Goal: Task Accomplishment & Management: Complete application form

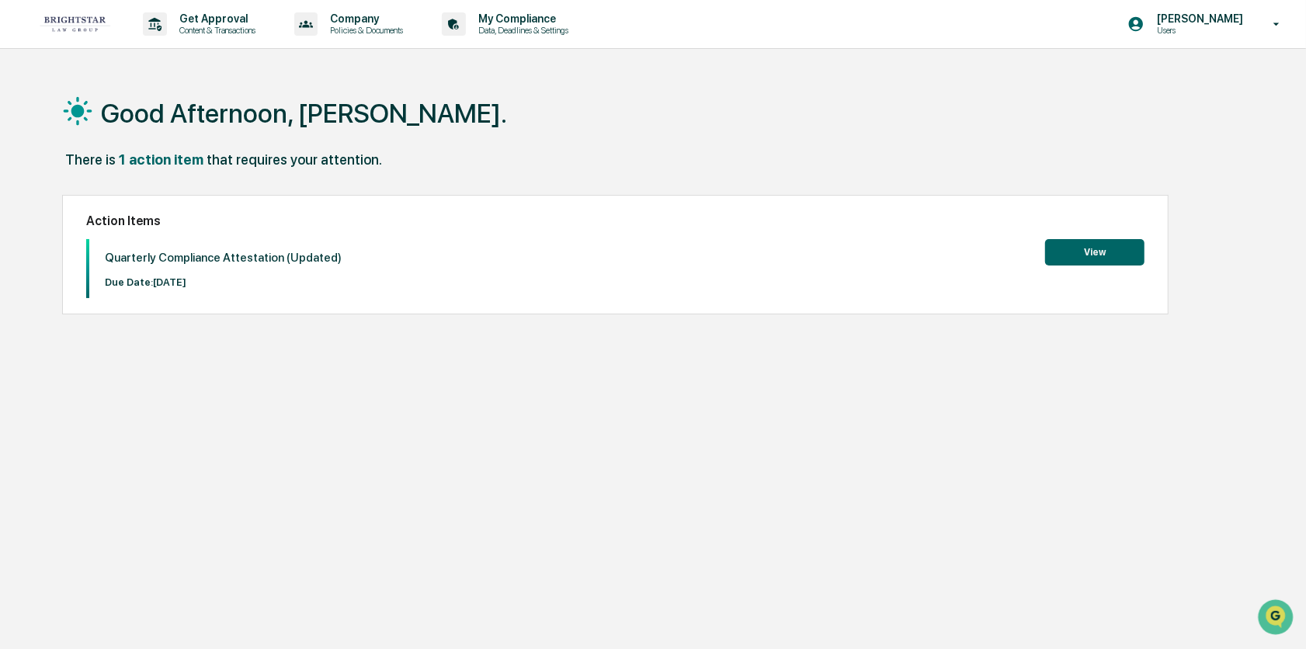
click at [1117, 256] on button "View" at bounding box center [1094, 252] width 99 height 26
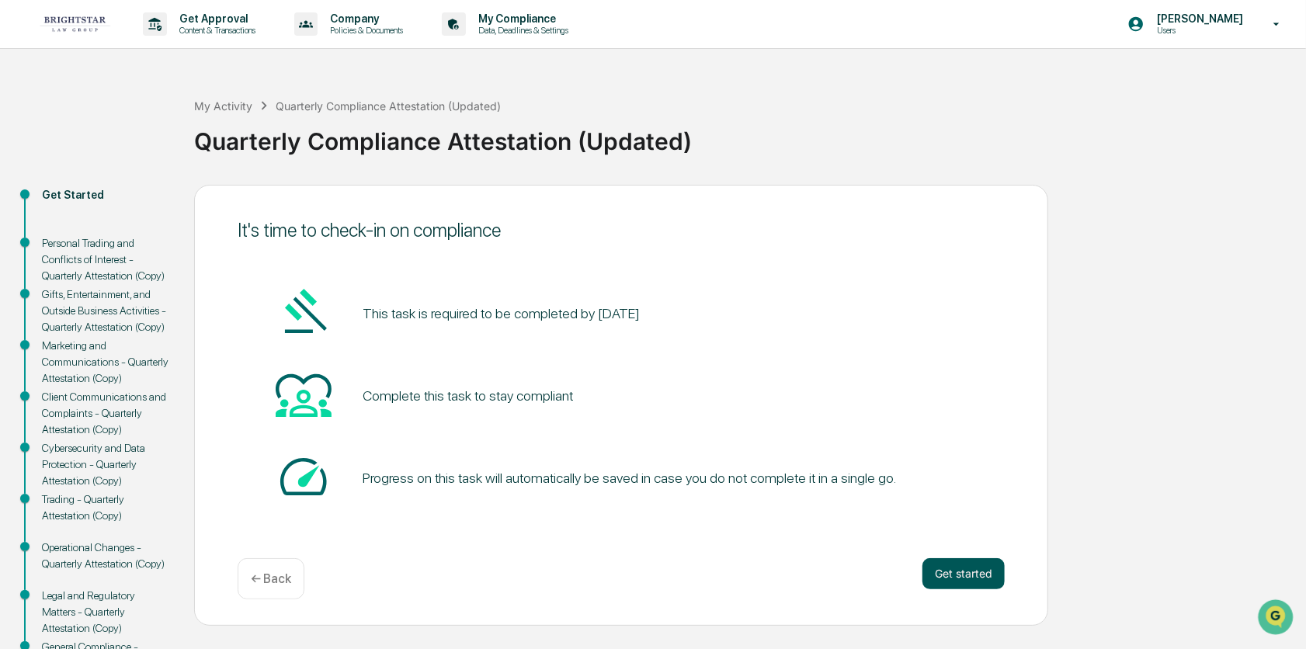
click at [970, 572] on button "Get started" at bounding box center [963, 573] width 82 height 31
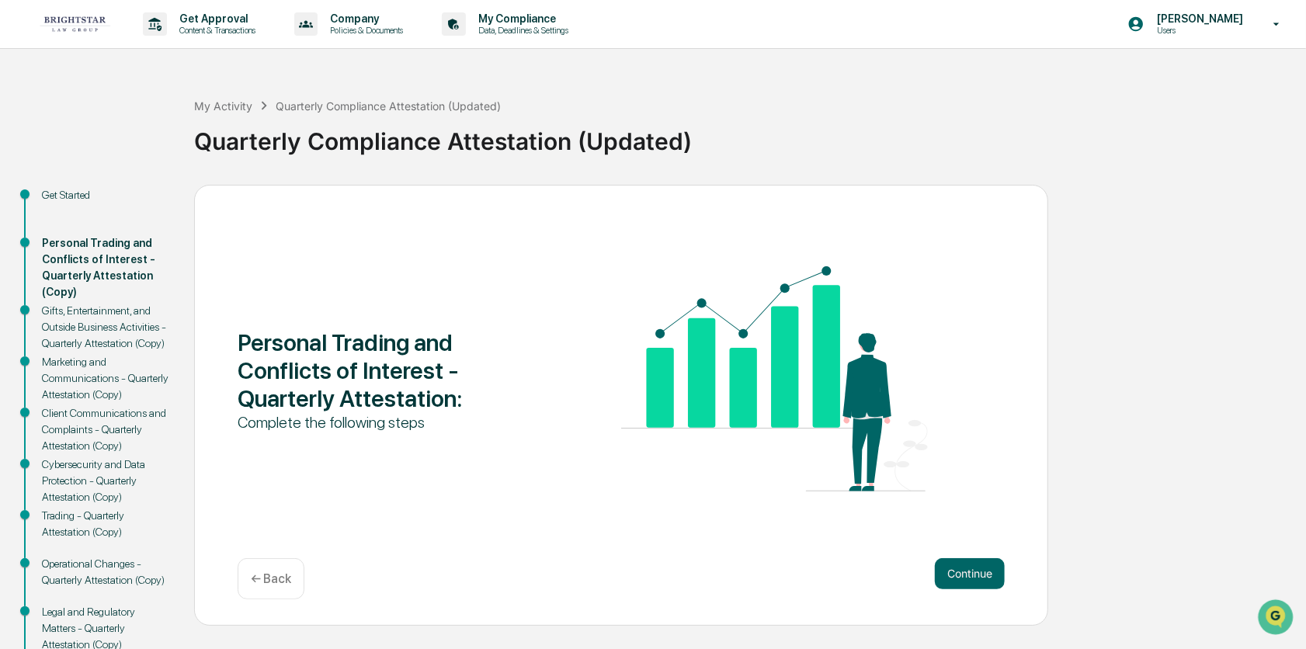
click at [970, 572] on button "Continue" at bounding box center [970, 573] width 70 height 31
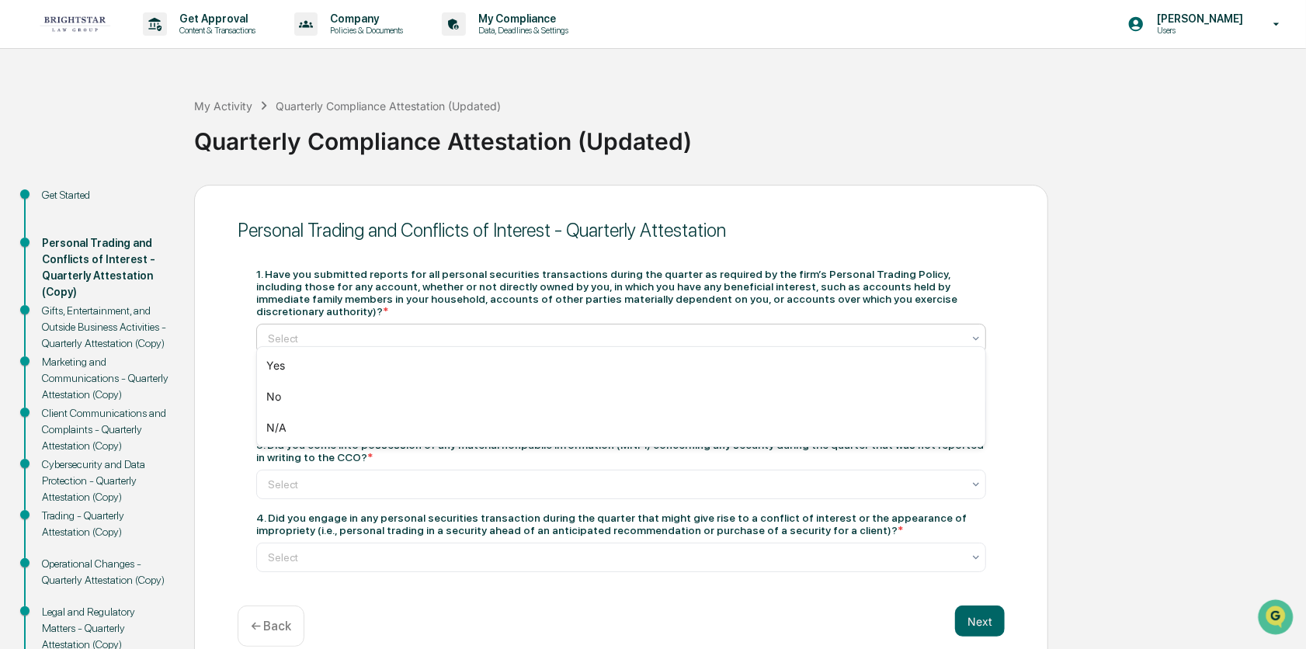
click at [972, 332] on icon at bounding box center [976, 338] width 12 height 12
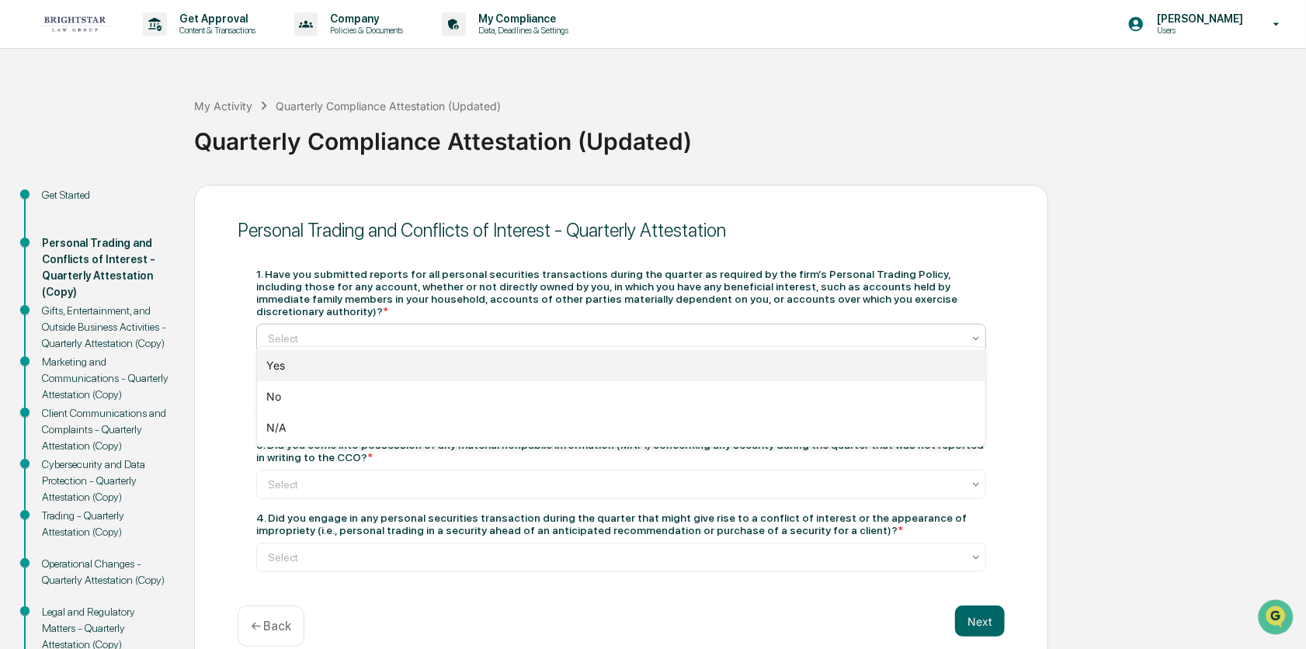
click at [888, 369] on div "Yes" at bounding box center [621, 365] width 728 height 31
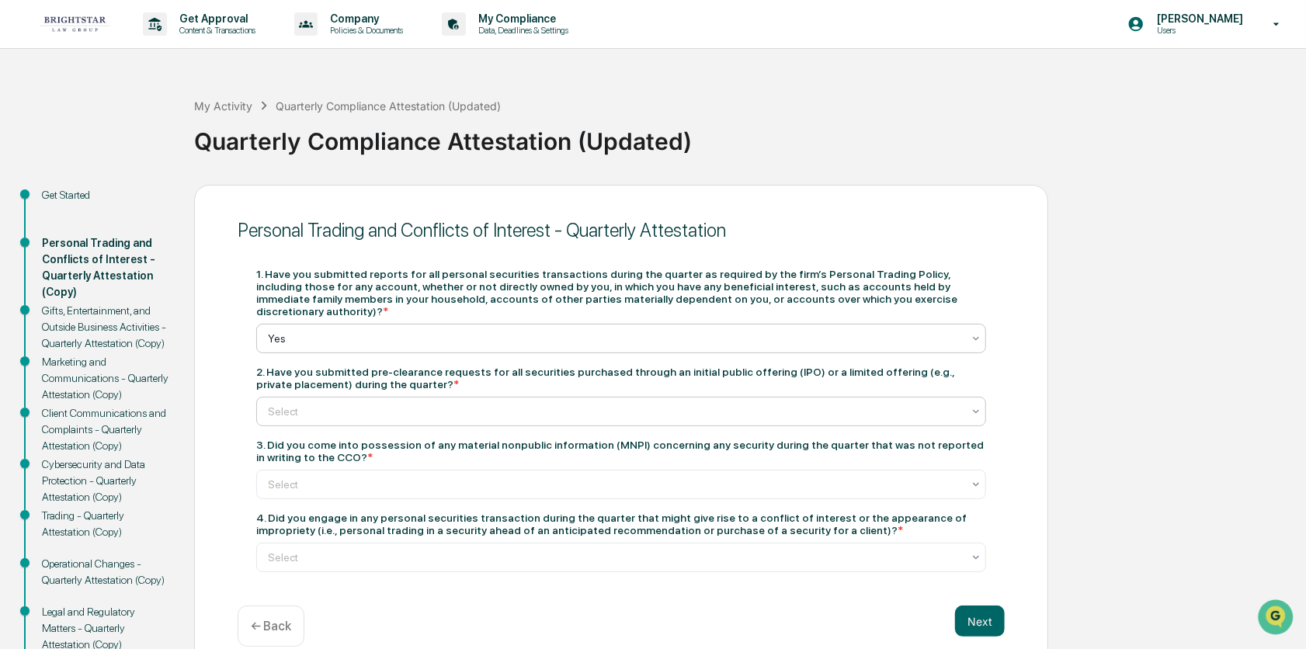
click at [975, 405] on icon at bounding box center [976, 411] width 12 height 12
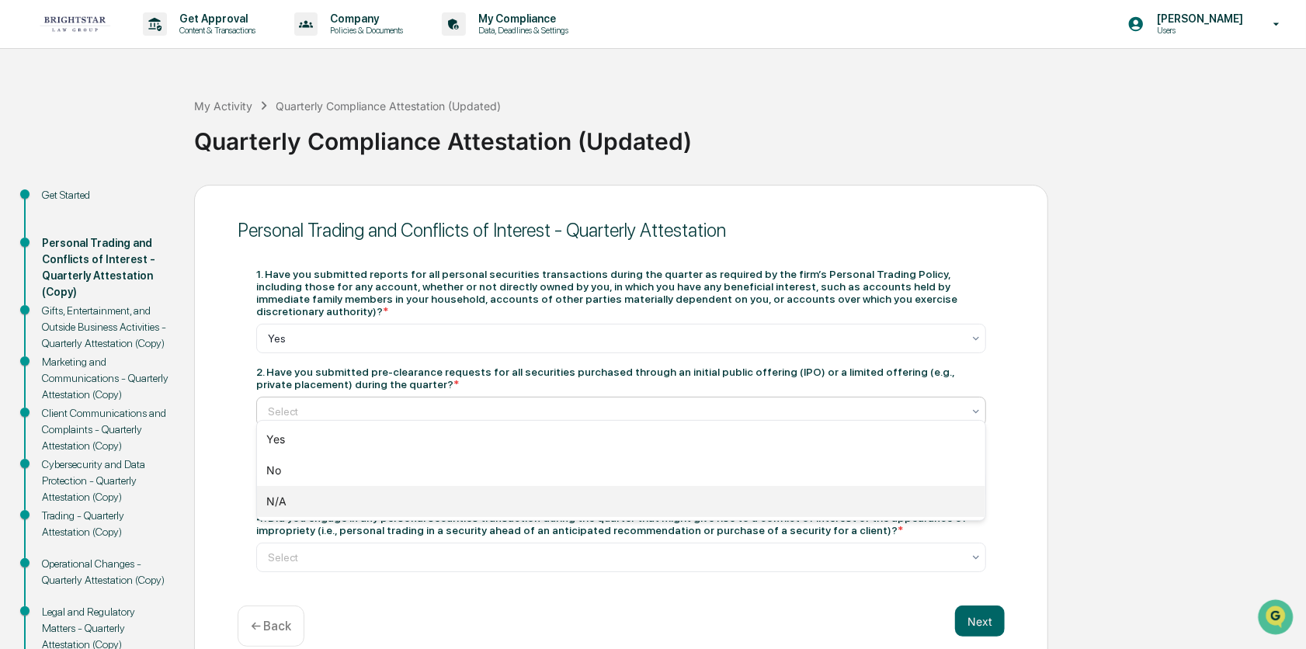
click at [856, 505] on div "N/A" at bounding box center [621, 501] width 728 height 31
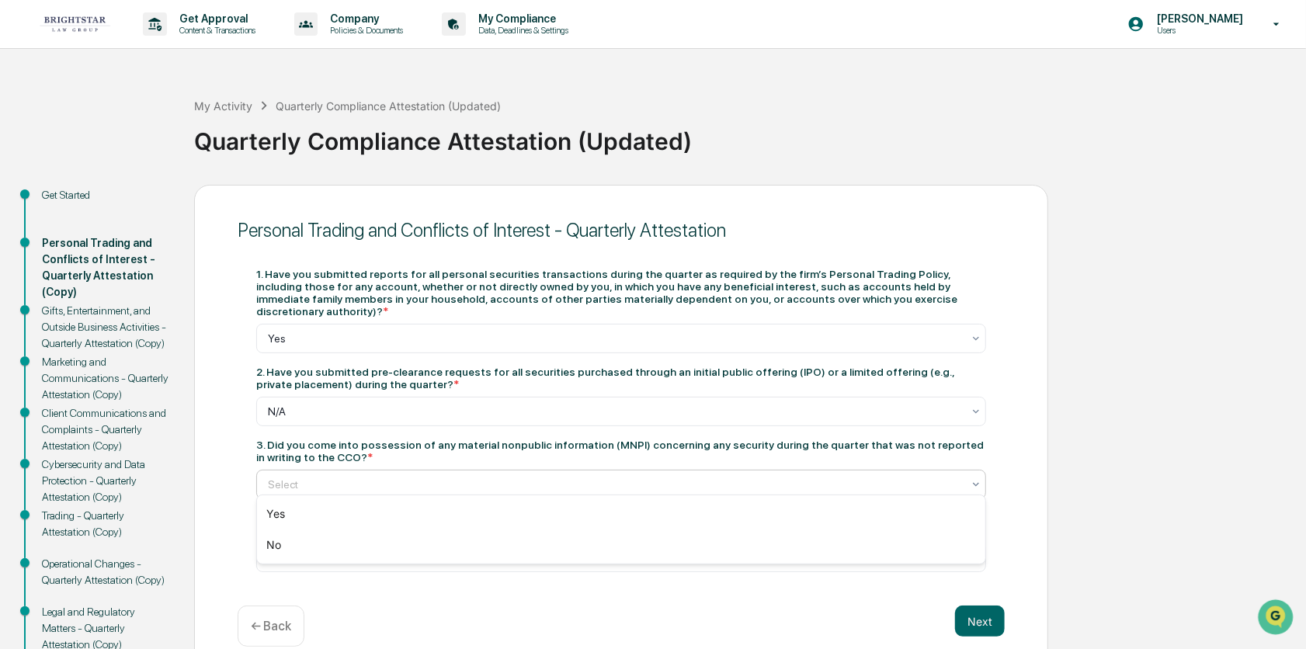
click at [974, 482] on icon at bounding box center [976, 484] width 6 height 4
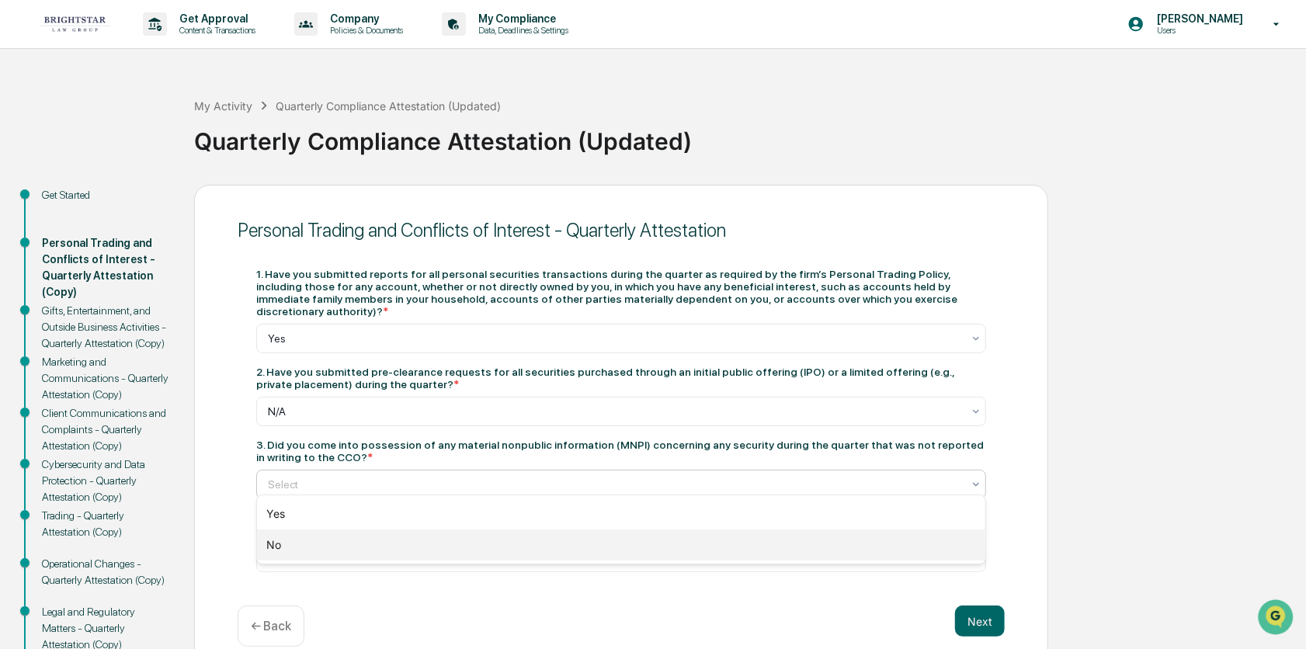
click at [929, 540] on div "No" at bounding box center [621, 545] width 728 height 31
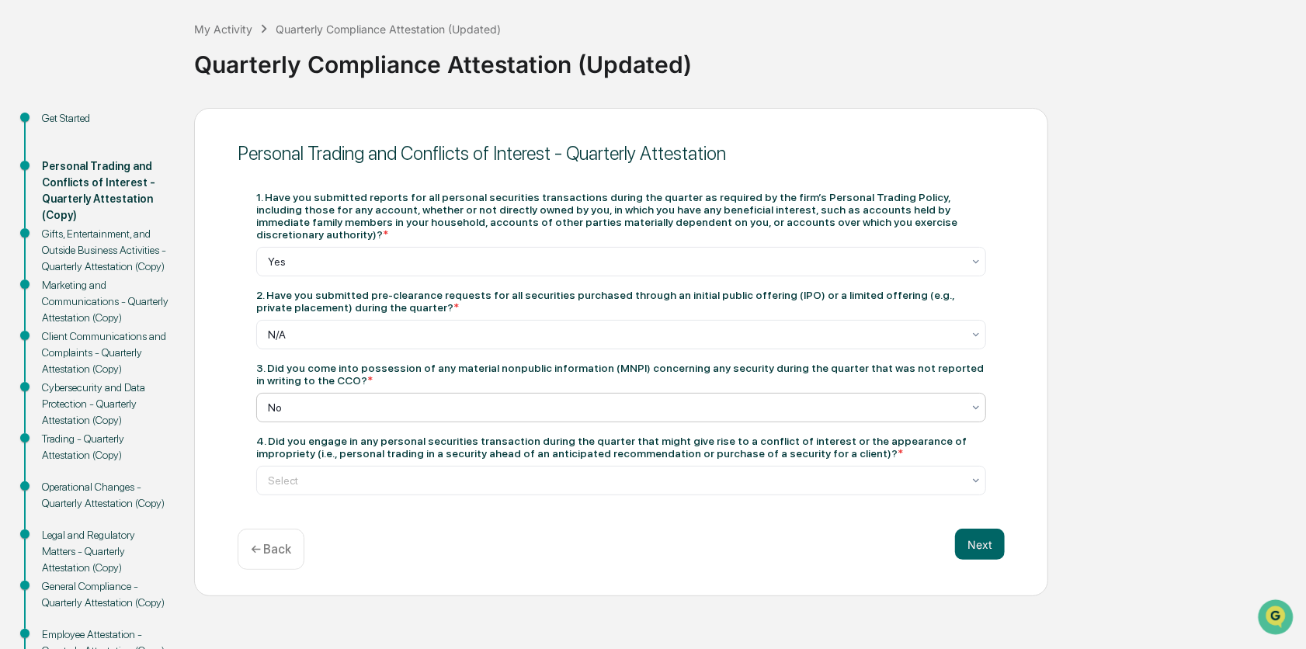
scroll to position [155, 0]
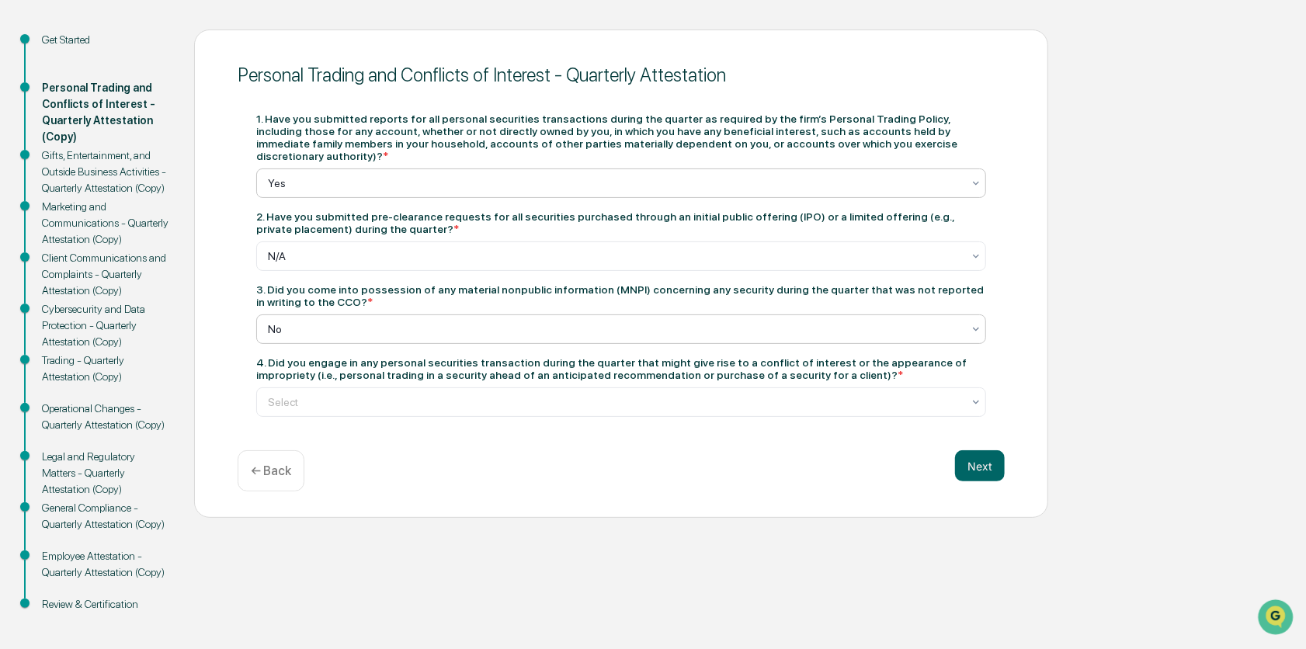
click at [978, 177] on icon at bounding box center [976, 183] width 12 height 12
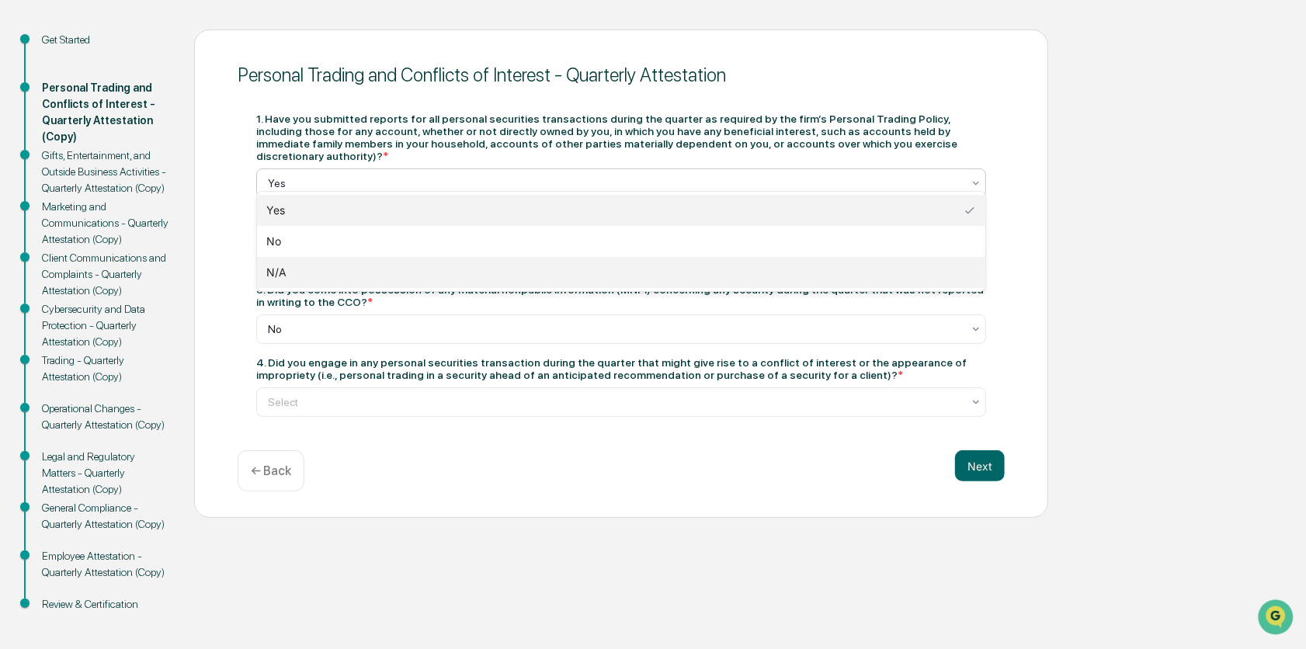
click at [950, 267] on div "N/A" at bounding box center [621, 272] width 728 height 31
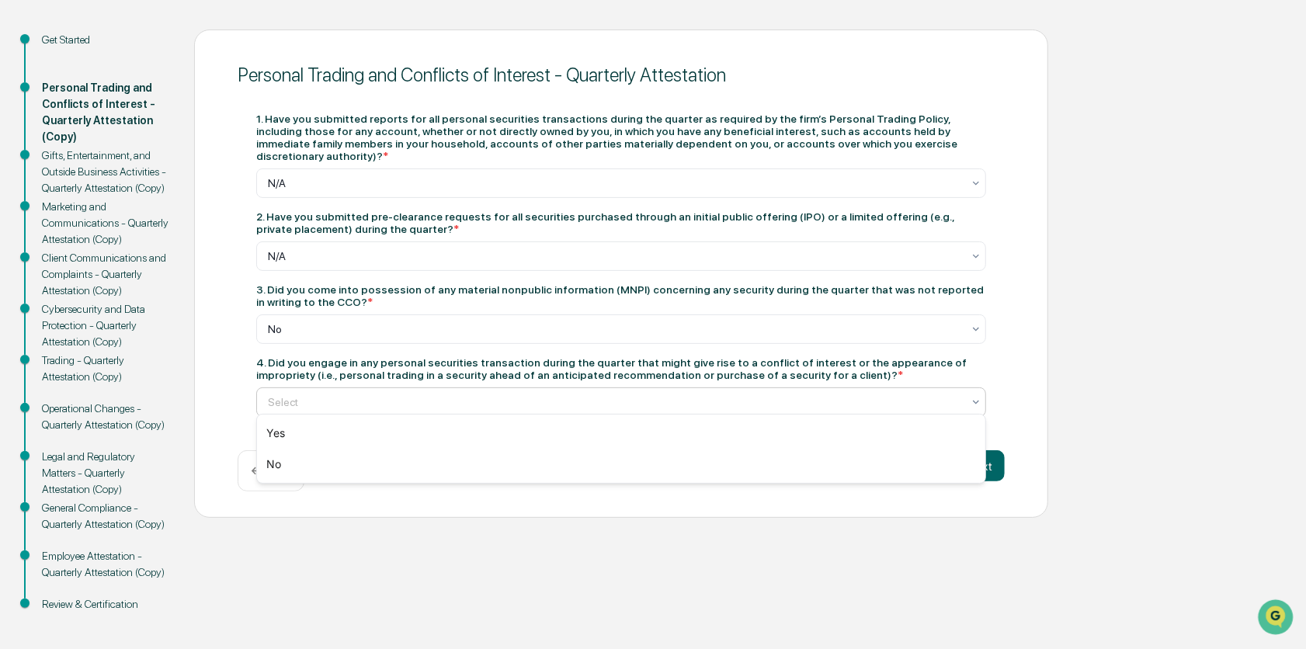
click at [970, 396] on icon at bounding box center [976, 402] width 12 height 12
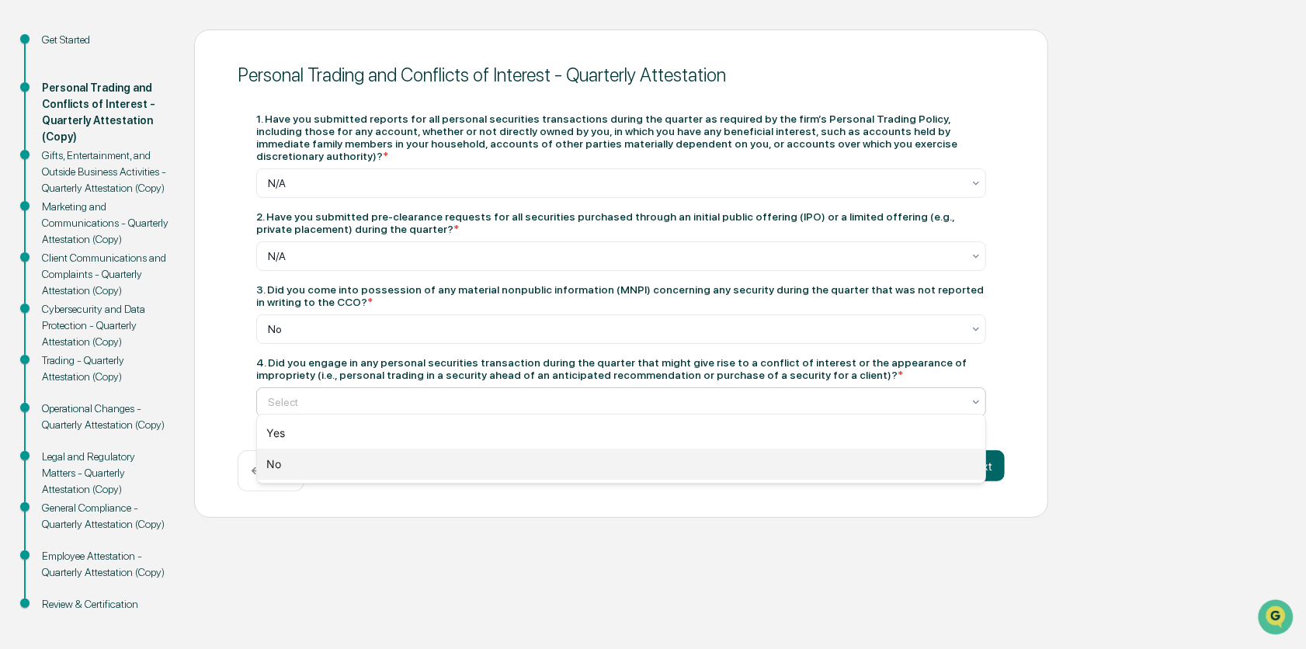
click at [776, 474] on div "No" at bounding box center [621, 464] width 728 height 31
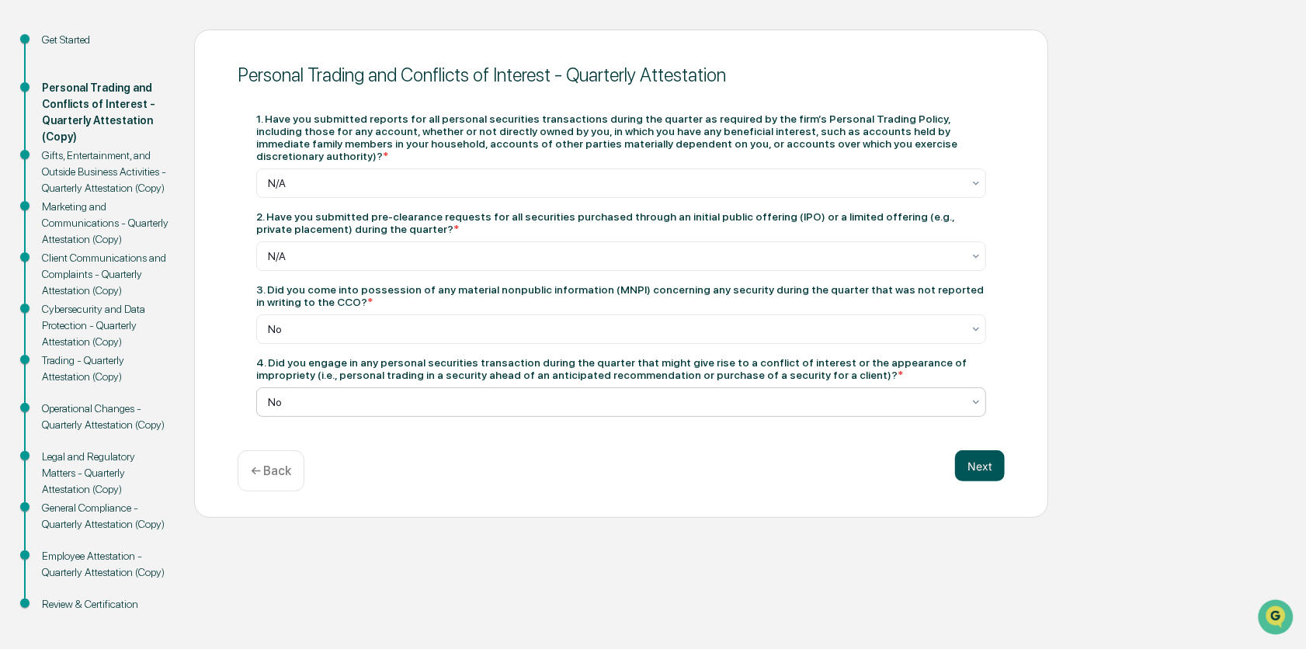
click at [995, 464] on button "Next" at bounding box center [980, 465] width 50 height 31
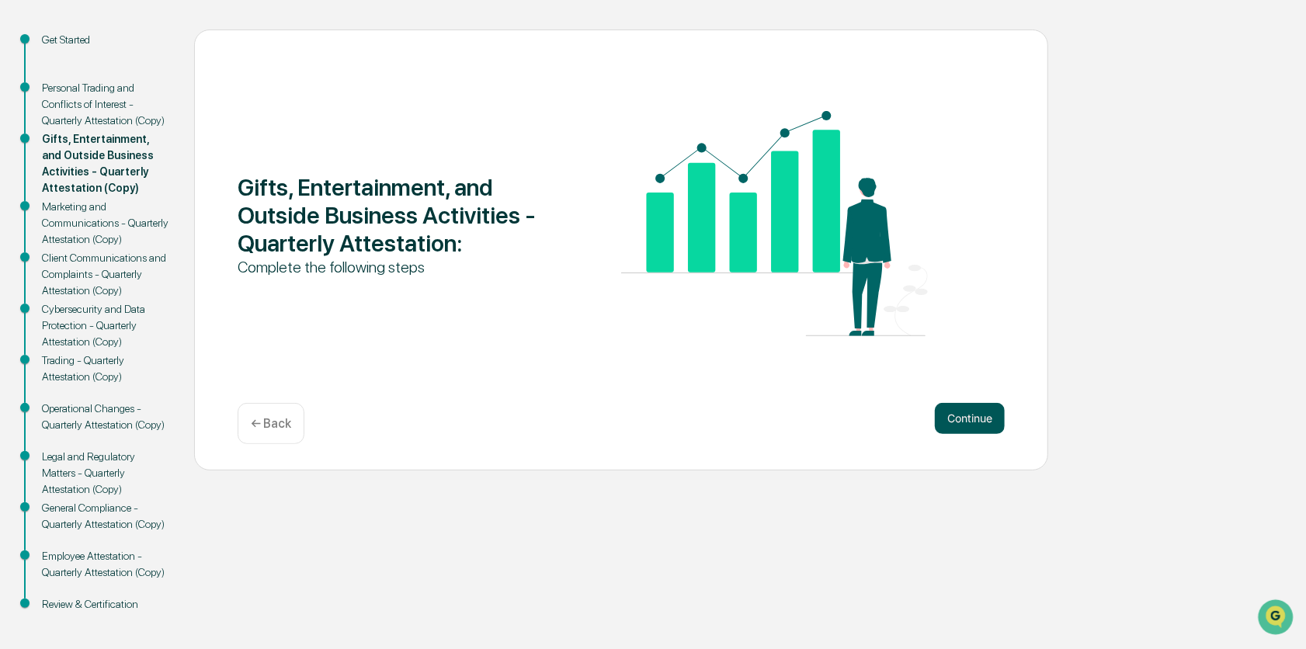
click at [963, 414] on button "Continue" at bounding box center [970, 418] width 70 height 31
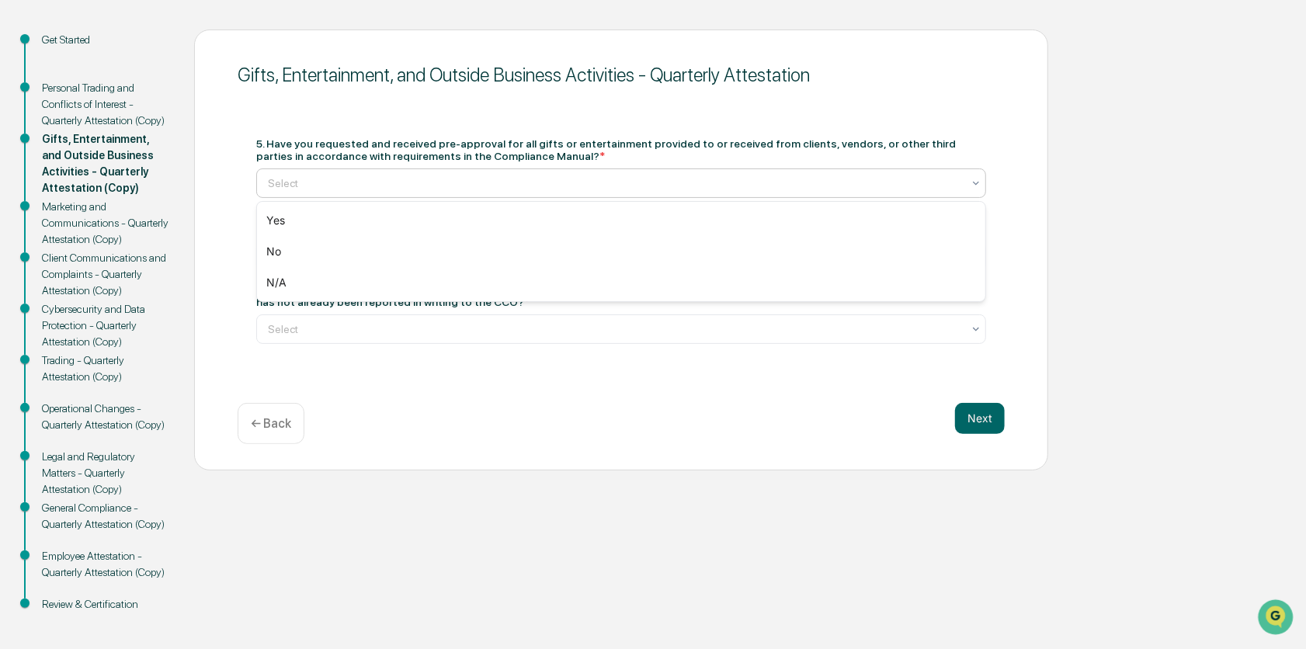
click at [978, 186] on icon at bounding box center [976, 183] width 12 height 12
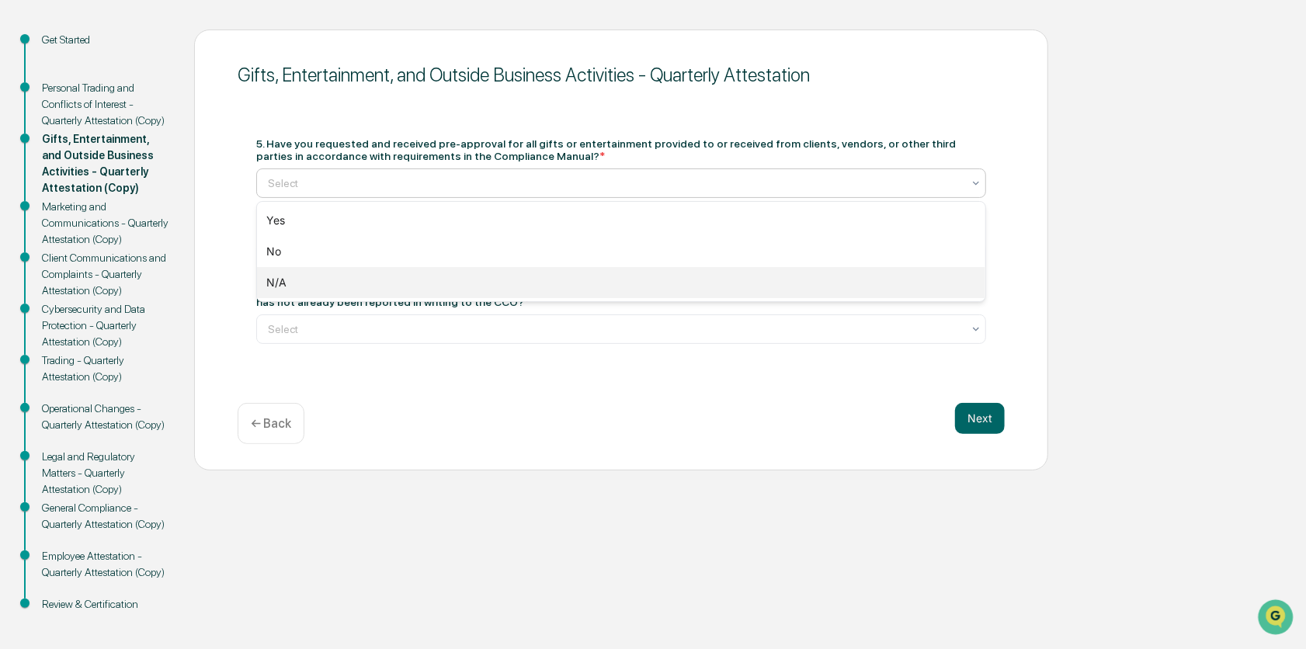
click at [747, 275] on div "N/A" at bounding box center [621, 282] width 728 height 31
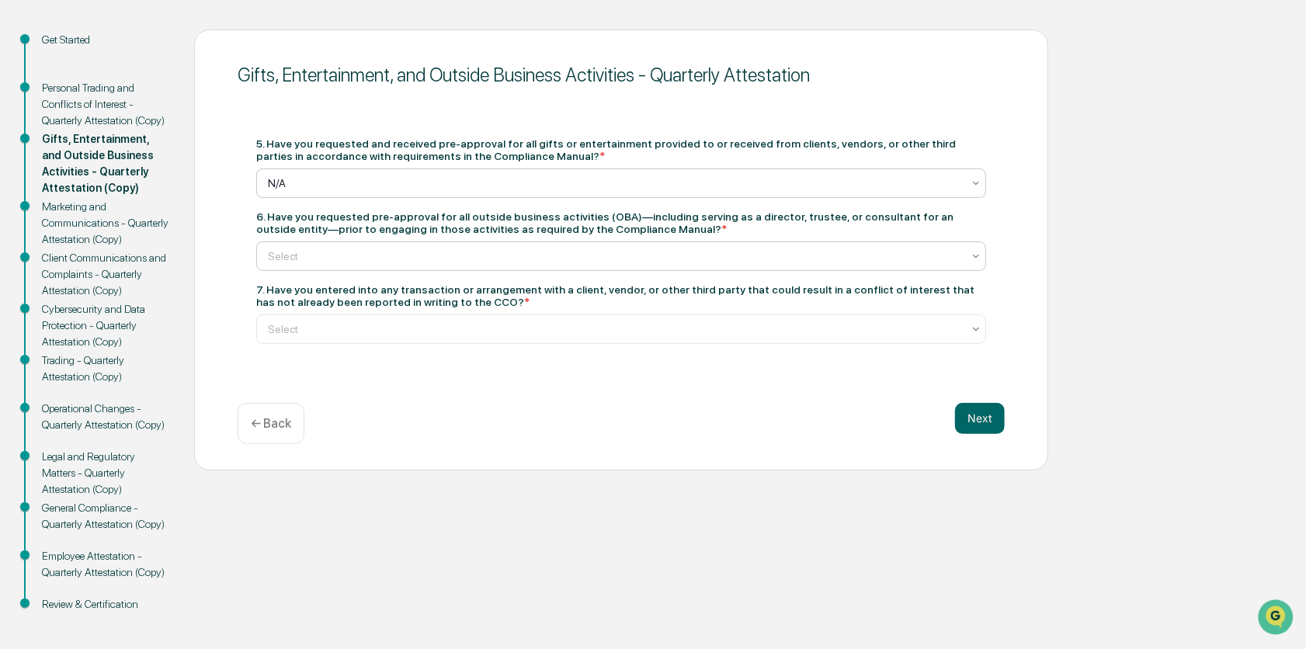
click at [973, 257] on icon at bounding box center [976, 256] width 12 height 12
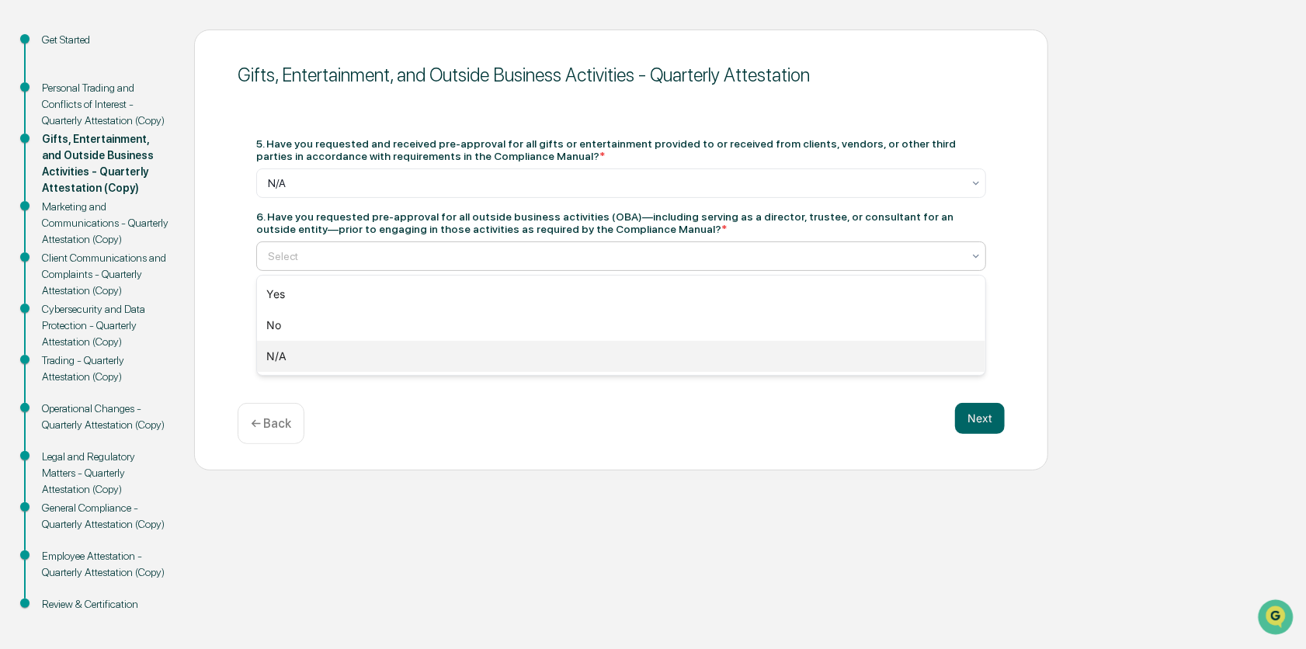
click at [747, 360] on div "N/A" at bounding box center [621, 356] width 728 height 31
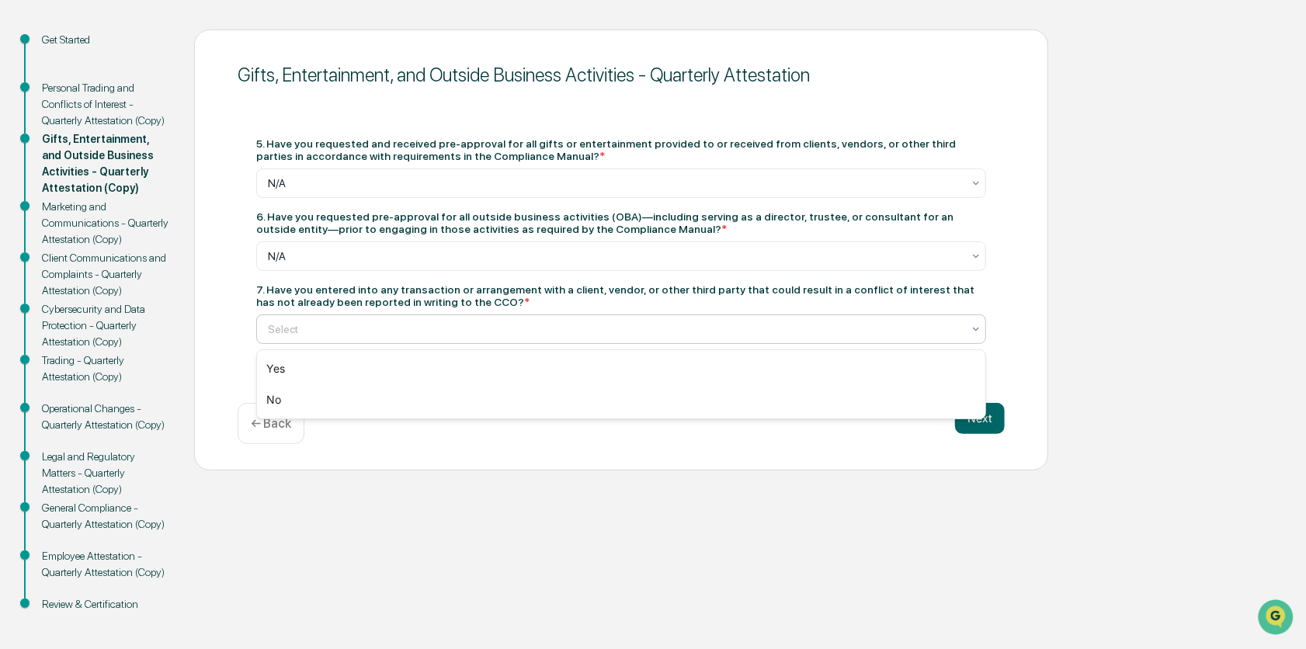
click at [976, 331] on icon at bounding box center [976, 329] width 6 height 4
click at [850, 411] on div "No" at bounding box center [621, 399] width 728 height 31
click at [984, 424] on button "Next" at bounding box center [980, 418] width 50 height 31
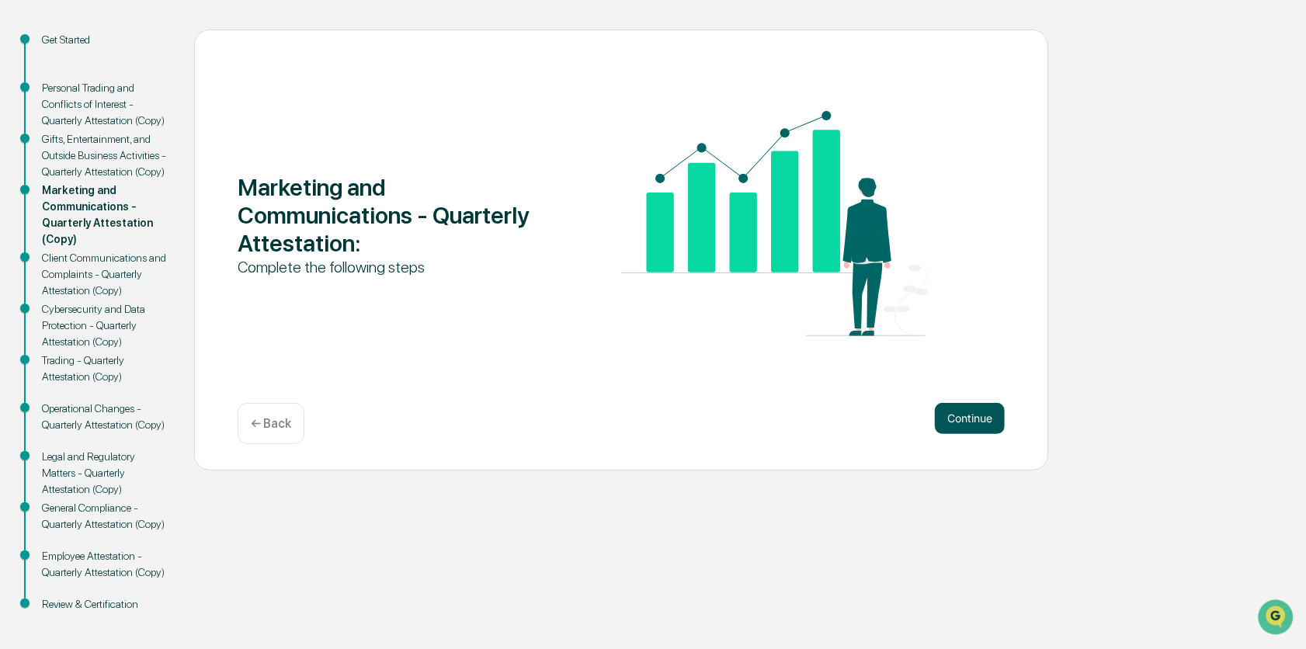
click at [973, 415] on button "Continue" at bounding box center [970, 418] width 70 height 31
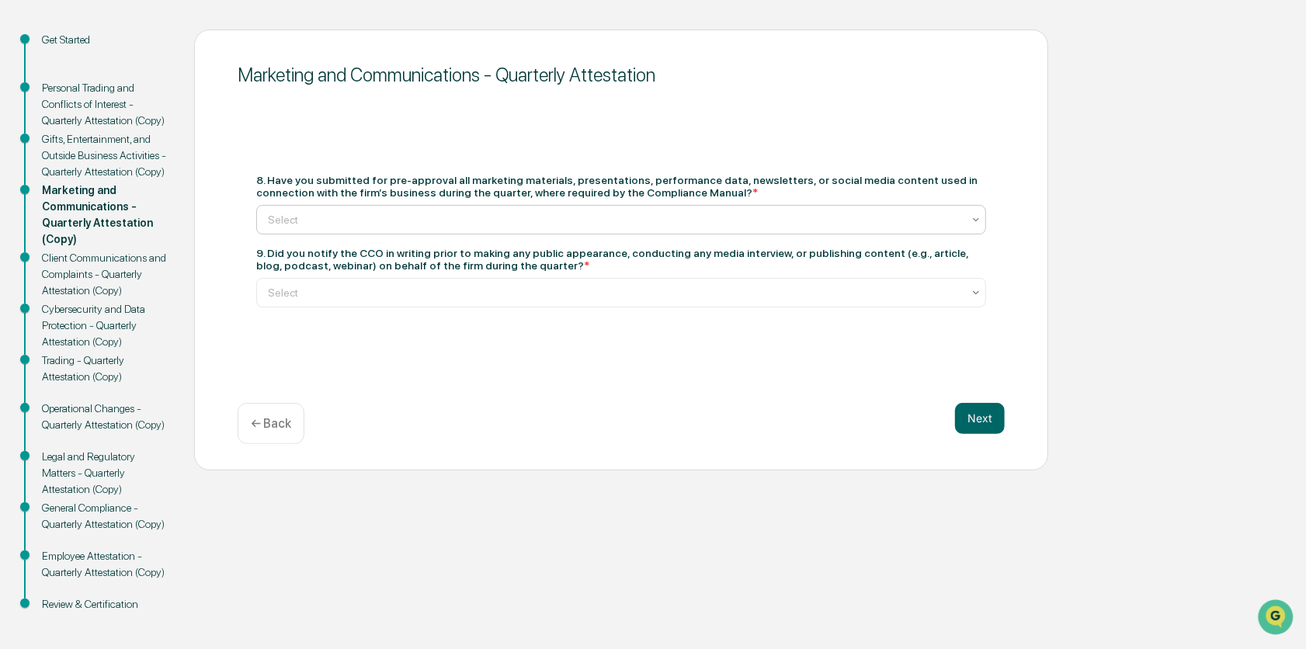
click at [977, 229] on div at bounding box center [976, 220] width 12 height 28
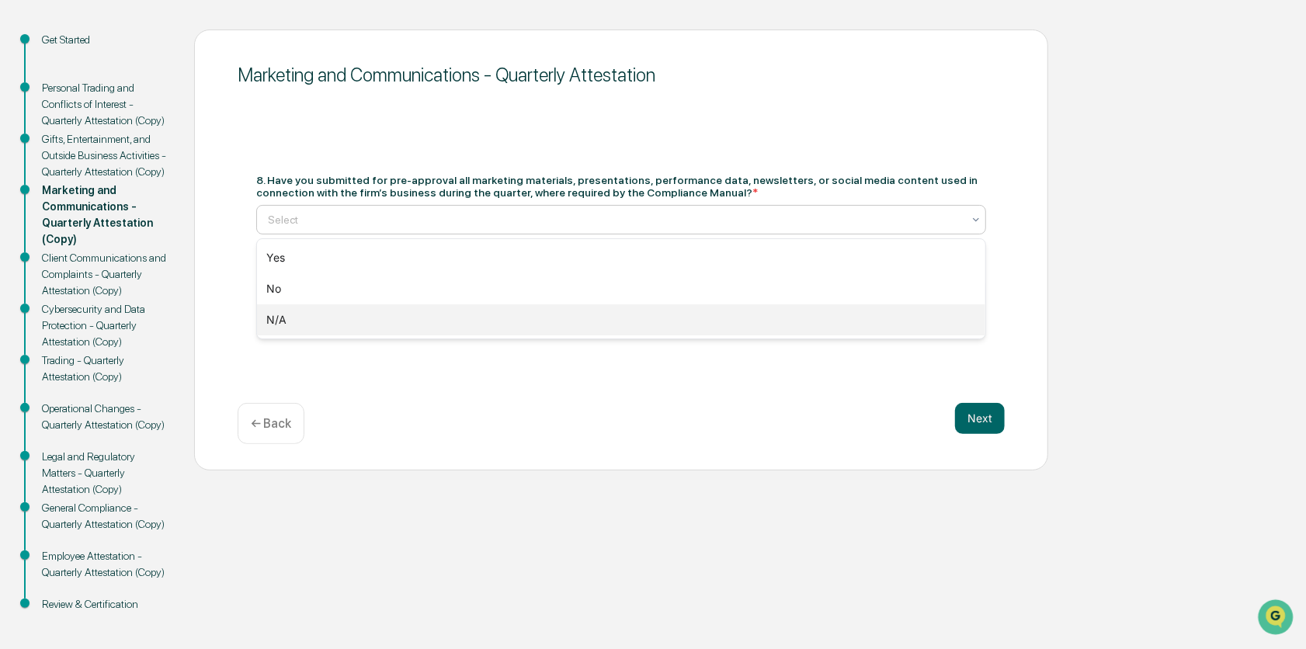
click at [880, 326] on div "N/A" at bounding box center [621, 319] width 728 height 31
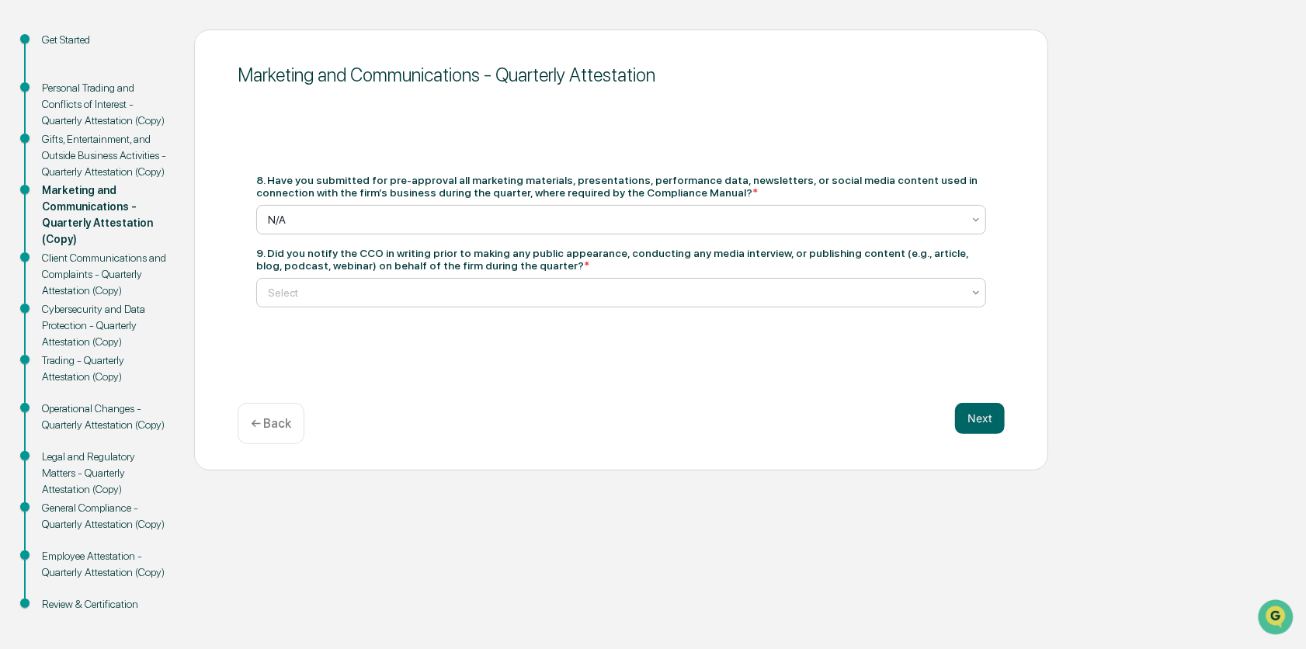
click at [981, 298] on icon at bounding box center [976, 293] width 12 height 12
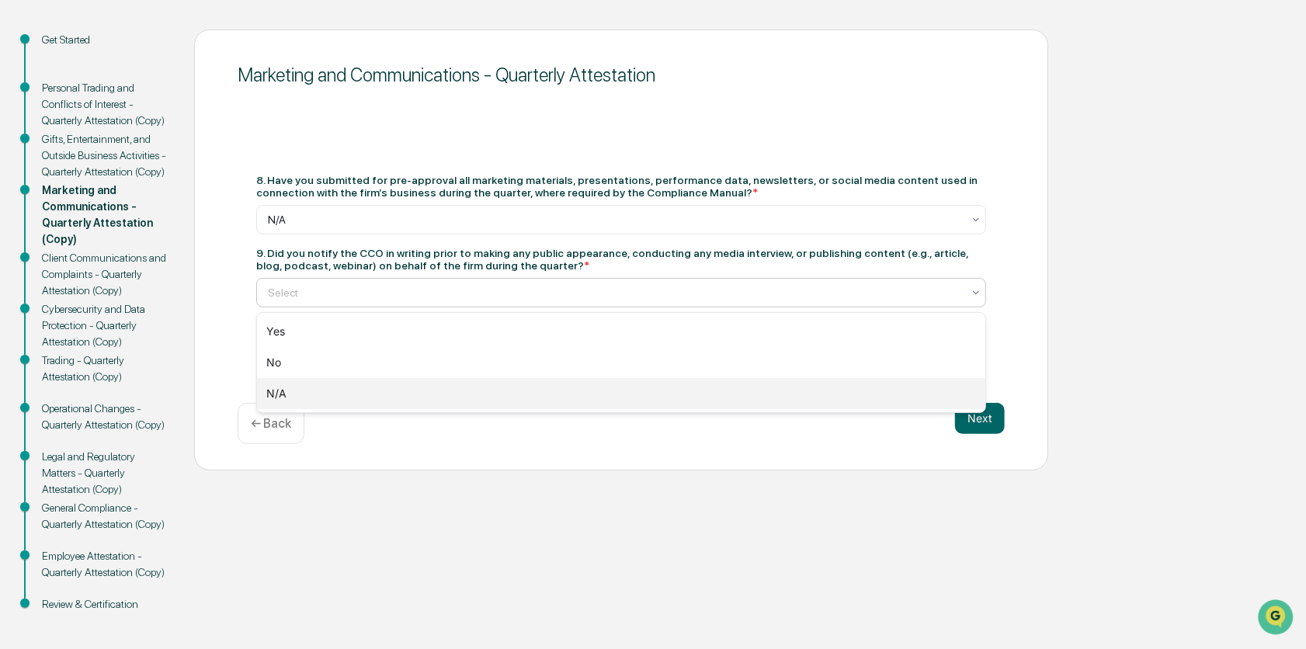
click at [913, 392] on div "N/A" at bounding box center [621, 393] width 728 height 31
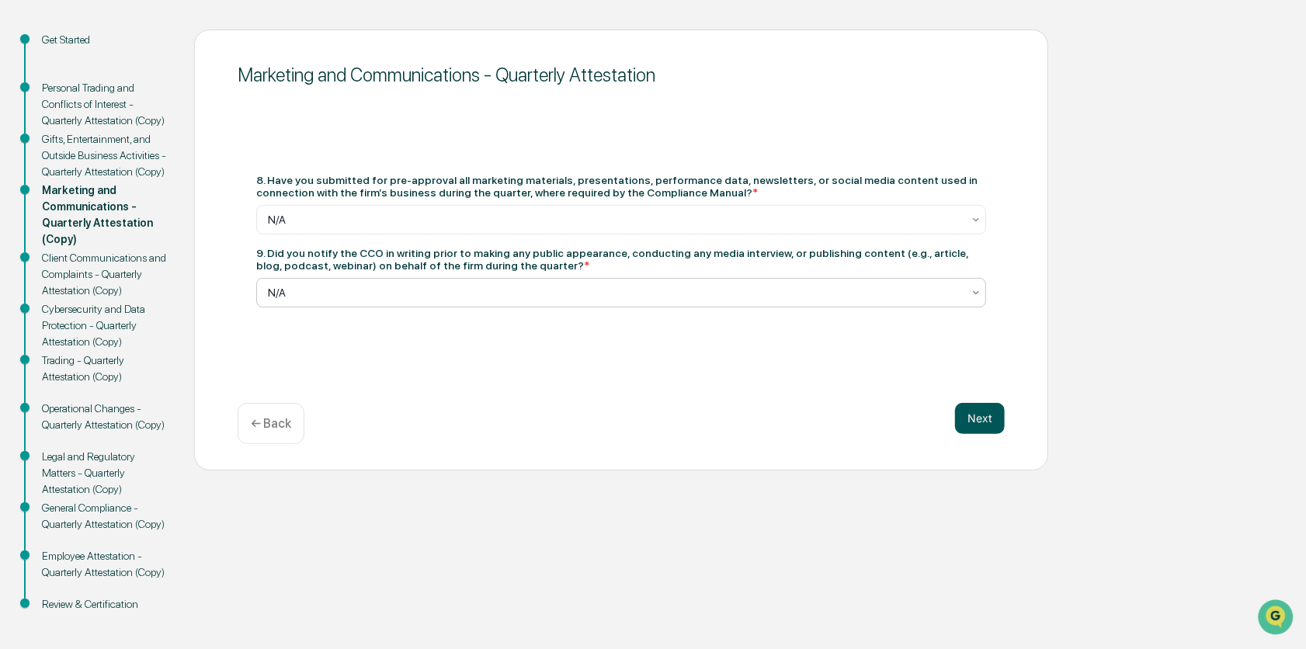
click at [988, 426] on button "Next" at bounding box center [980, 418] width 50 height 31
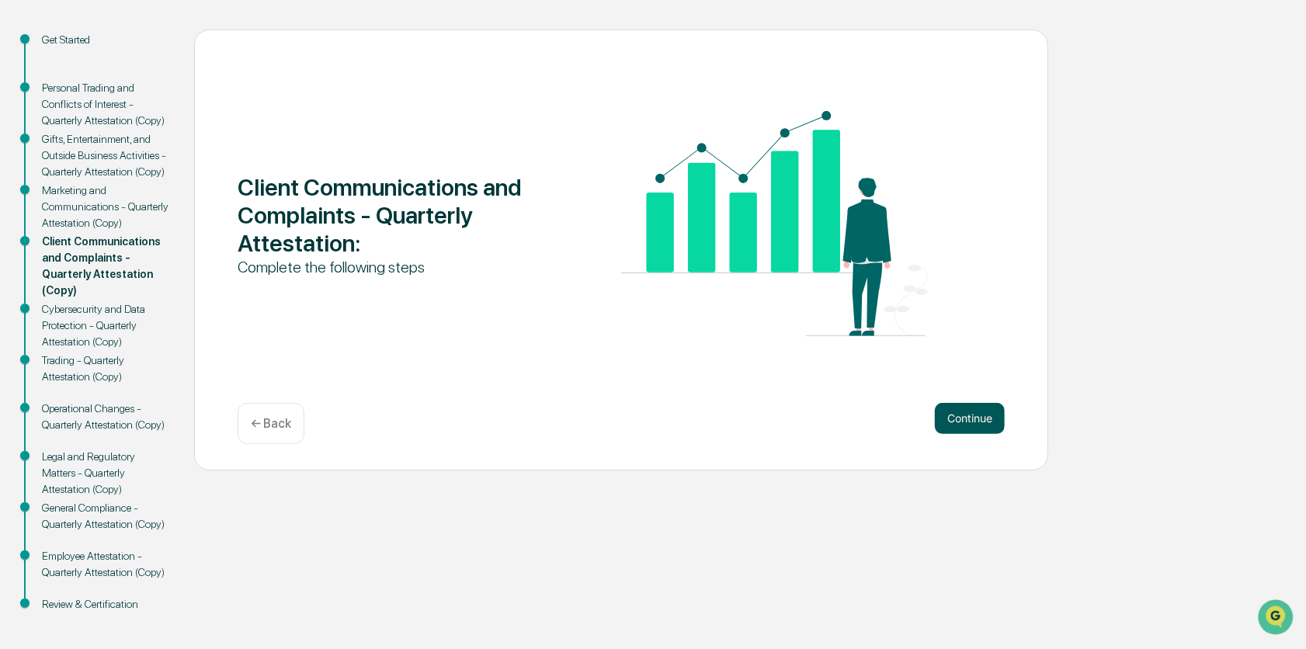
click at [971, 426] on button "Continue" at bounding box center [970, 418] width 70 height 31
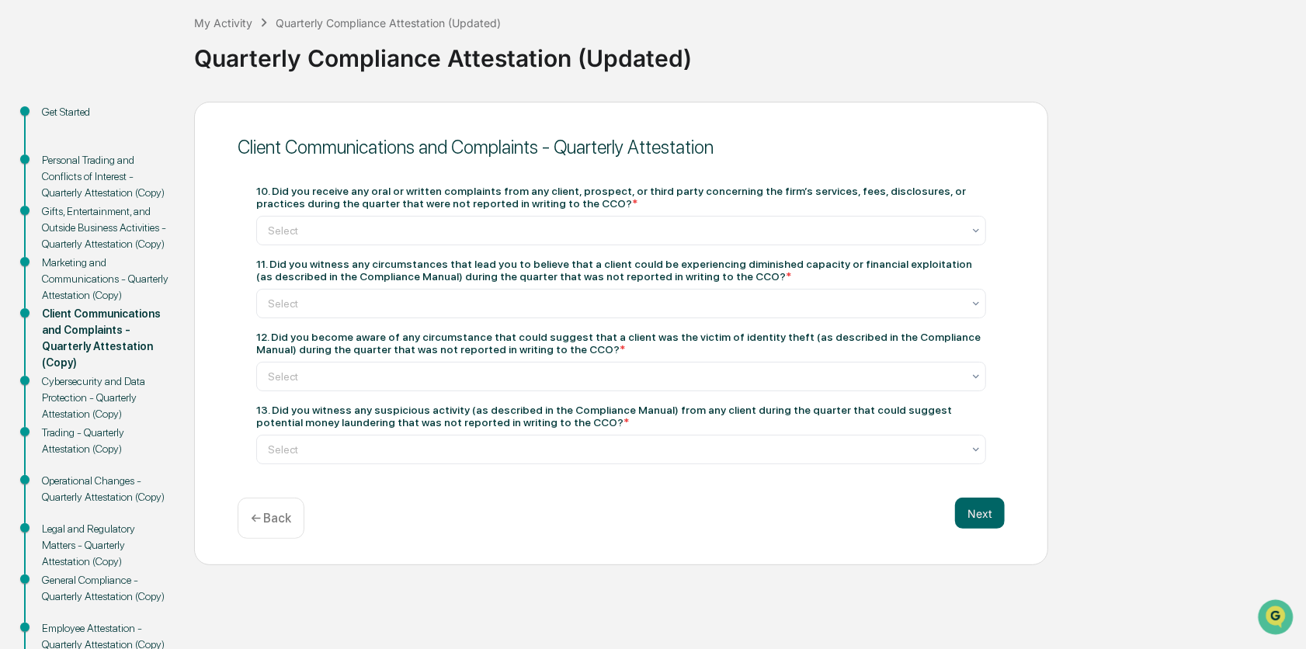
scroll to position [0, 0]
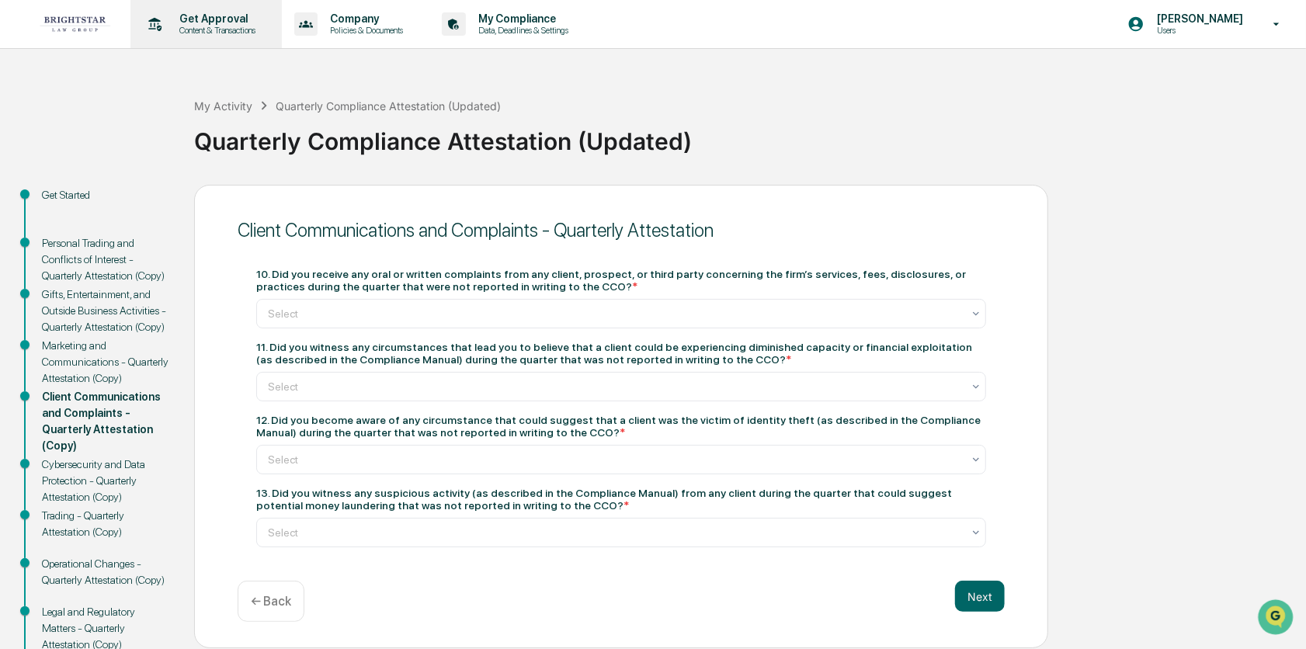
click at [214, 26] on p "Content & Transactions" at bounding box center [215, 30] width 96 height 11
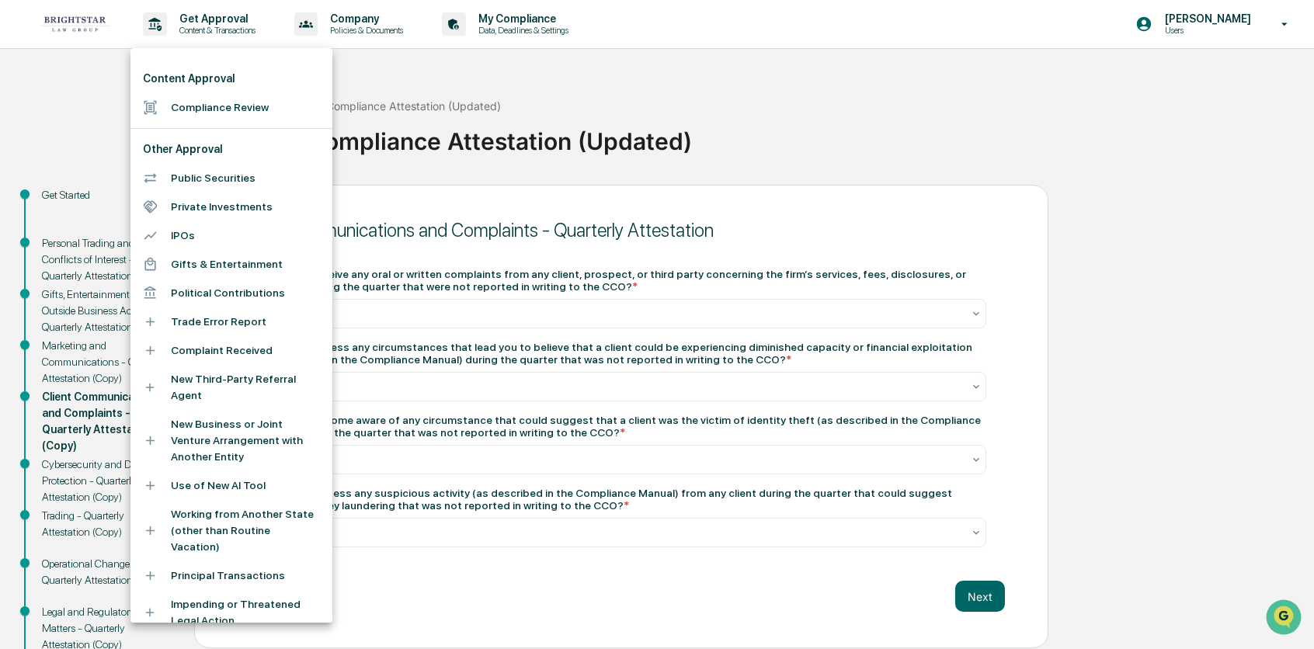
click at [196, 316] on li "Trade Error Report" at bounding box center [231, 321] width 202 height 29
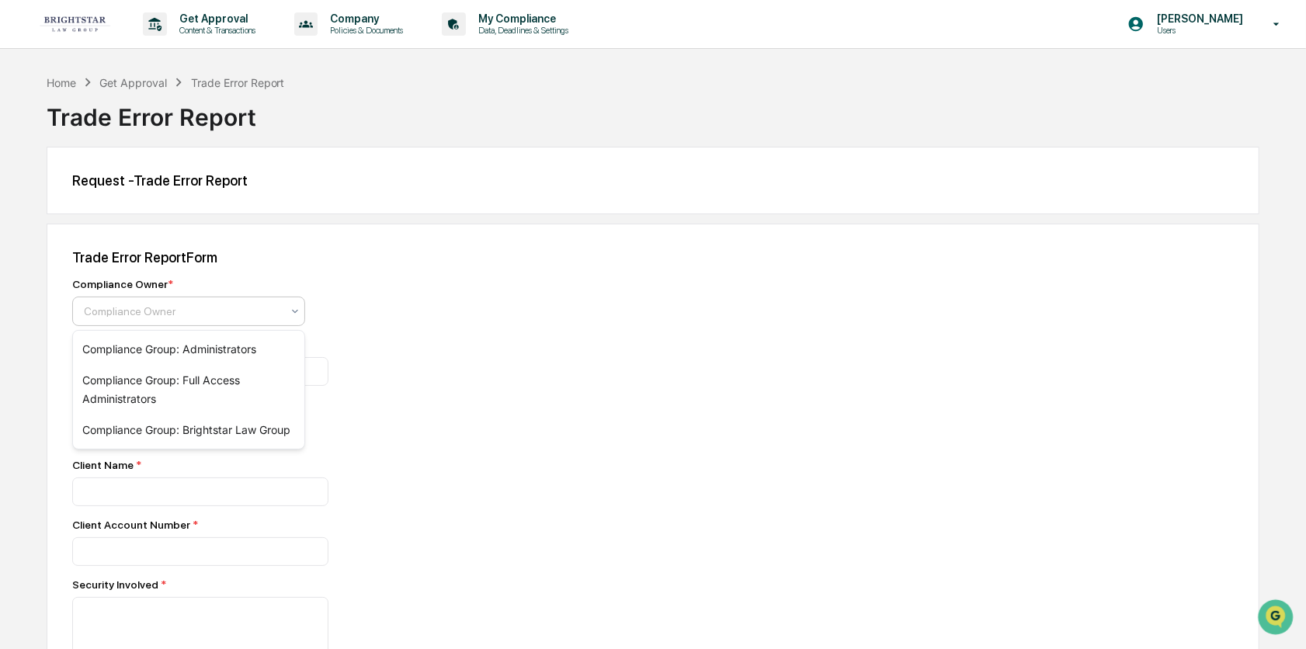
click at [283, 311] on div "Compliance Owner" at bounding box center [182, 311] width 213 height 22
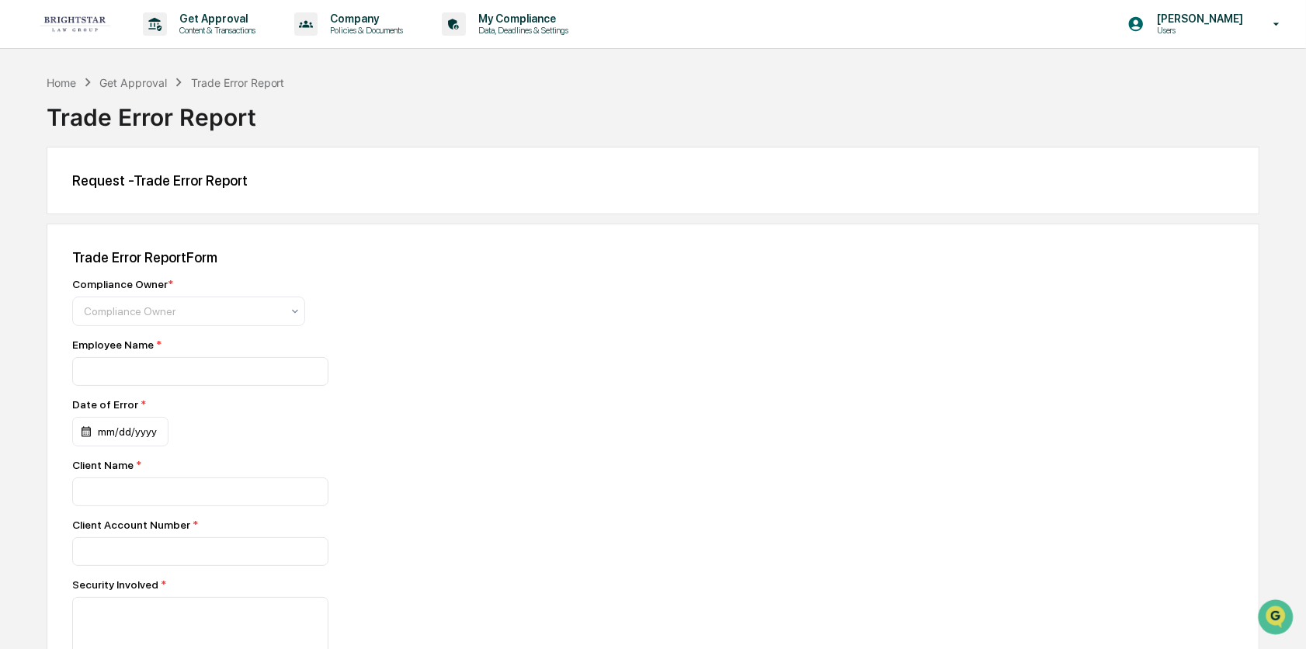
click at [391, 316] on div "Compliance Owner * Compliance Owner" at bounding box center [344, 302] width 544 height 48
click at [182, 18] on p "Get Approval" at bounding box center [215, 18] width 96 height 12
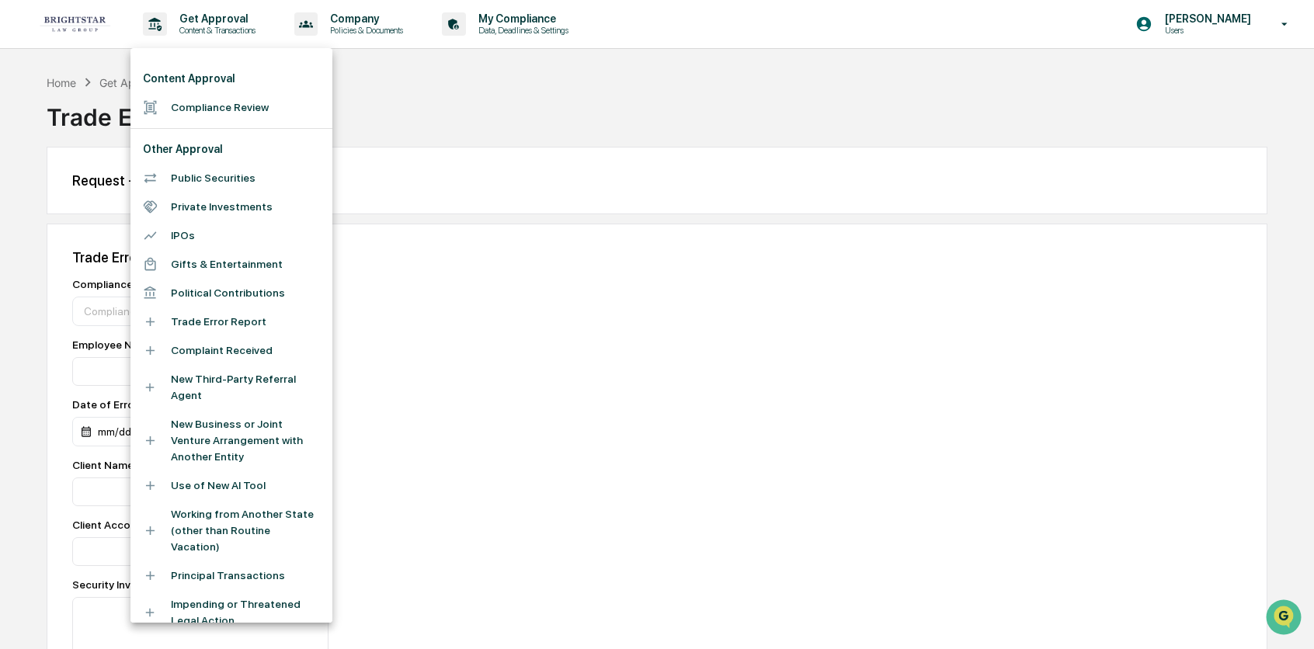
click at [487, 161] on div at bounding box center [657, 324] width 1314 height 649
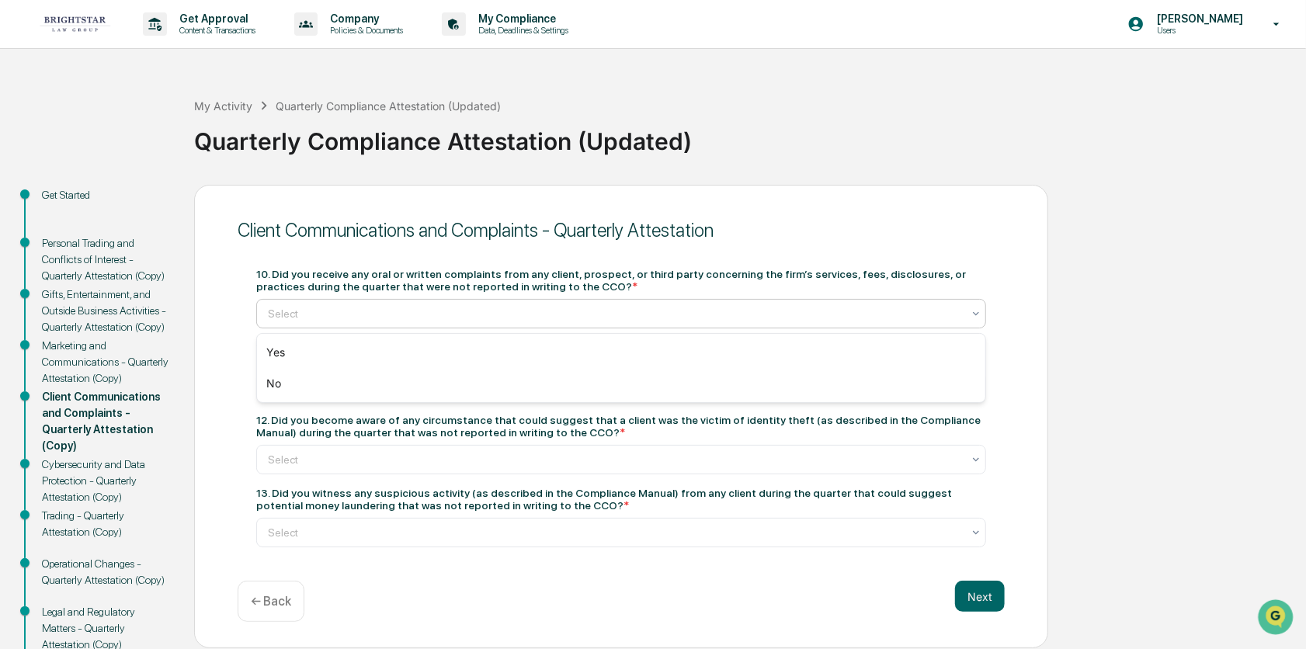
click at [383, 316] on div at bounding box center [615, 314] width 694 height 16
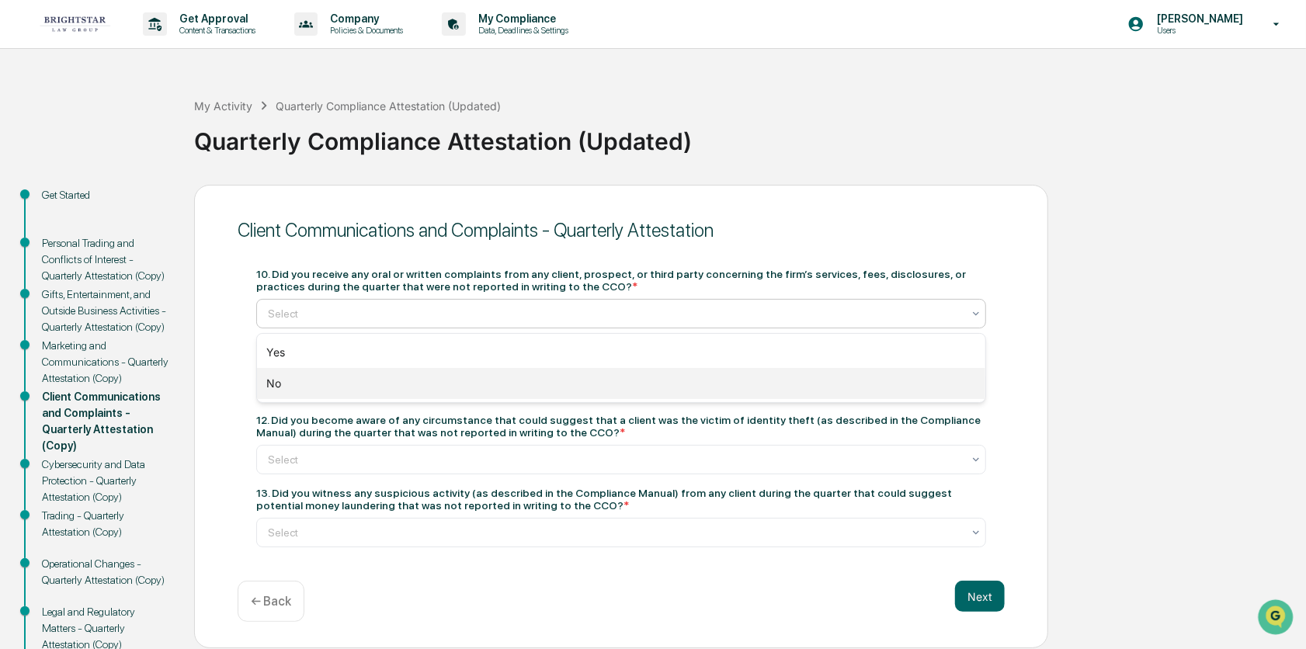
click at [346, 384] on div "No" at bounding box center [621, 383] width 728 height 31
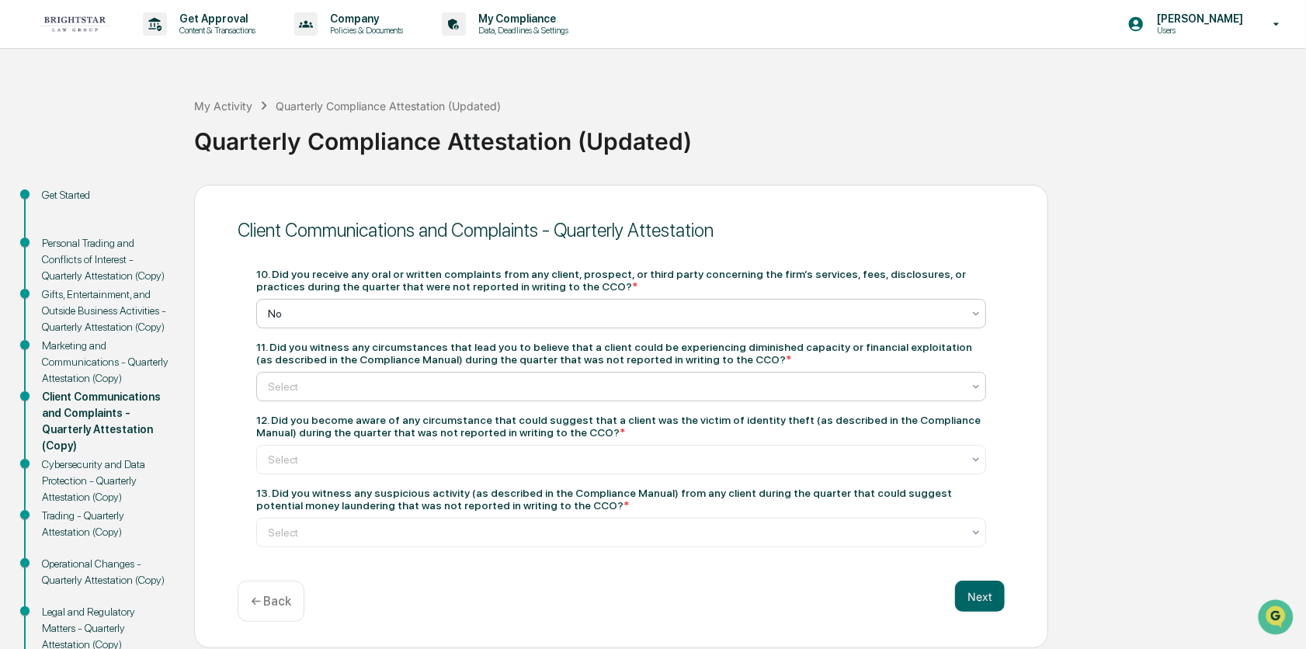
click at [979, 393] on icon at bounding box center [976, 386] width 12 height 12
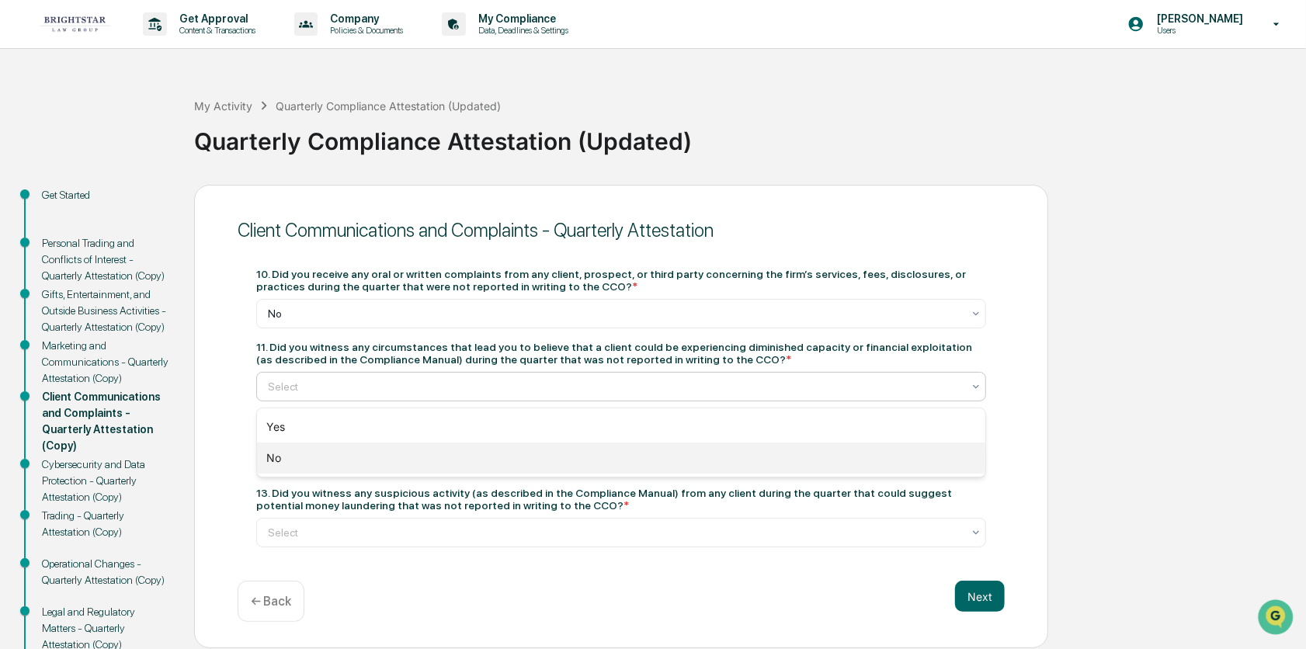
click at [845, 461] on div "No" at bounding box center [621, 458] width 728 height 31
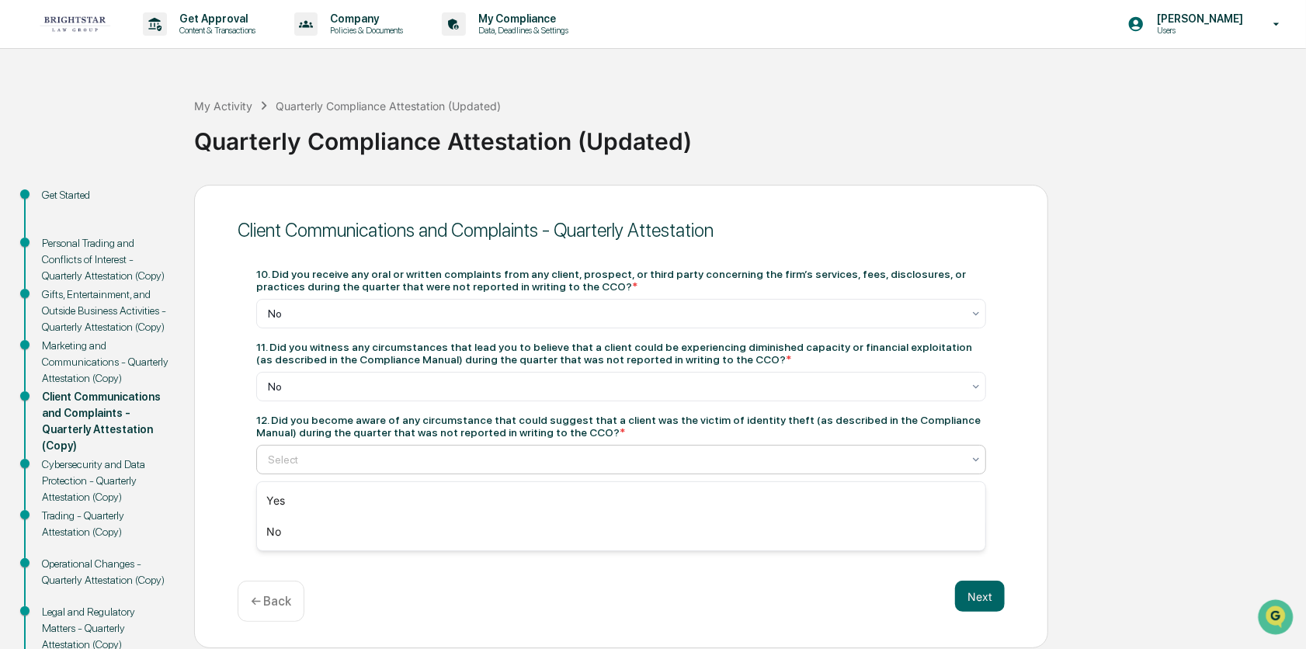
click at [976, 466] on icon at bounding box center [976, 459] width 12 height 12
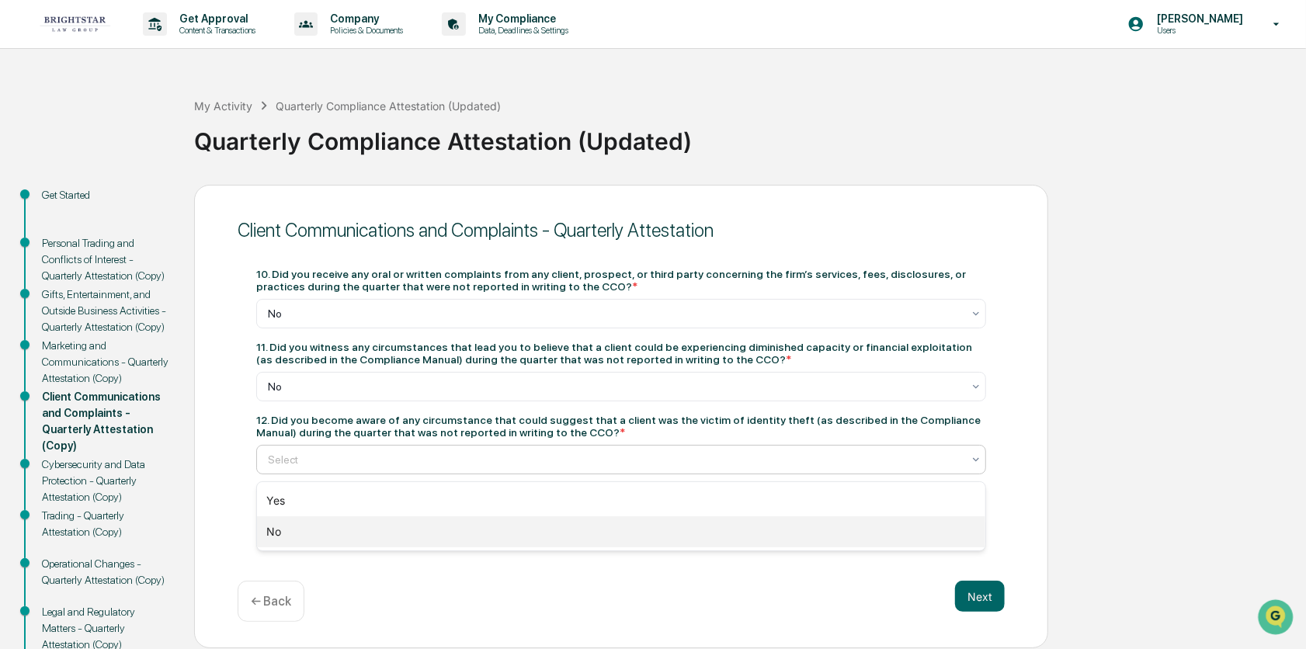
click at [935, 537] on div "No" at bounding box center [621, 531] width 728 height 31
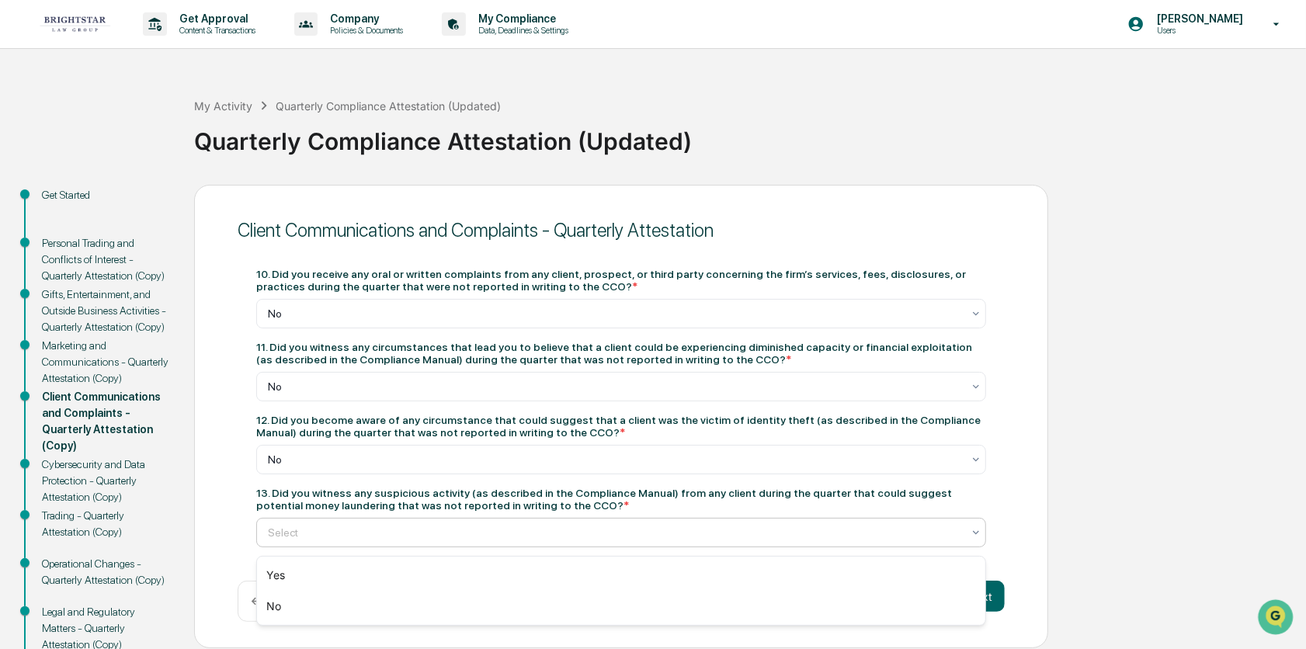
click at [972, 532] on icon at bounding box center [976, 532] width 12 height 12
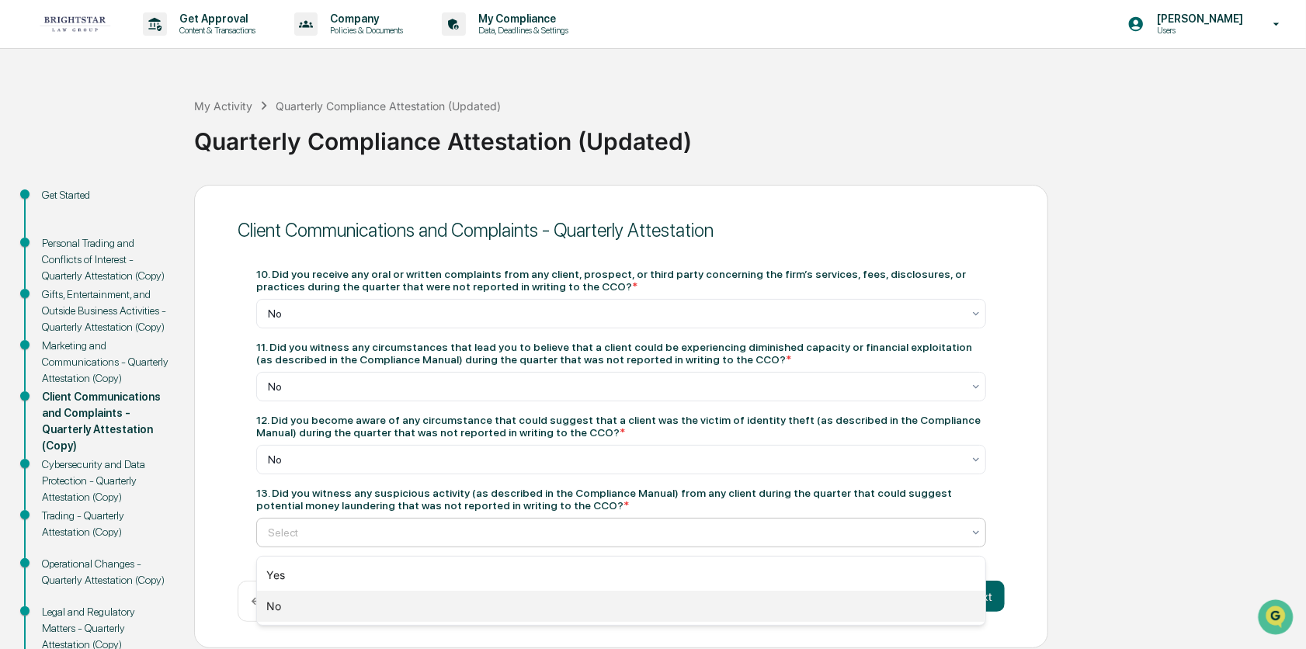
click at [932, 611] on div "No" at bounding box center [621, 606] width 728 height 31
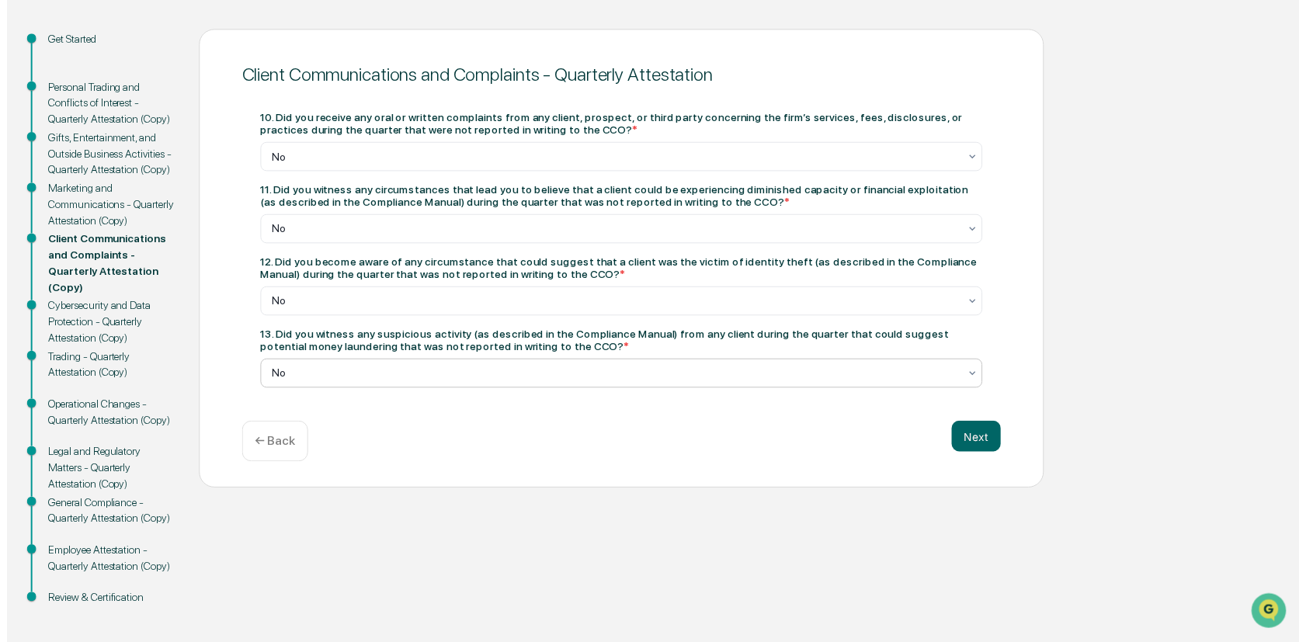
scroll to position [165, 0]
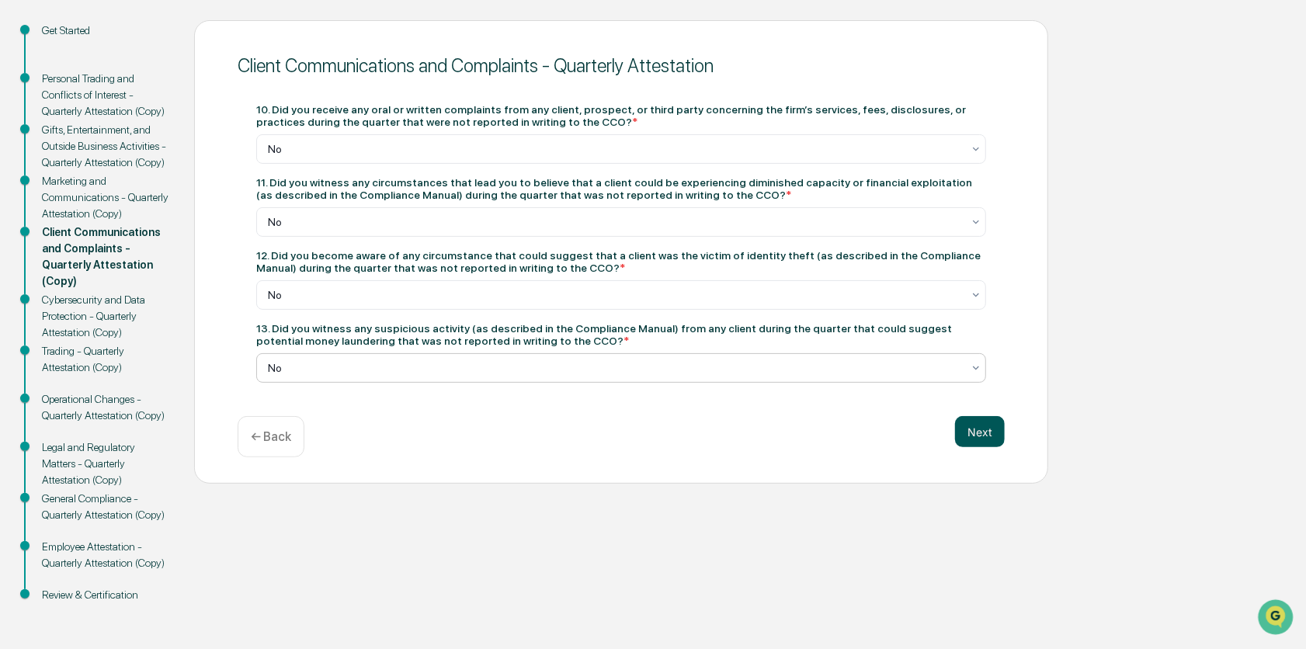
click at [974, 437] on button "Next" at bounding box center [980, 431] width 50 height 31
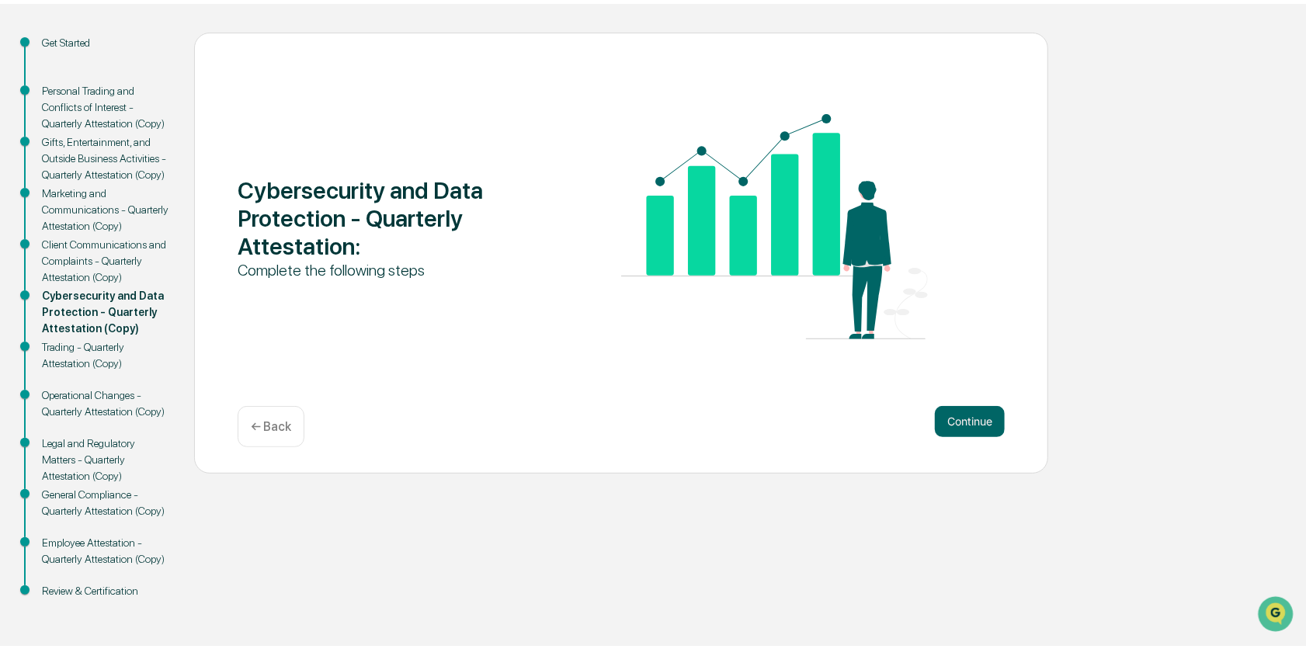
scroll to position [148, 0]
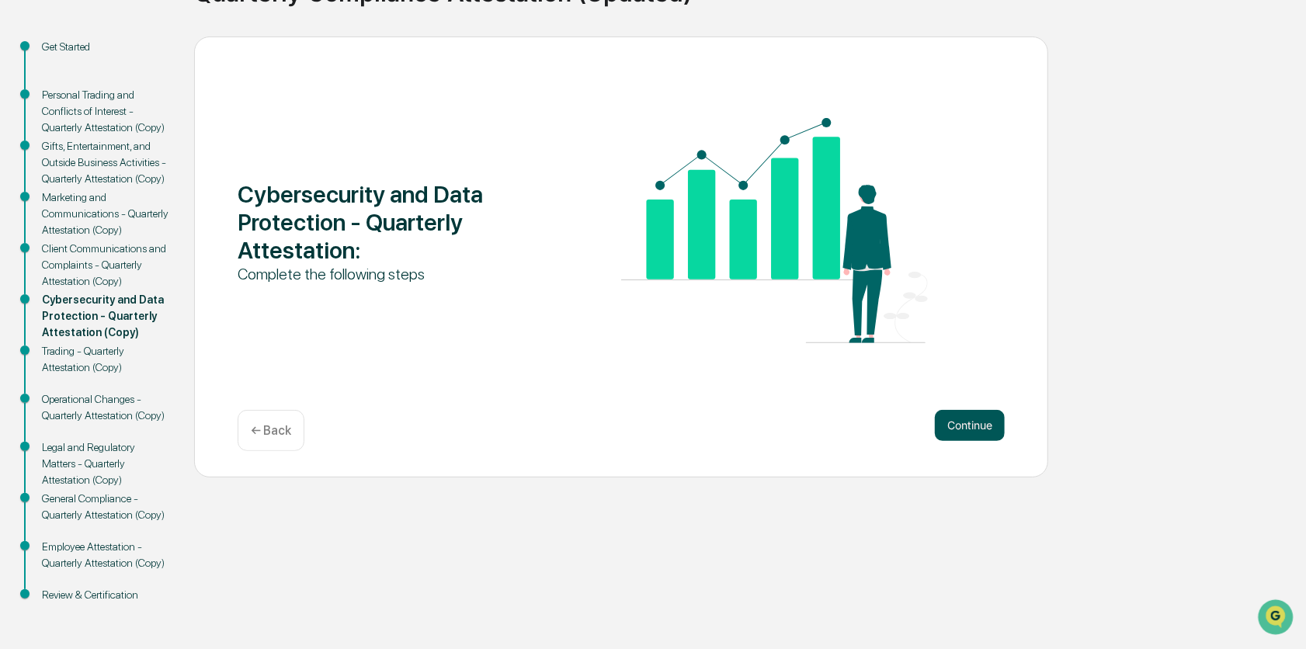
click at [978, 429] on button "Continue" at bounding box center [970, 425] width 70 height 31
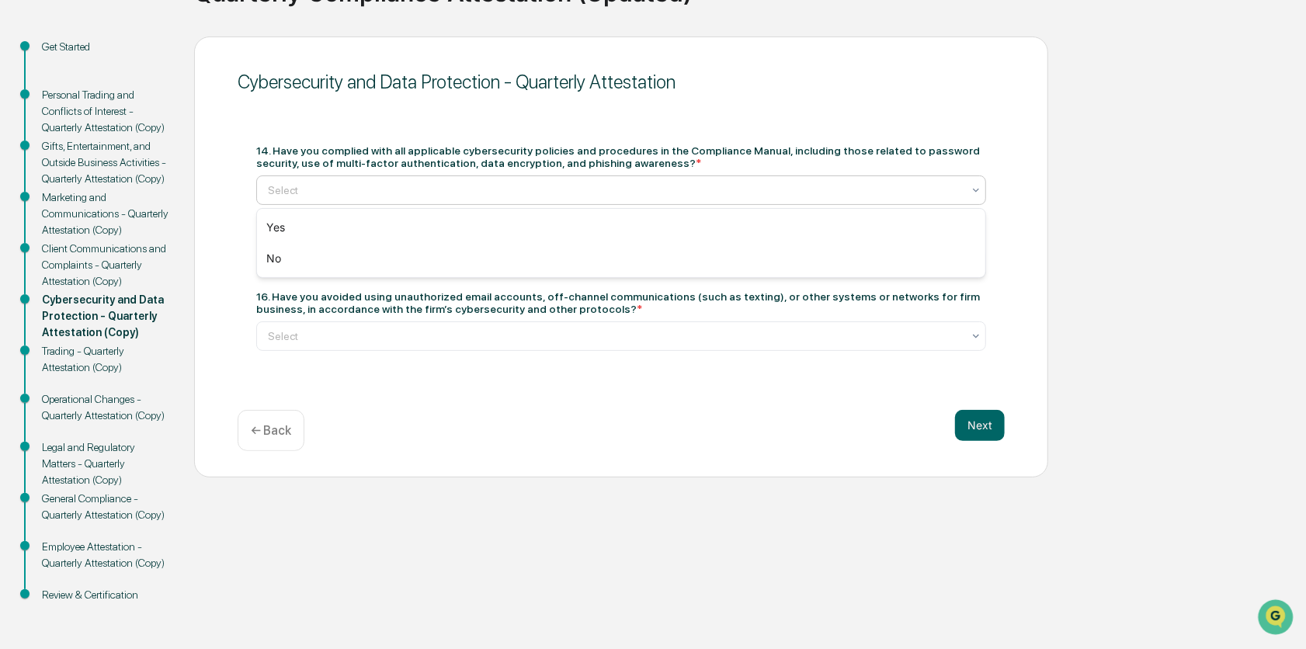
click at [981, 186] on icon at bounding box center [976, 190] width 12 height 12
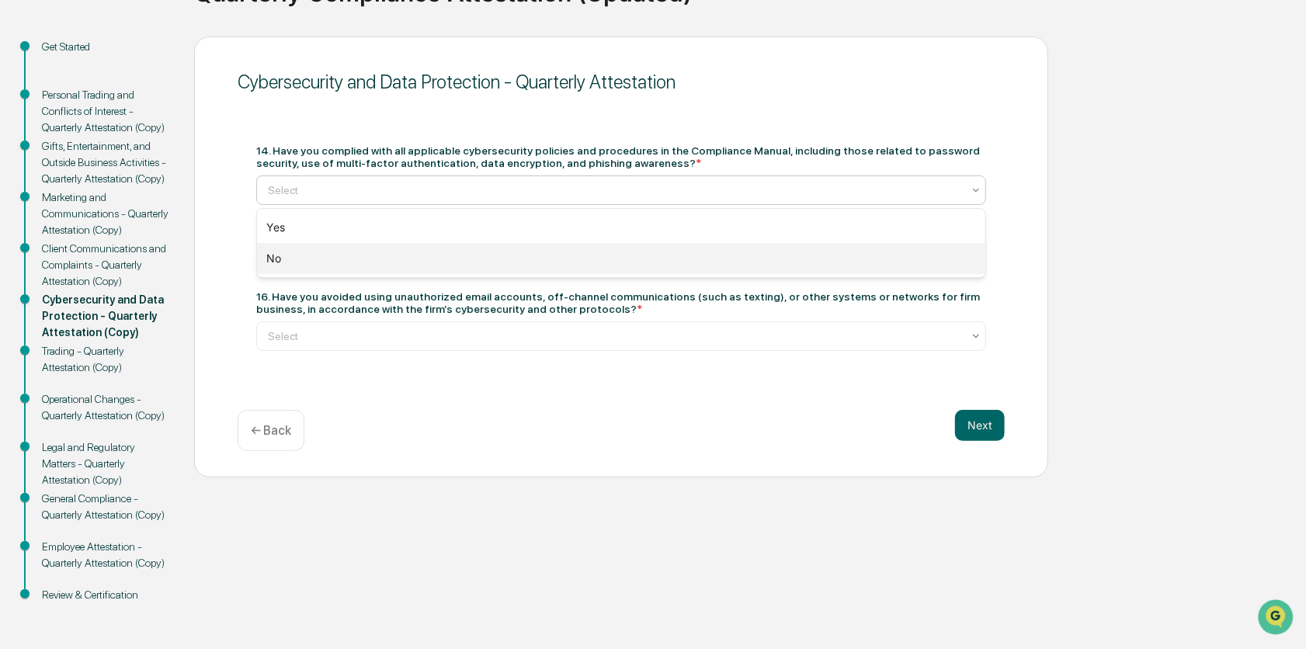
click at [936, 255] on div "No" at bounding box center [621, 258] width 728 height 31
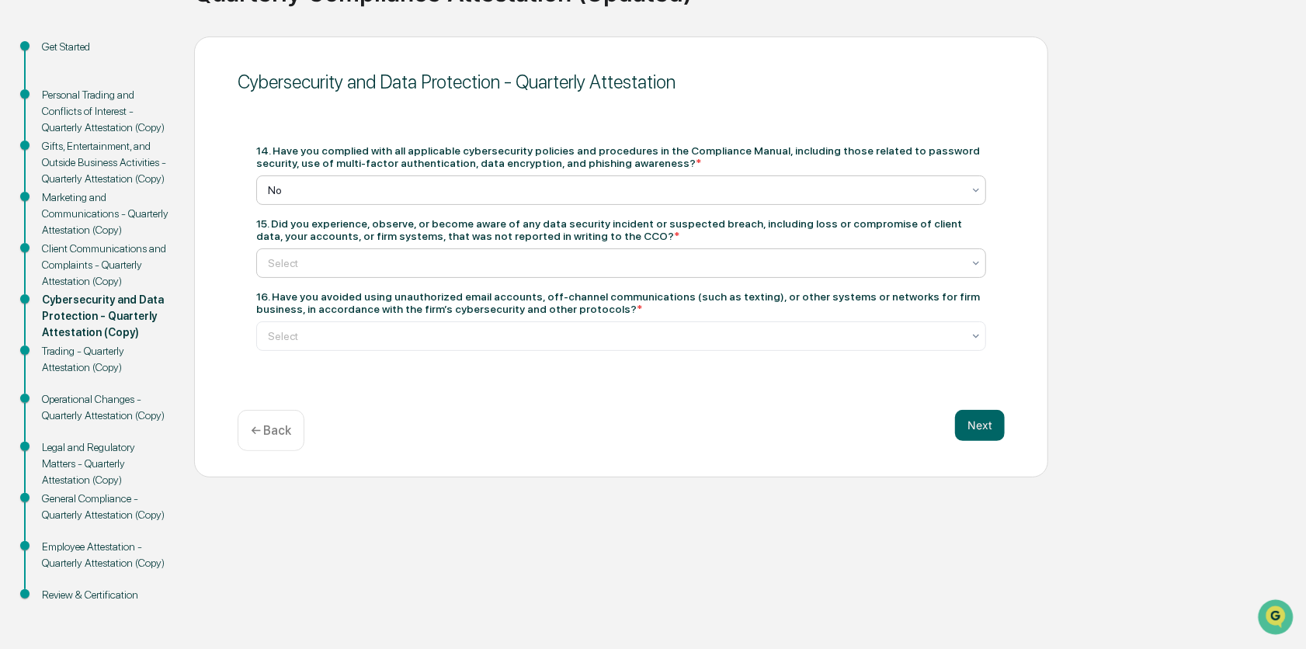
click at [980, 268] on icon at bounding box center [976, 263] width 12 height 12
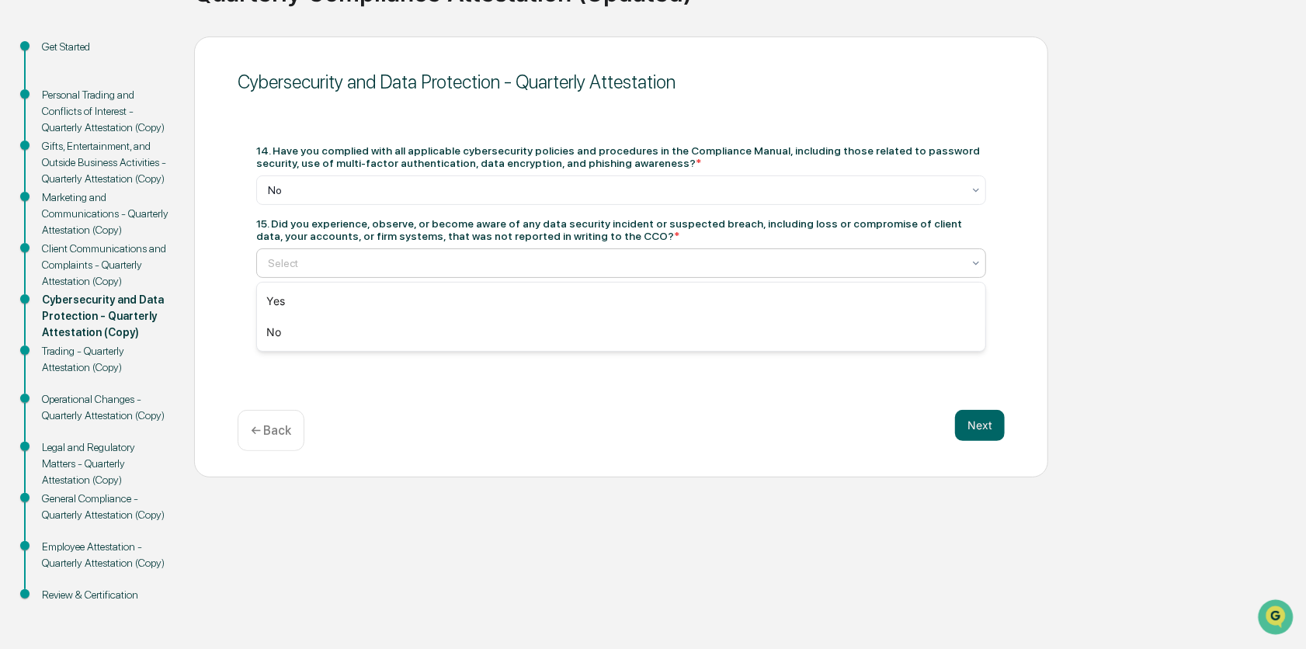
click at [863, 349] on div "Yes No" at bounding box center [621, 317] width 728 height 68
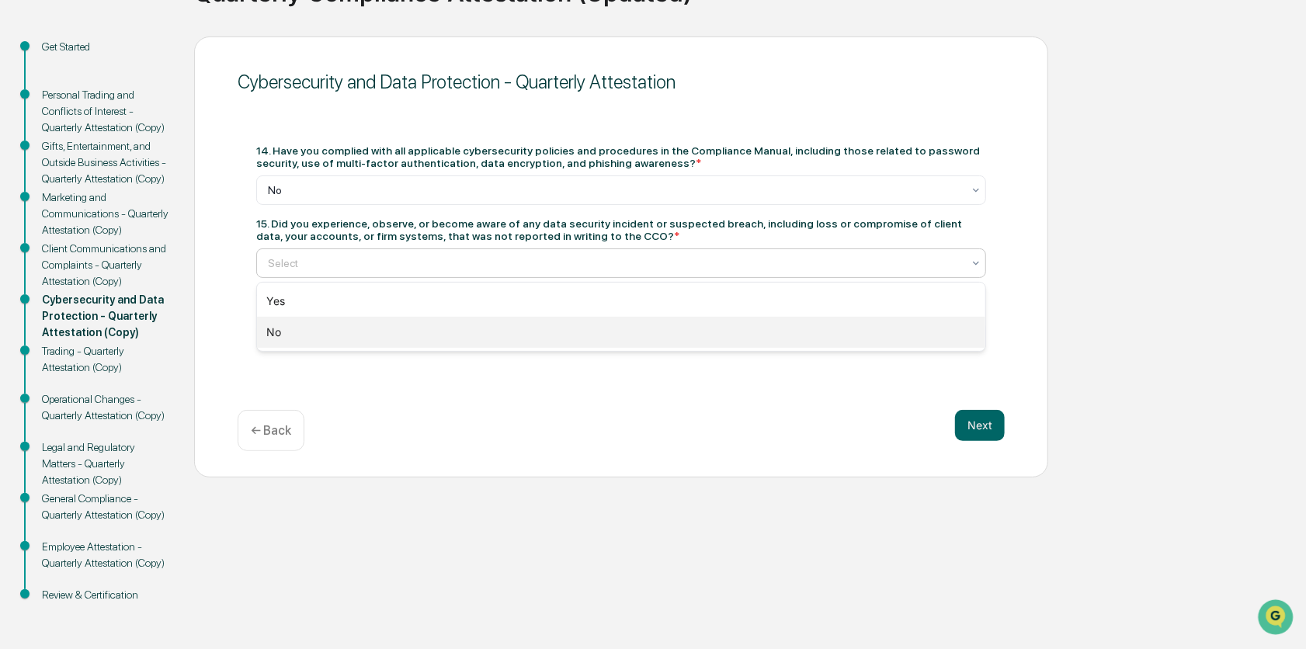
click at [855, 342] on div "No" at bounding box center [621, 332] width 728 height 31
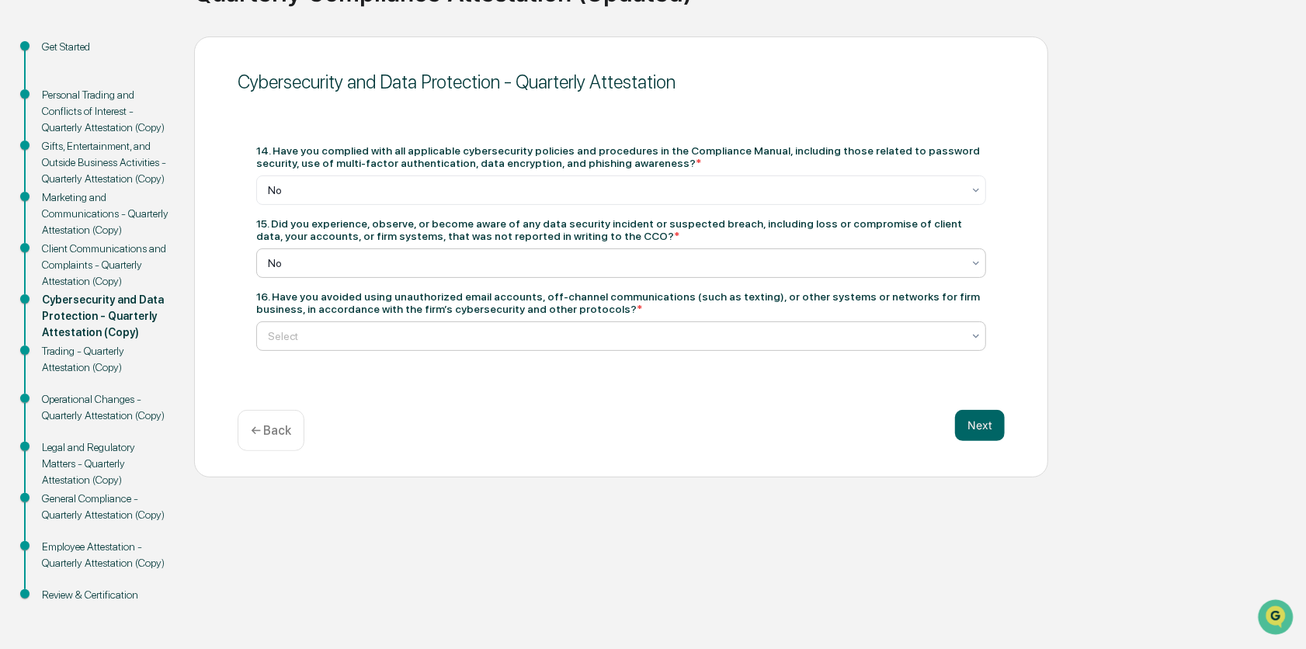
click at [982, 342] on div "Select" at bounding box center [621, 336] width 730 height 30
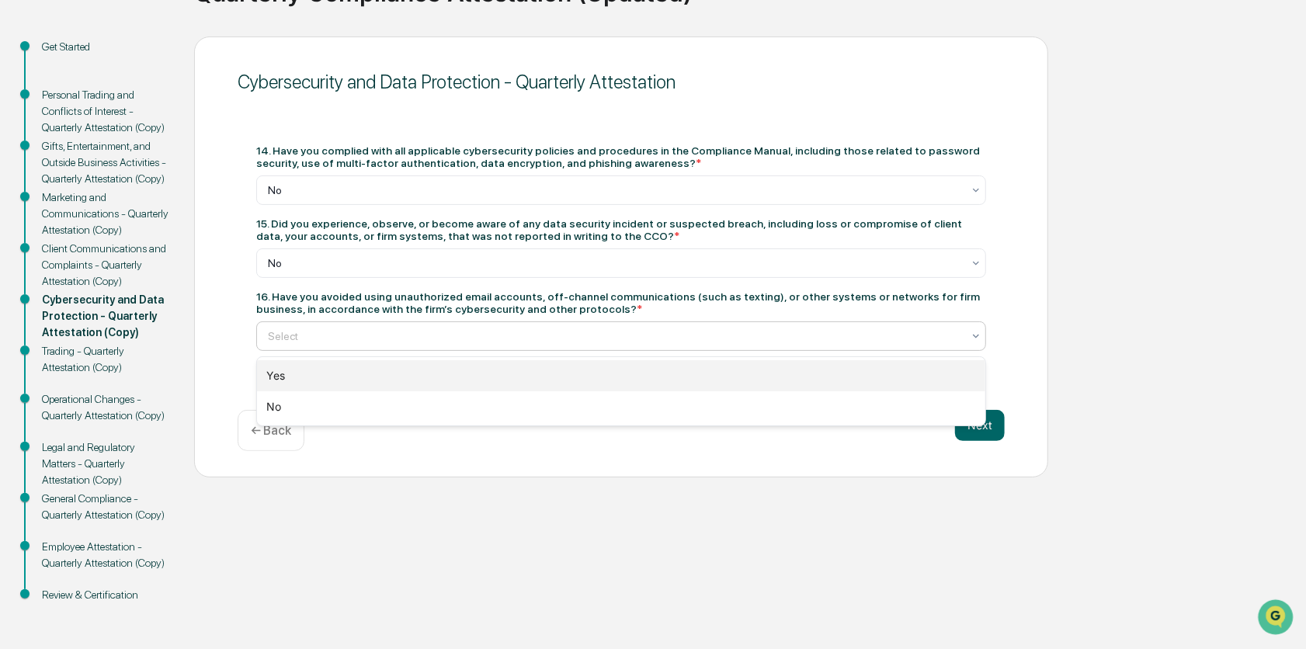
click at [940, 377] on div "Yes" at bounding box center [621, 375] width 728 height 31
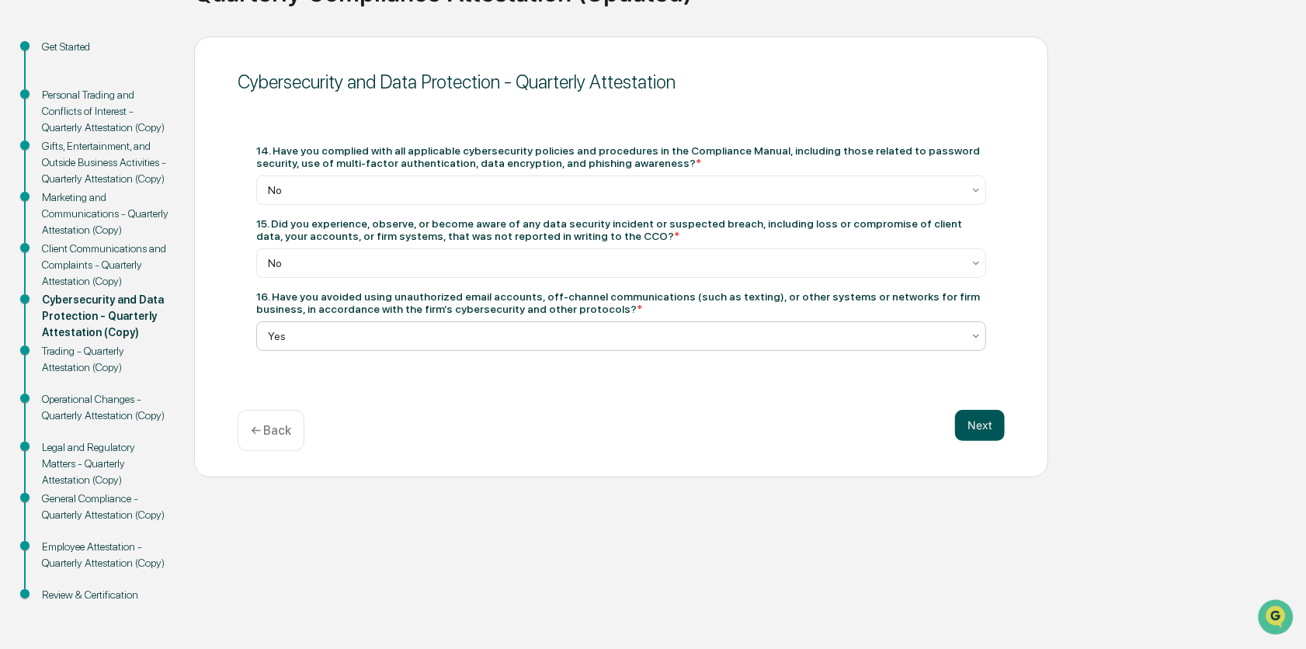
click at [980, 420] on button "Next" at bounding box center [980, 425] width 50 height 31
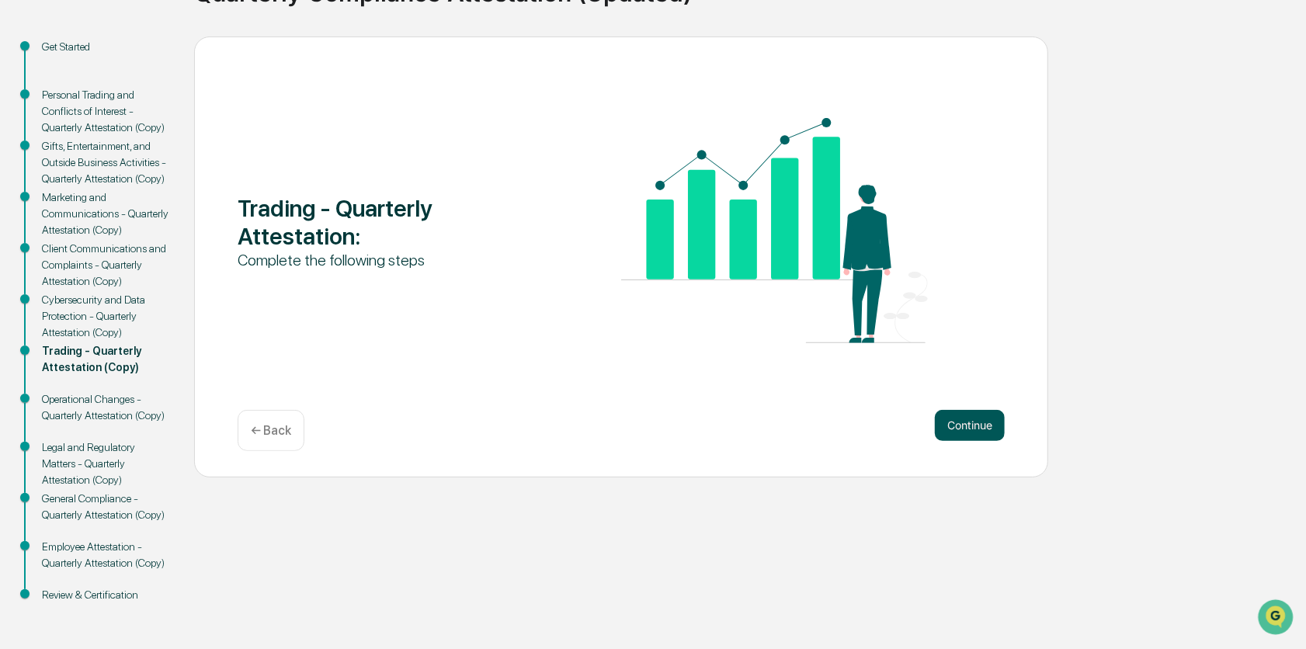
click at [982, 428] on button "Continue" at bounding box center [970, 425] width 70 height 31
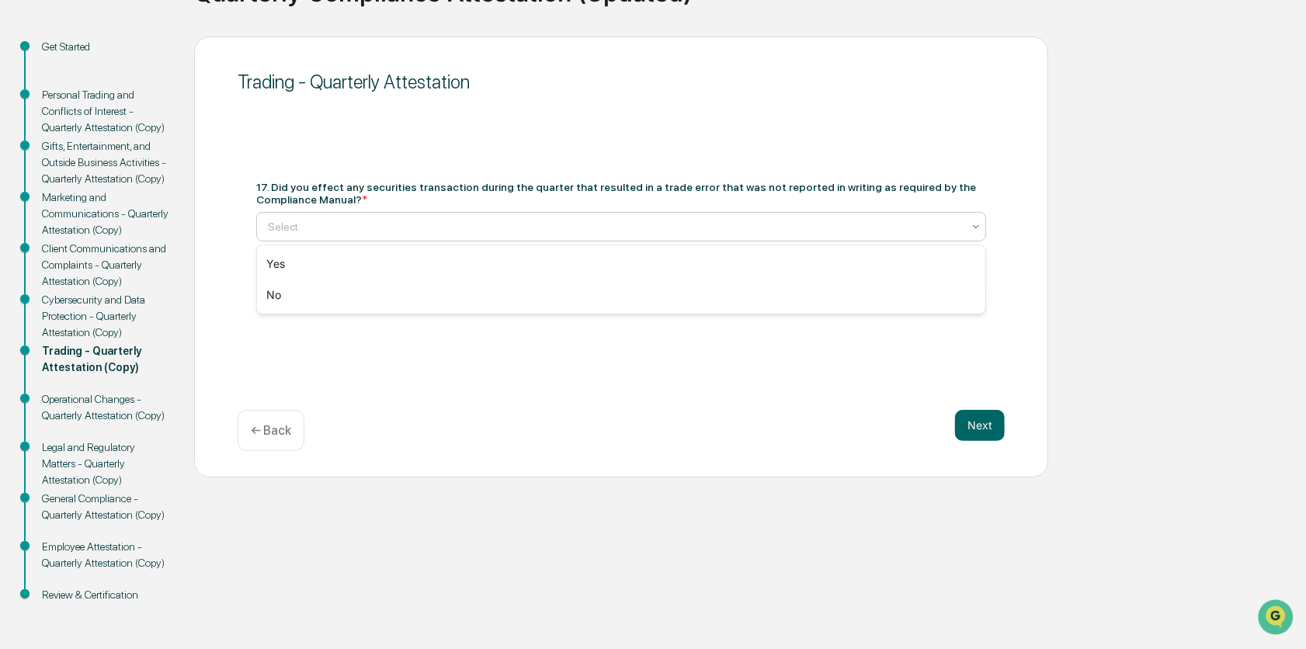
click at [971, 229] on icon at bounding box center [976, 227] width 12 height 12
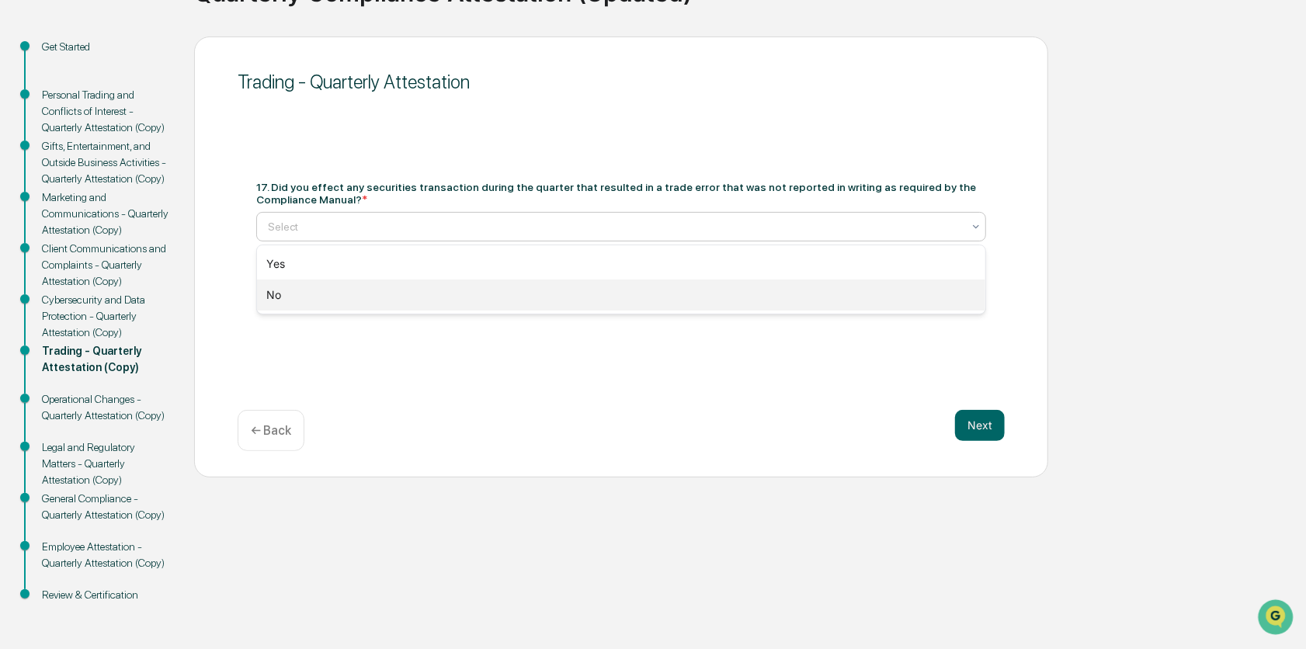
click at [954, 304] on div "No" at bounding box center [621, 295] width 728 height 31
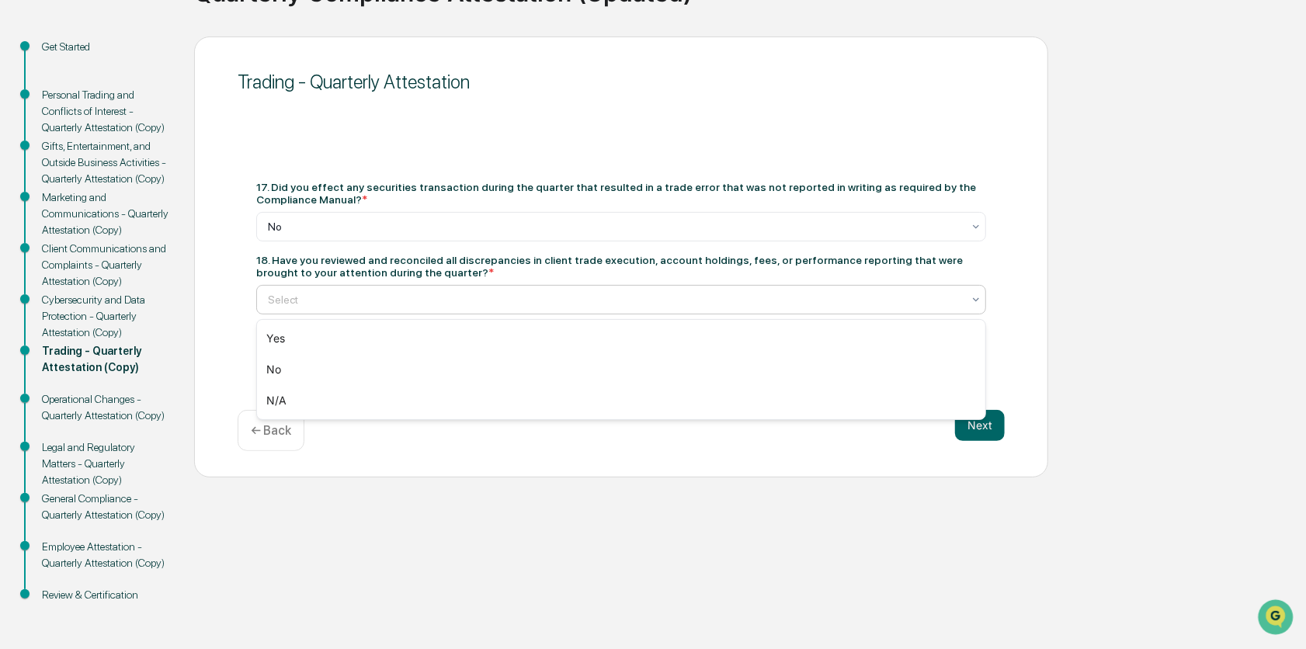
click at [968, 301] on div "Select" at bounding box center [615, 300] width 710 height 22
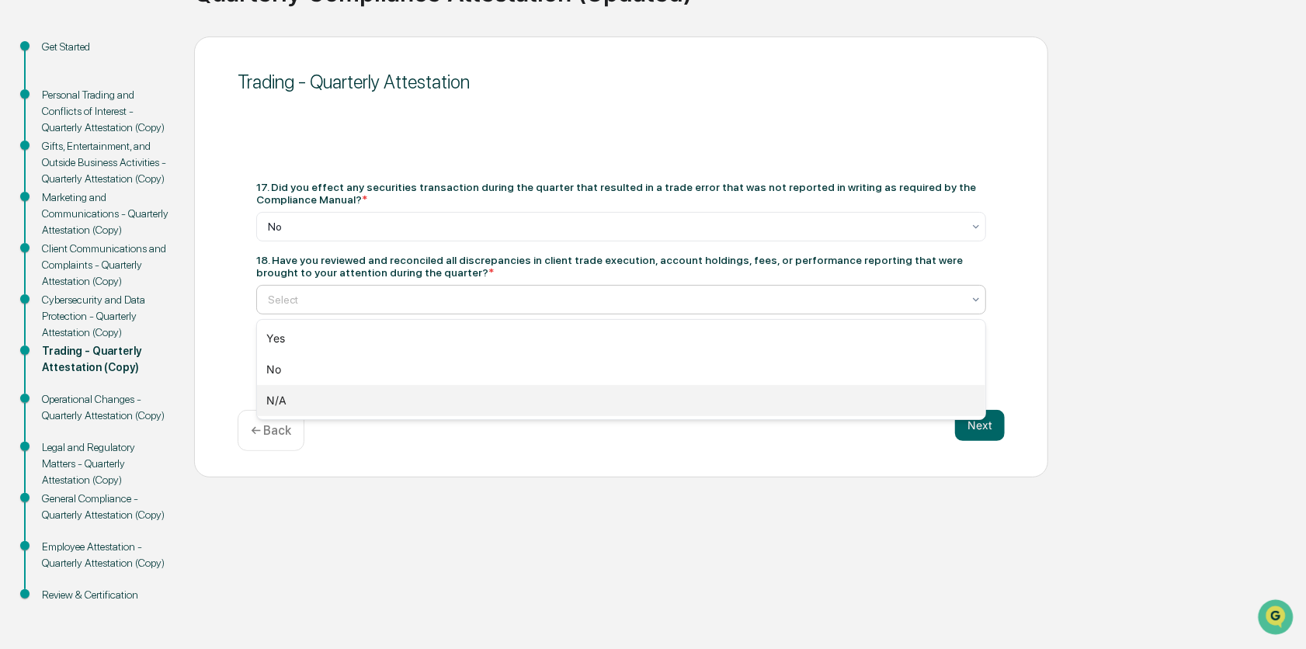
click at [922, 405] on div "N/A" at bounding box center [621, 400] width 728 height 31
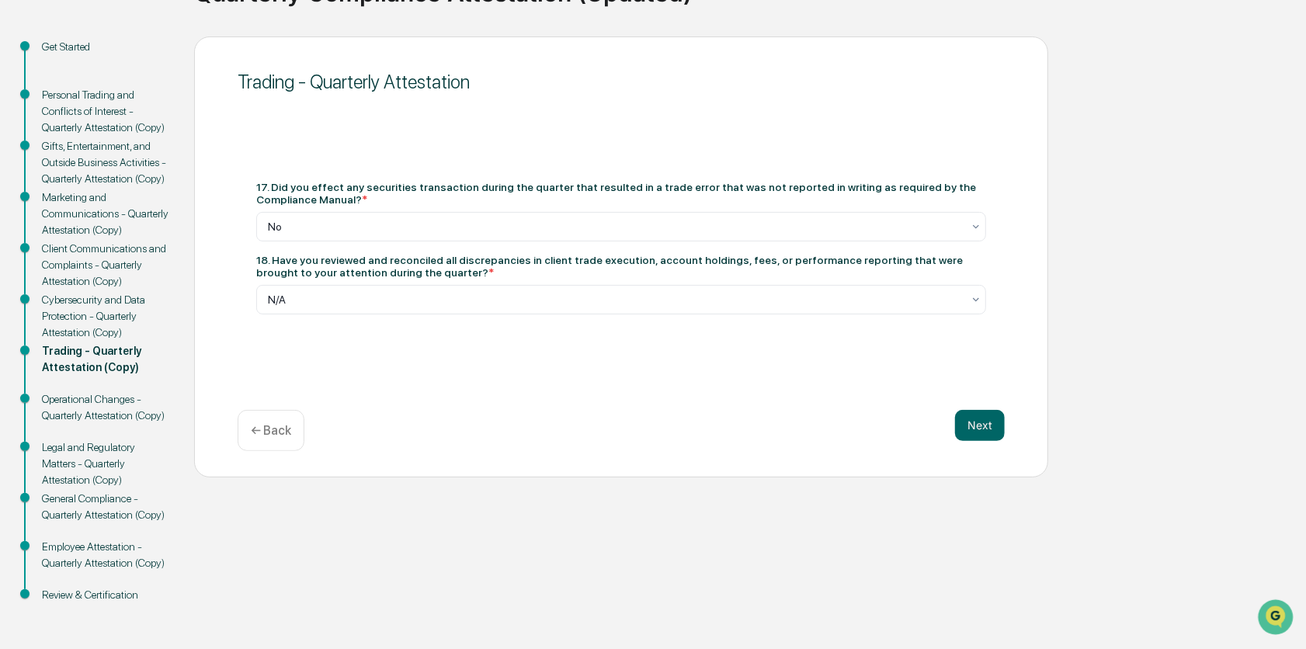
drag, startPoint x: 945, startPoint y: 432, endPoint x: 971, endPoint y: 427, distance: 26.8
click at [945, 432] on div "Next ← Back" at bounding box center [621, 430] width 767 height 41
click at [976, 426] on button "Next" at bounding box center [980, 425] width 50 height 31
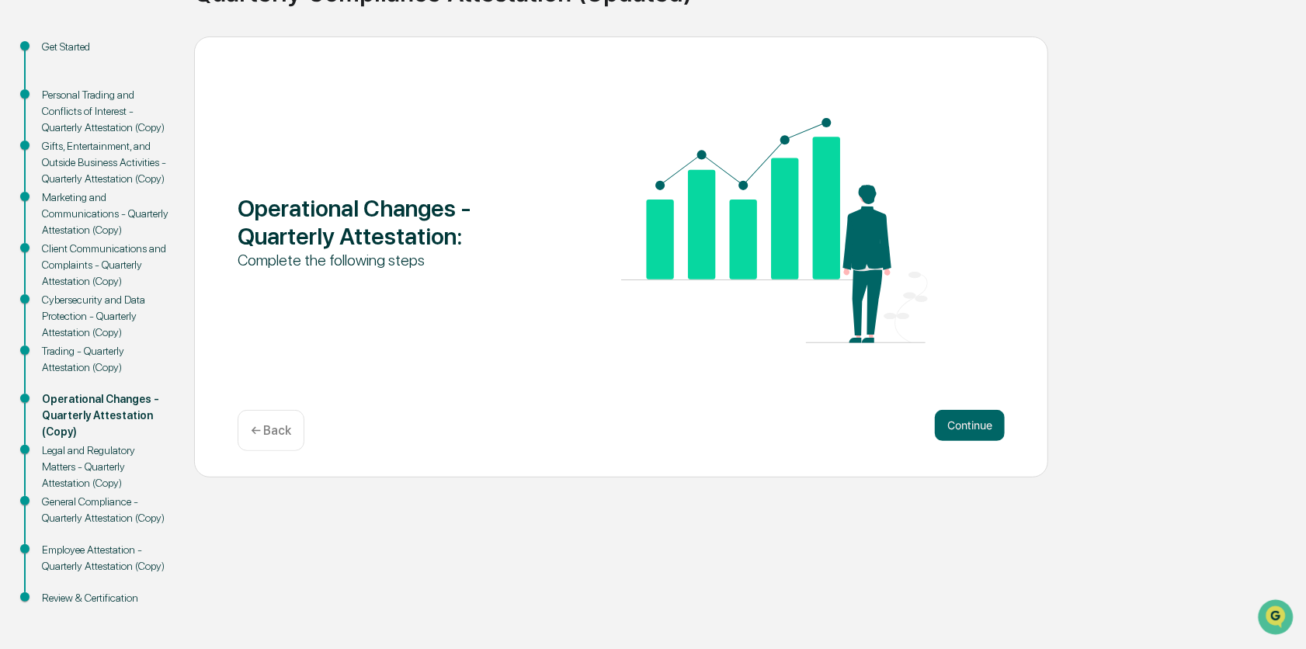
click at [976, 426] on button "Continue" at bounding box center [970, 425] width 70 height 31
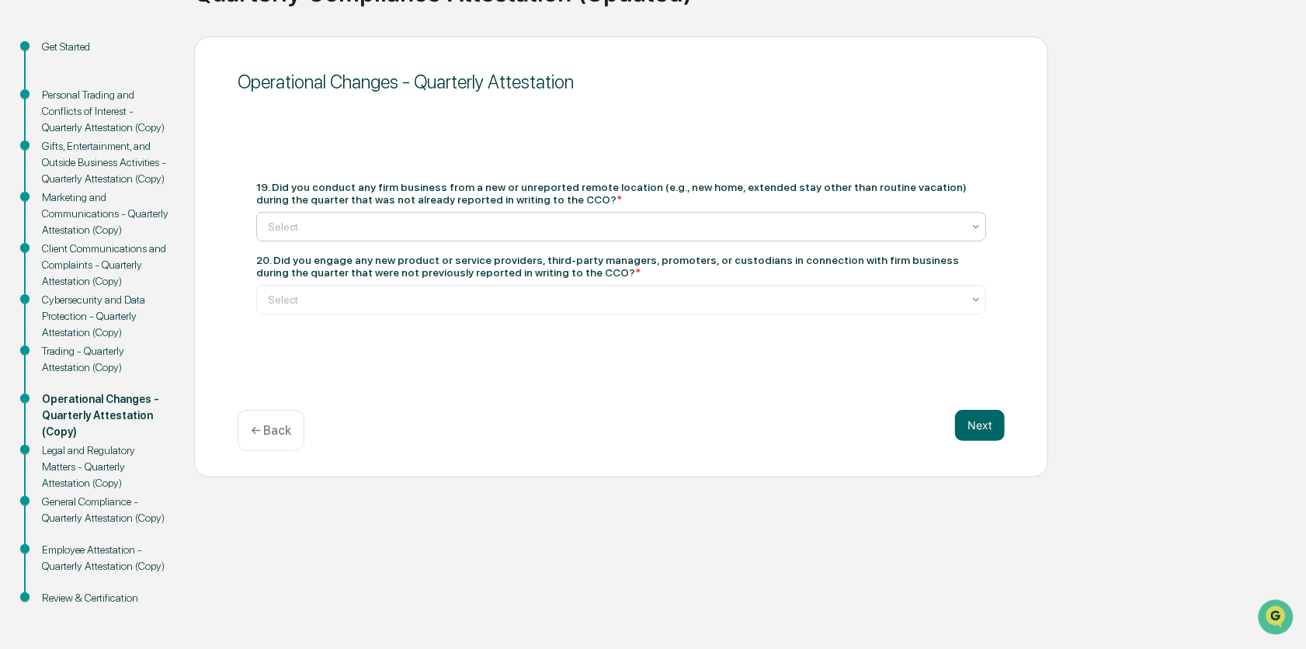
click at [968, 231] on div "Select" at bounding box center [615, 227] width 710 height 22
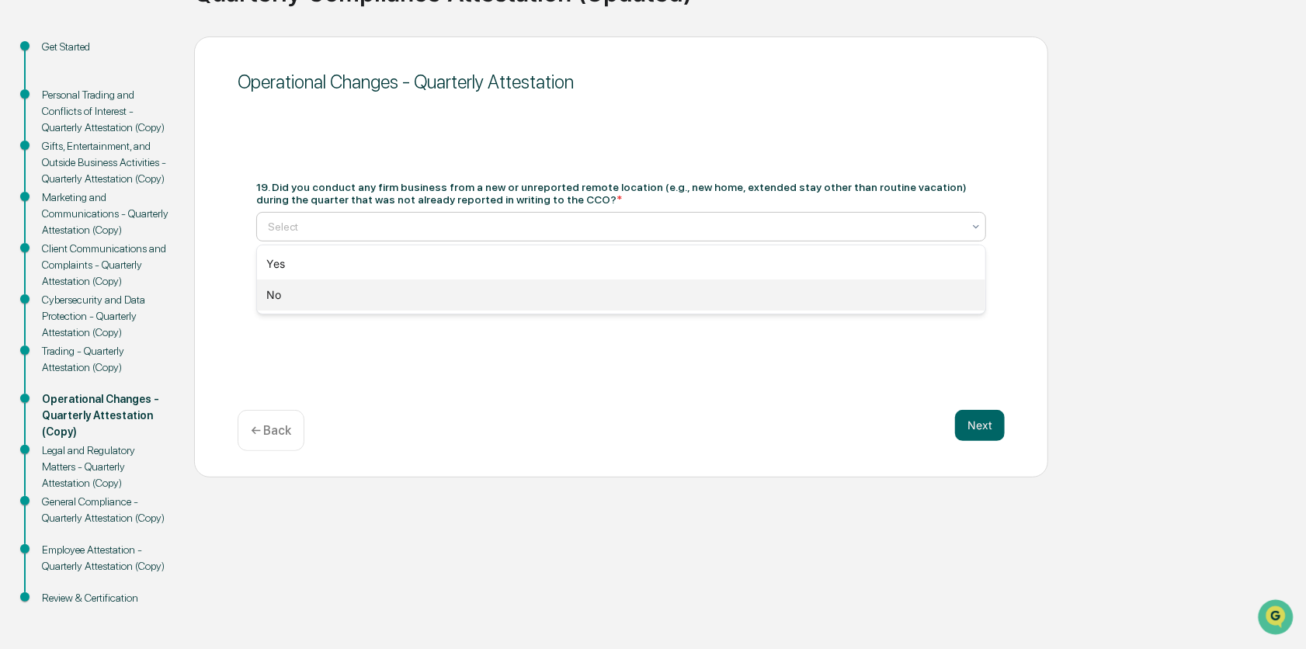
click at [956, 302] on div "No" at bounding box center [621, 295] width 728 height 31
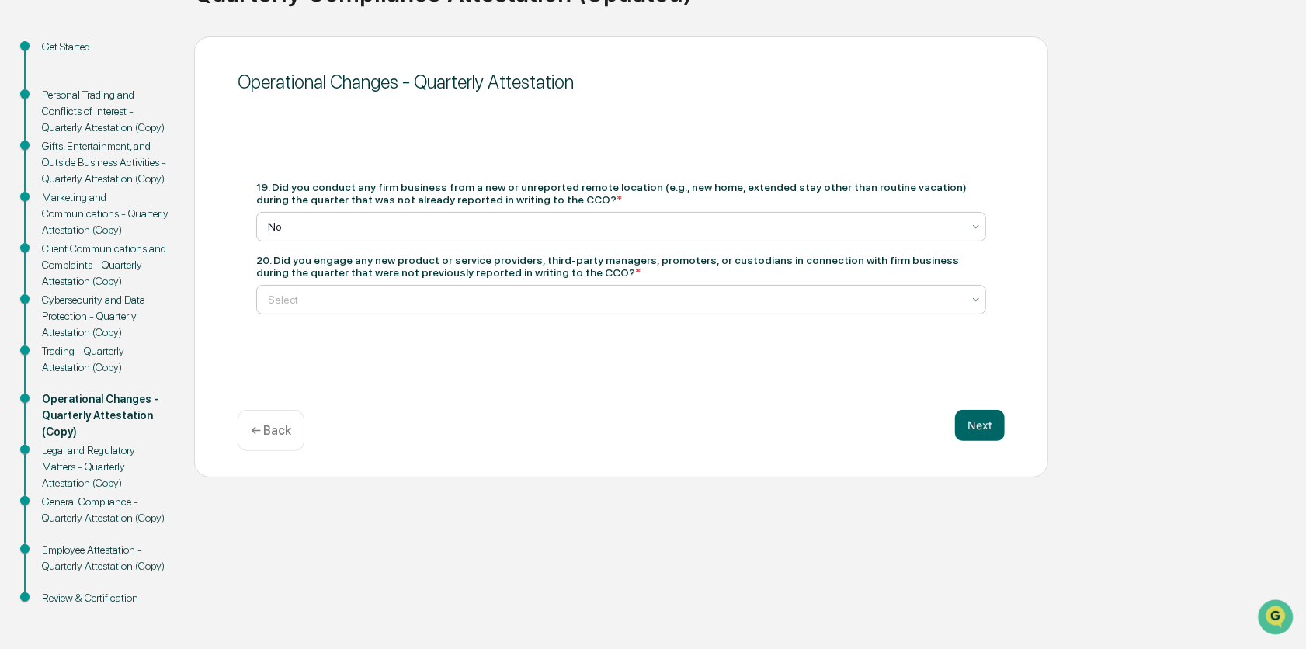
click at [976, 307] on div at bounding box center [976, 300] width 12 height 28
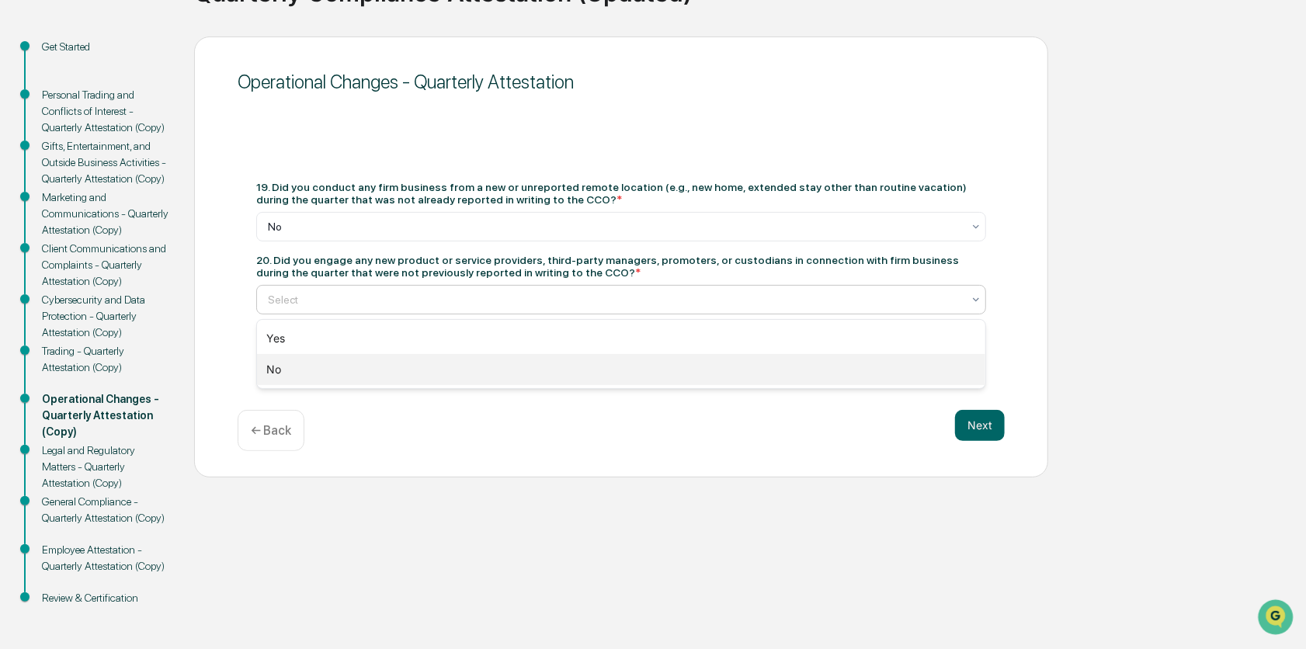
click at [912, 370] on div "No" at bounding box center [621, 369] width 728 height 31
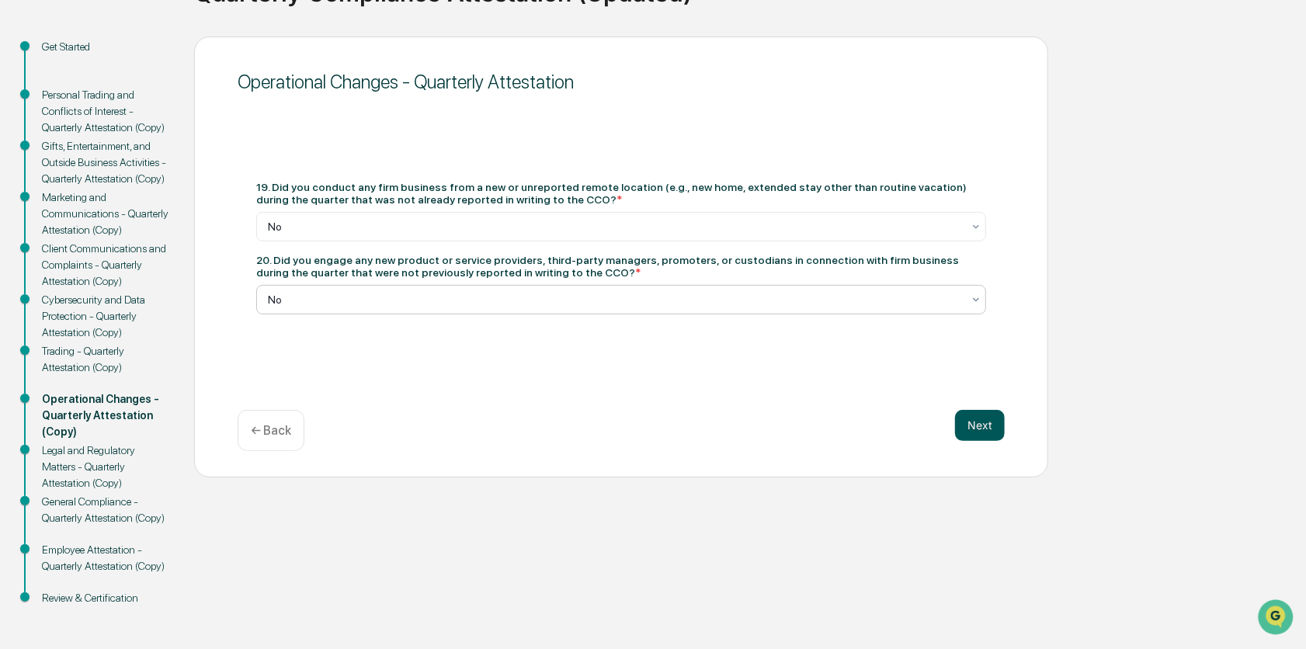
click at [985, 420] on button "Next" at bounding box center [980, 425] width 50 height 31
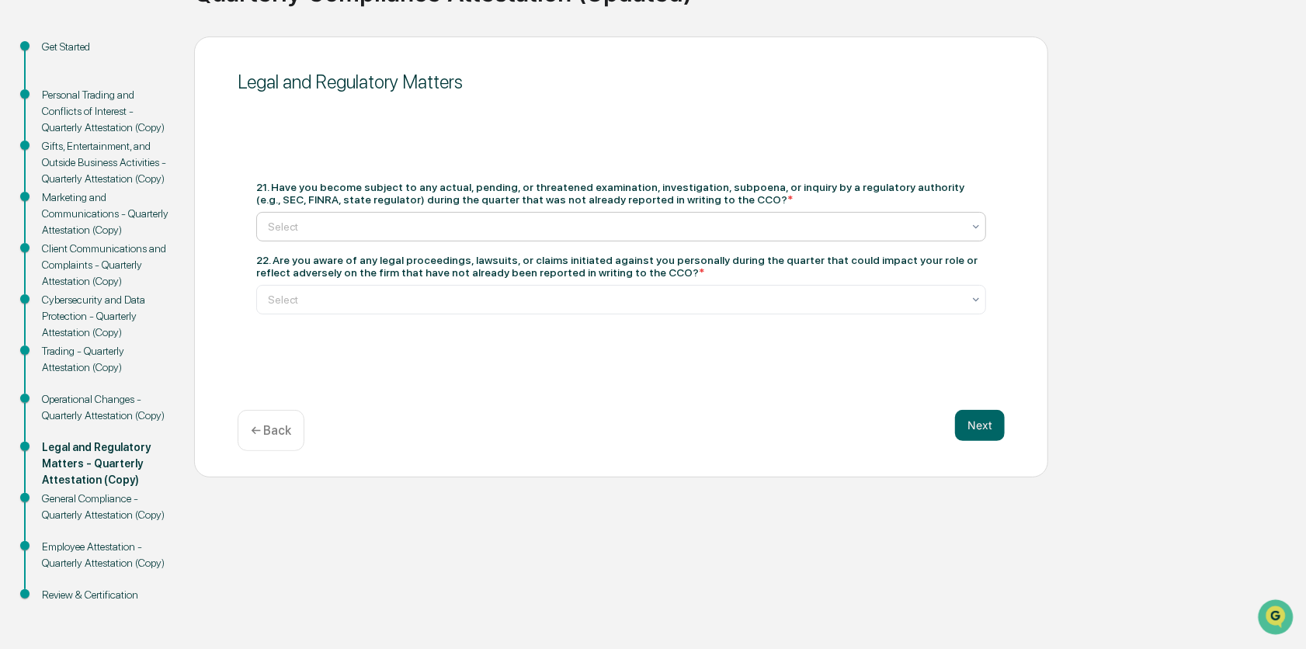
click at [980, 222] on icon at bounding box center [976, 227] width 12 height 12
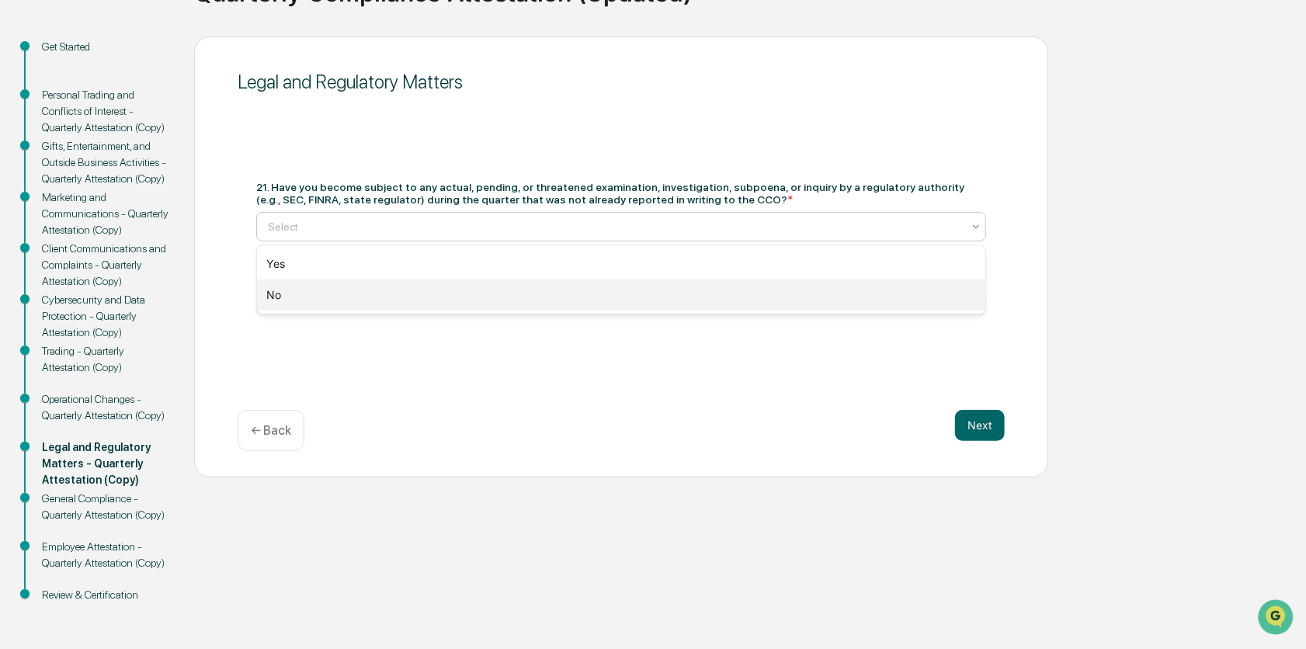
click at [897, 307] on div "No" at bounding box center [621, 295] width 728 height 31
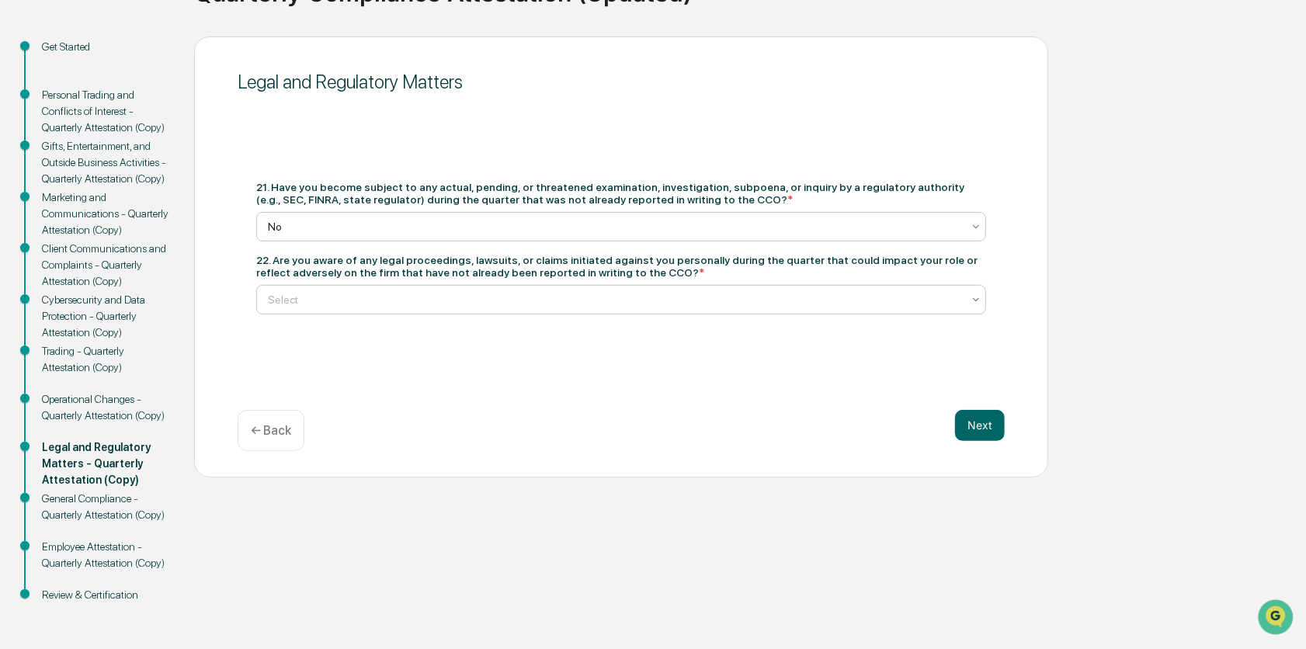
click at [971, 304] on icon at bounding box center [976, 300] width 12 height 12
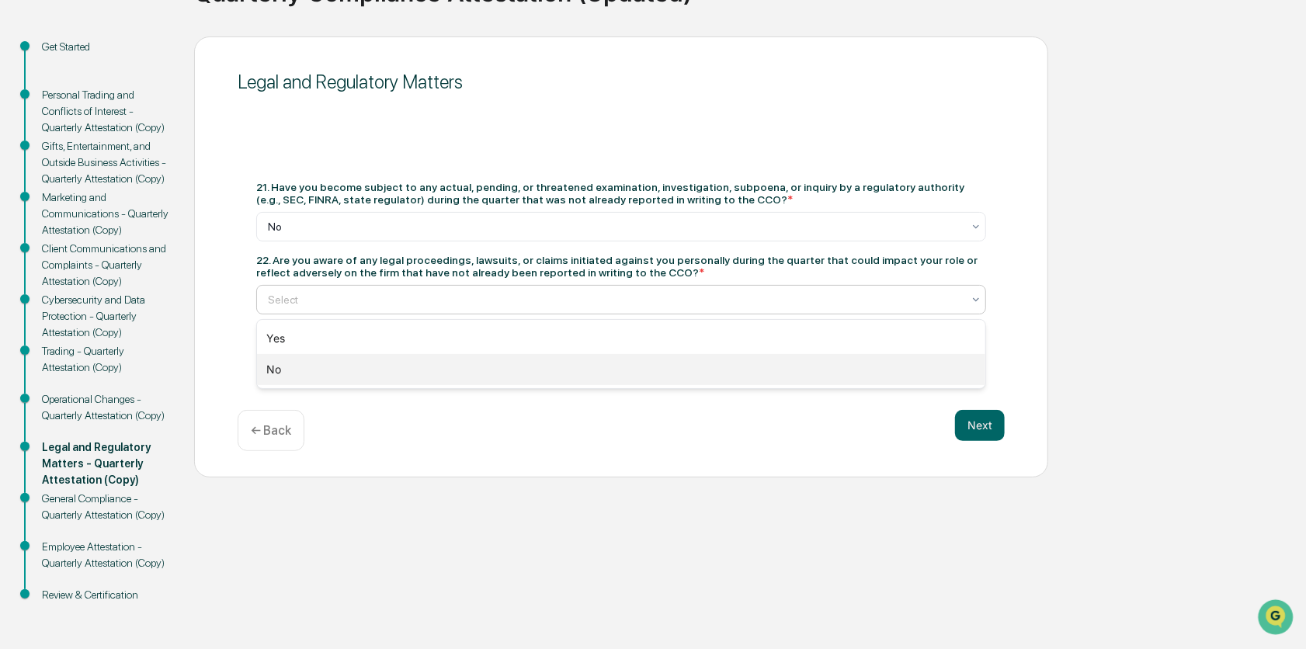
click at [957, 363] on div "No" at bounding box center [621, 369] width 728 height 31
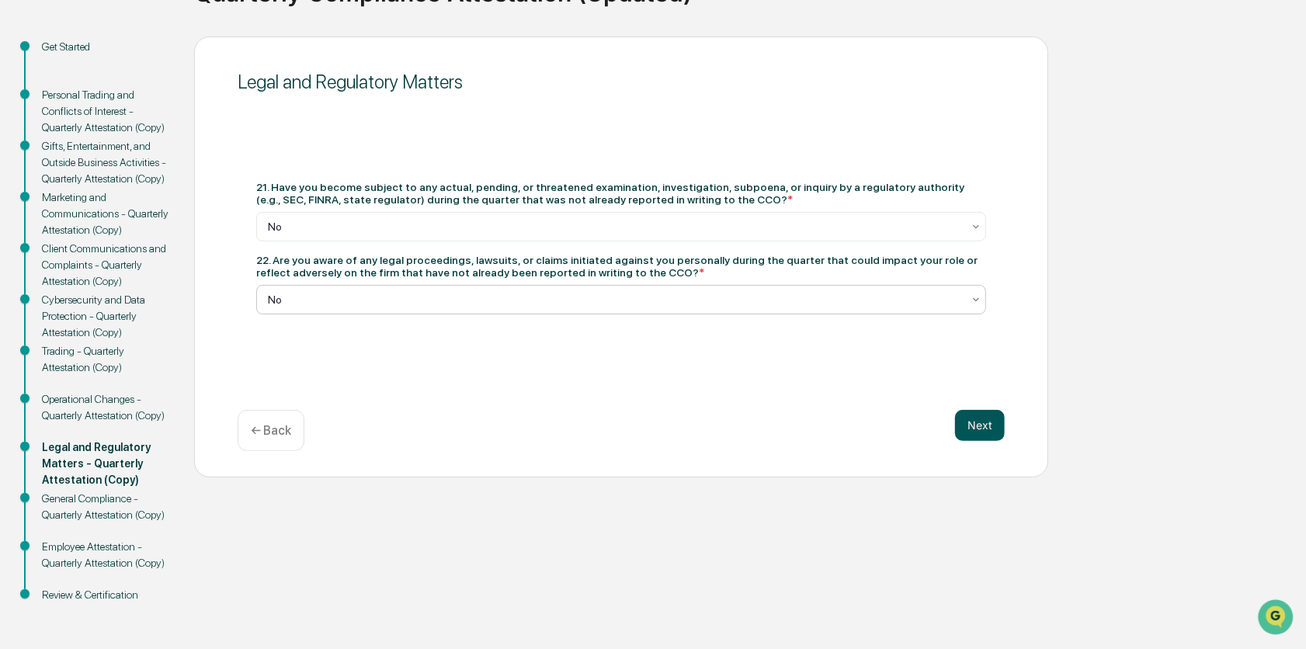
click at [977, 426] on button "Next" at bounding box center [980, 425] width 50 height 31
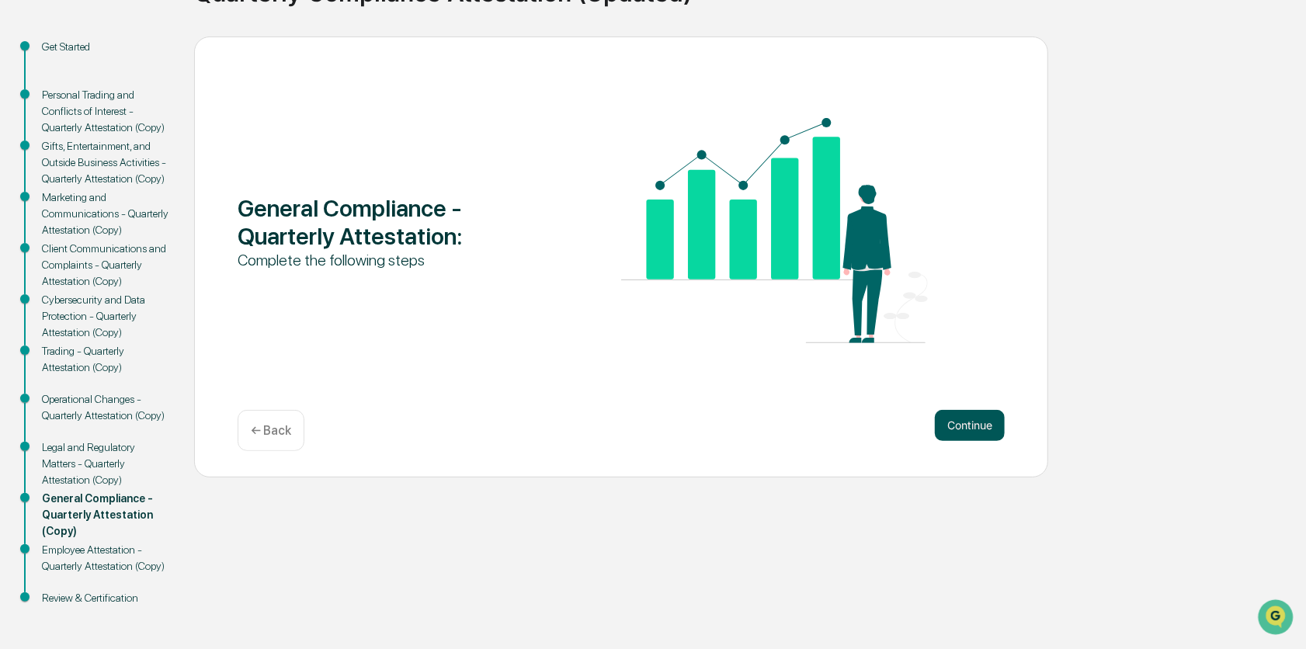
click at [957, 422] on button "Continue" at bounding box center [970, 425] width 70 height 31
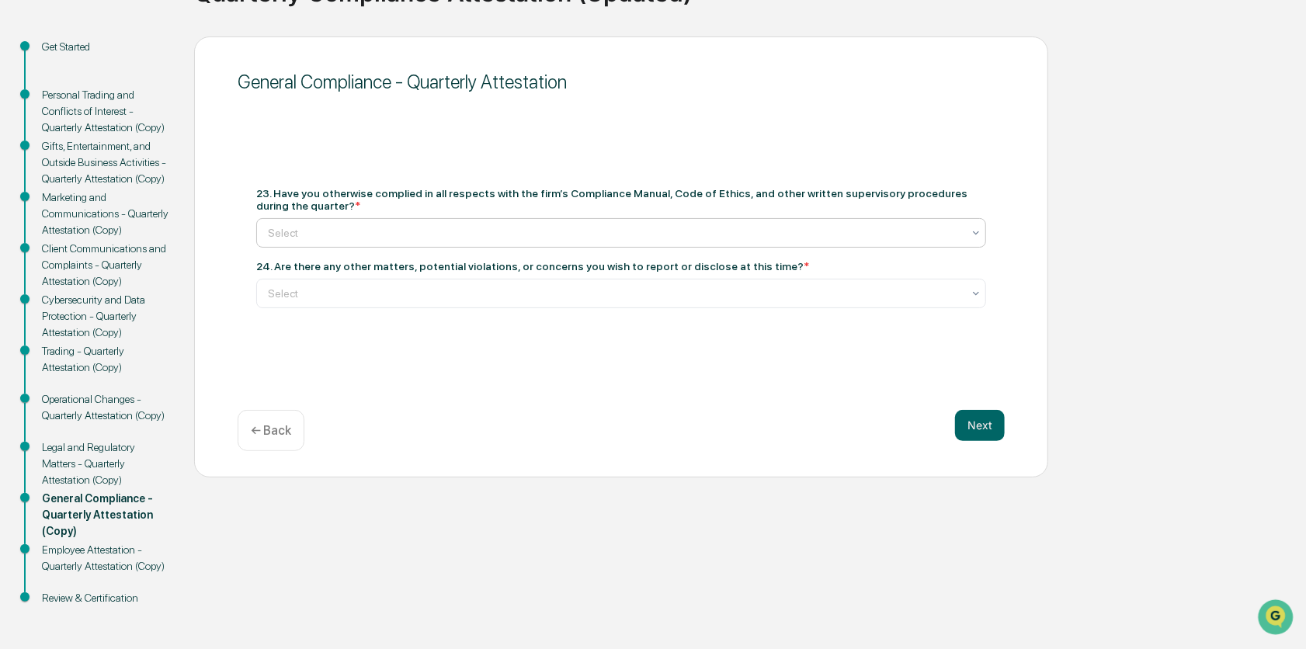
click at [973, 229] on icon at bounding box center [976, 233] width 12 height 12
click at [902, 272] on div "Yes" at bounding box center [621, 270] width 728 height 31
click at [974, 296] on icon at bounding box center [976, 293] width 12 height 12
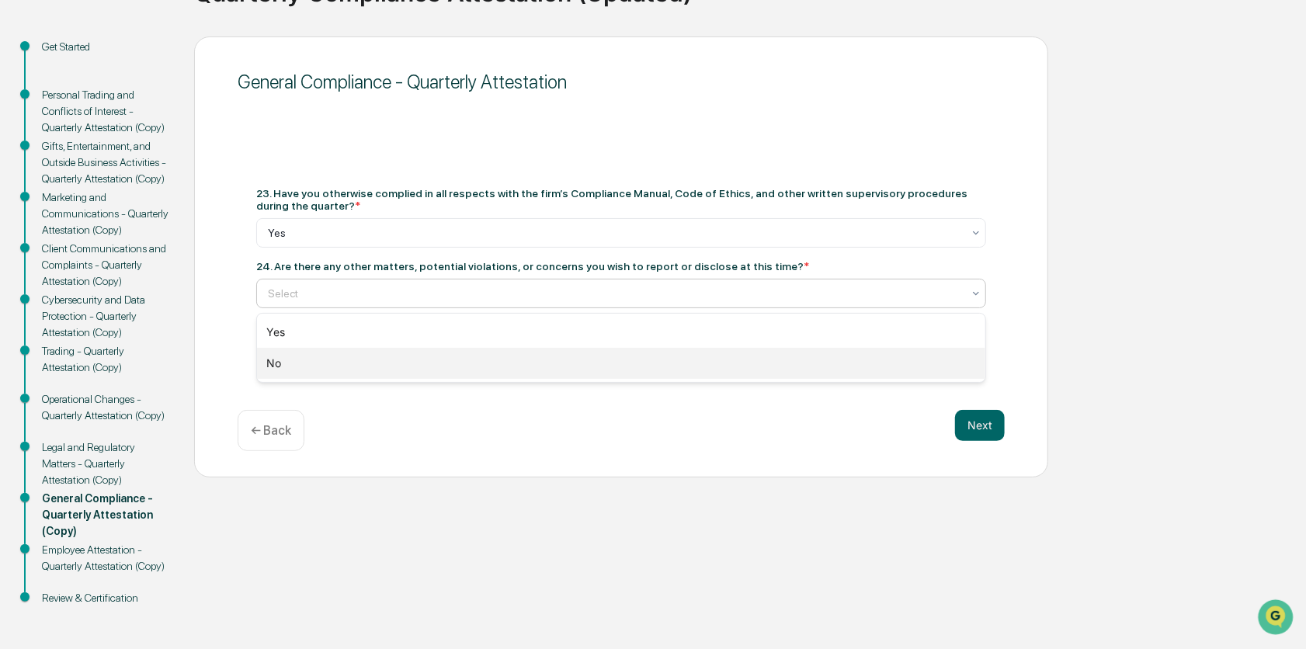
click at [957, 358] on div "No" at bounding box center [621, 363] width 728 height 31
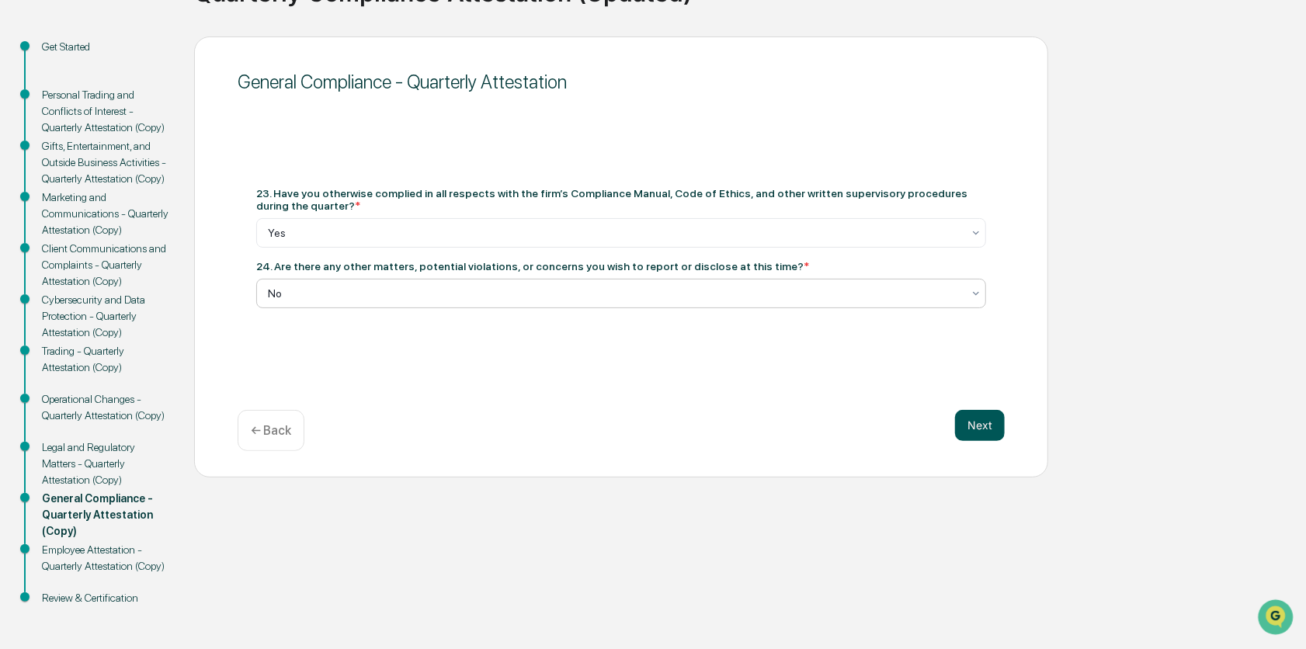
click at [969, 423] on button "Next" at bounding box center [980, 425] width 50 height 31
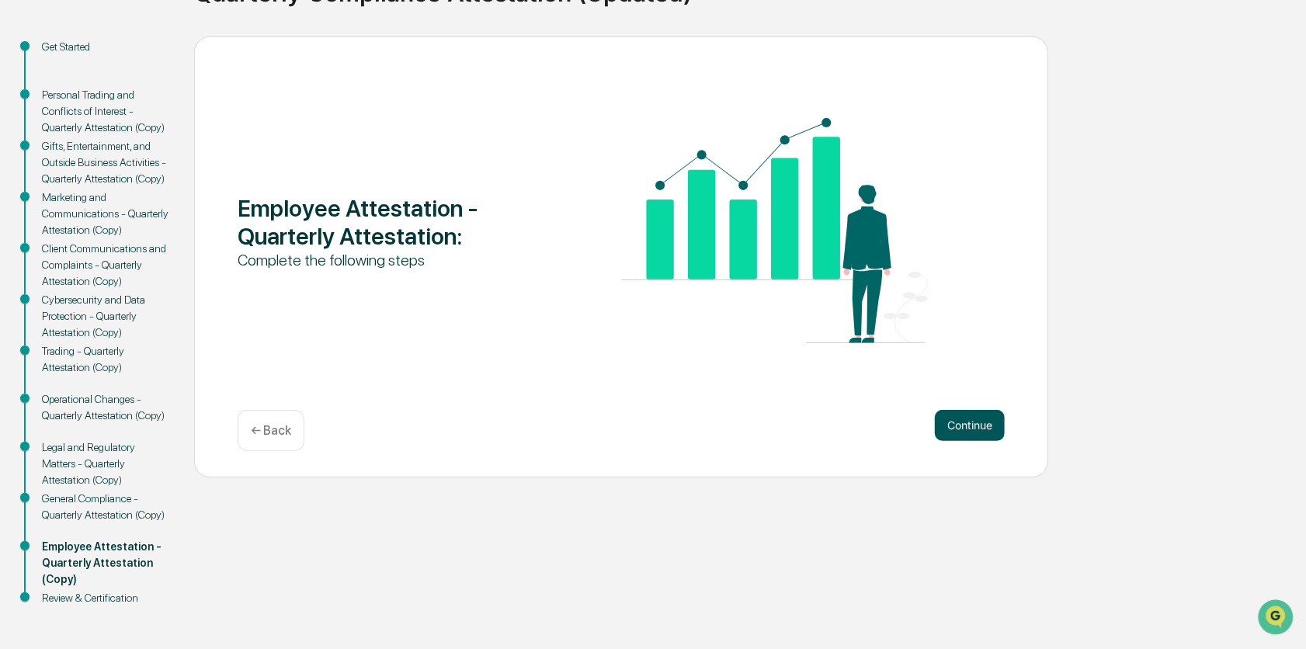
click at [945, 416] on button "Continue" at bounding box center [970, 425] width 70 height 31
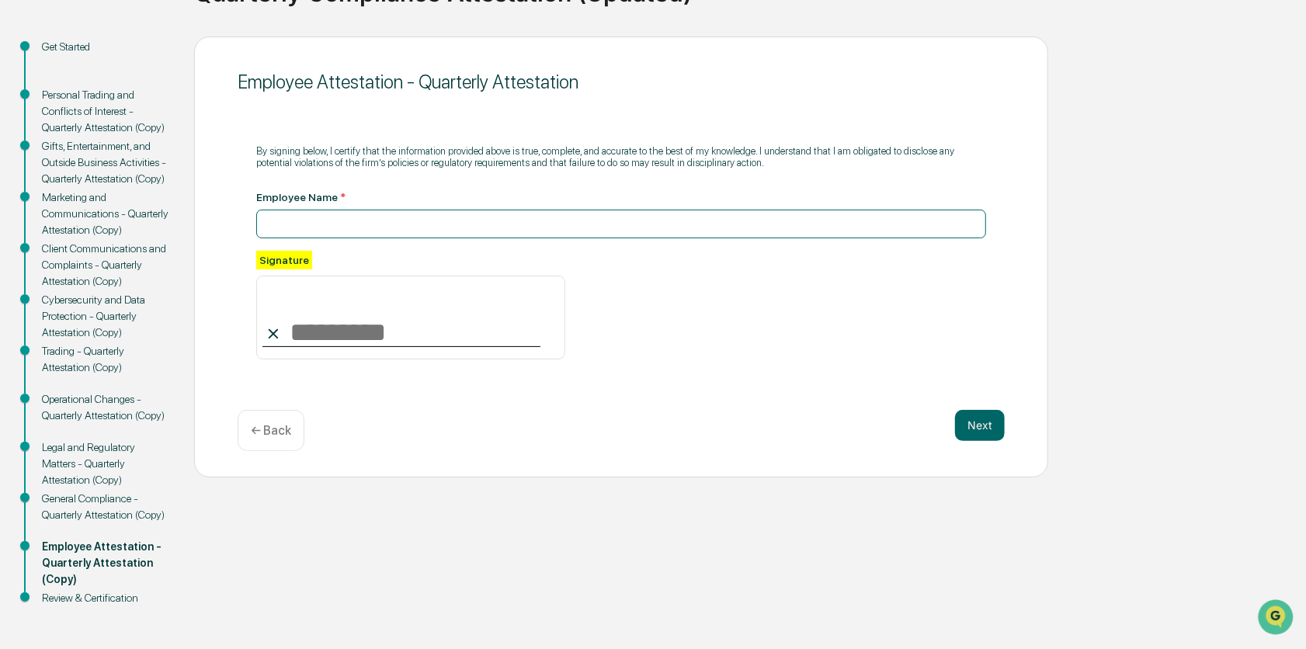
click at [367, 230] on input at bounding box center [621, 224] width 730 height 29
type input "**********"
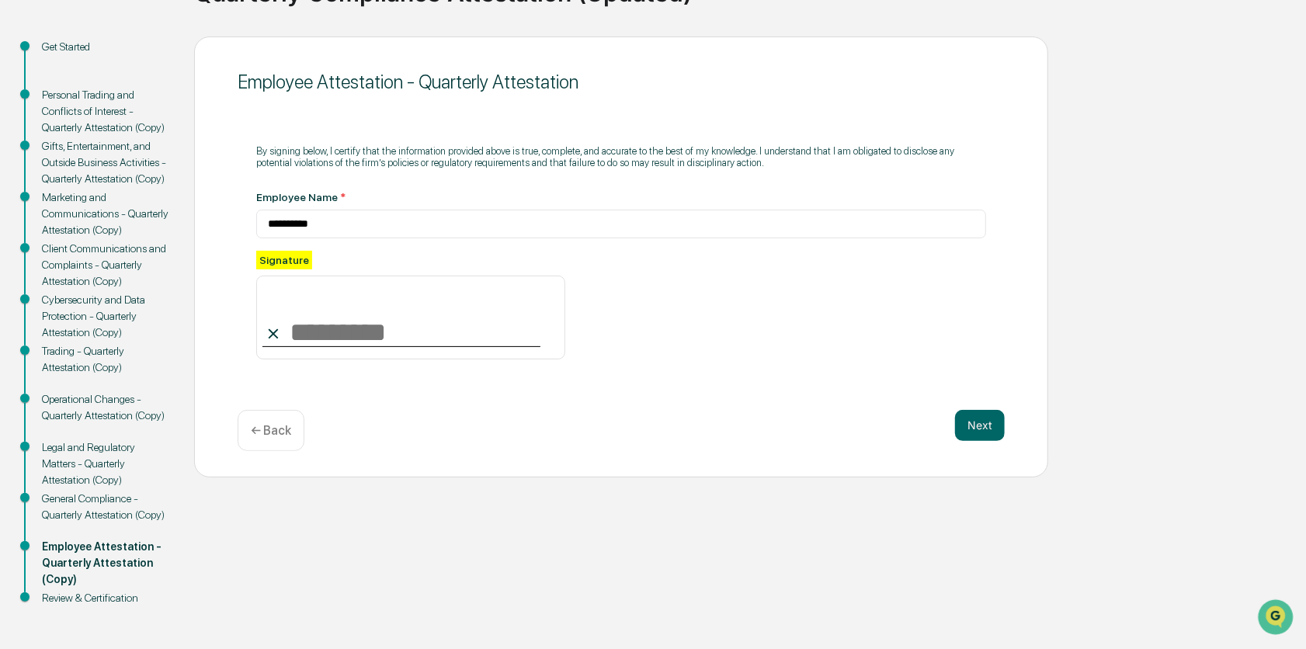
click at [339, 327] on input at bounding box center [410, 318] width 309 height 84
type input "**********"
click at [974, 423] on button "Next" at bounding box center [980, 425] width 50 height 31
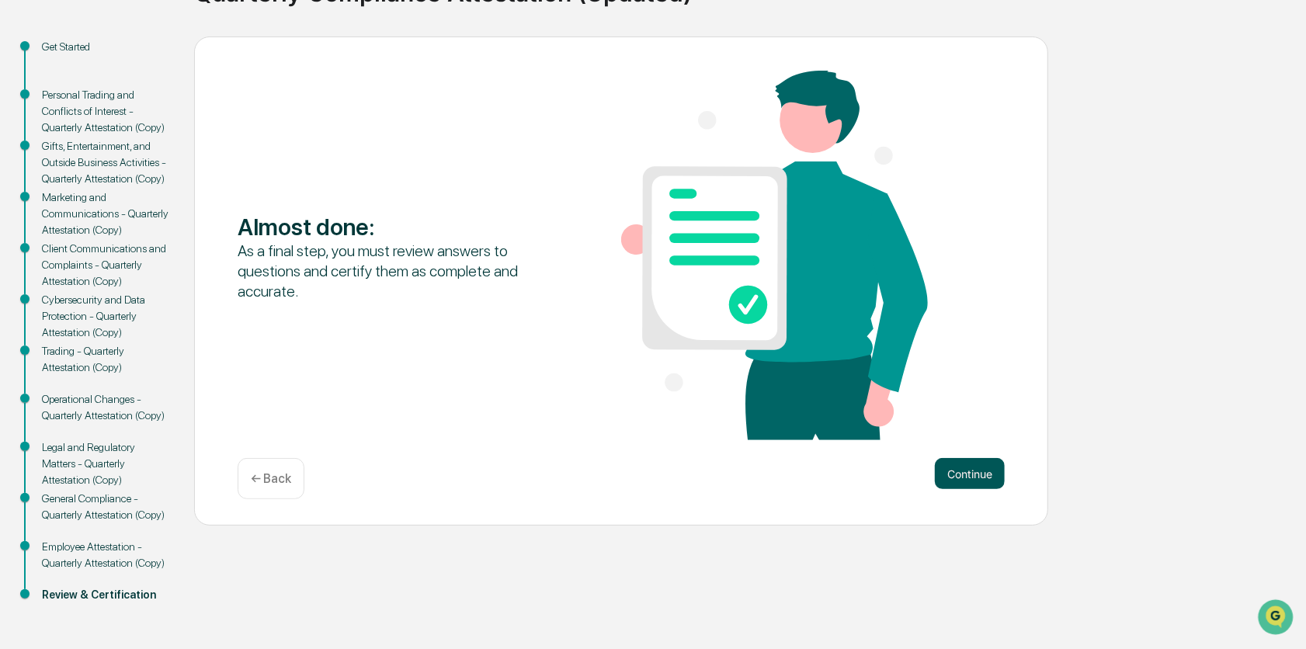
click at [971, 472] on button "Continue" at bounding box center [970, 473] width 70 height 31
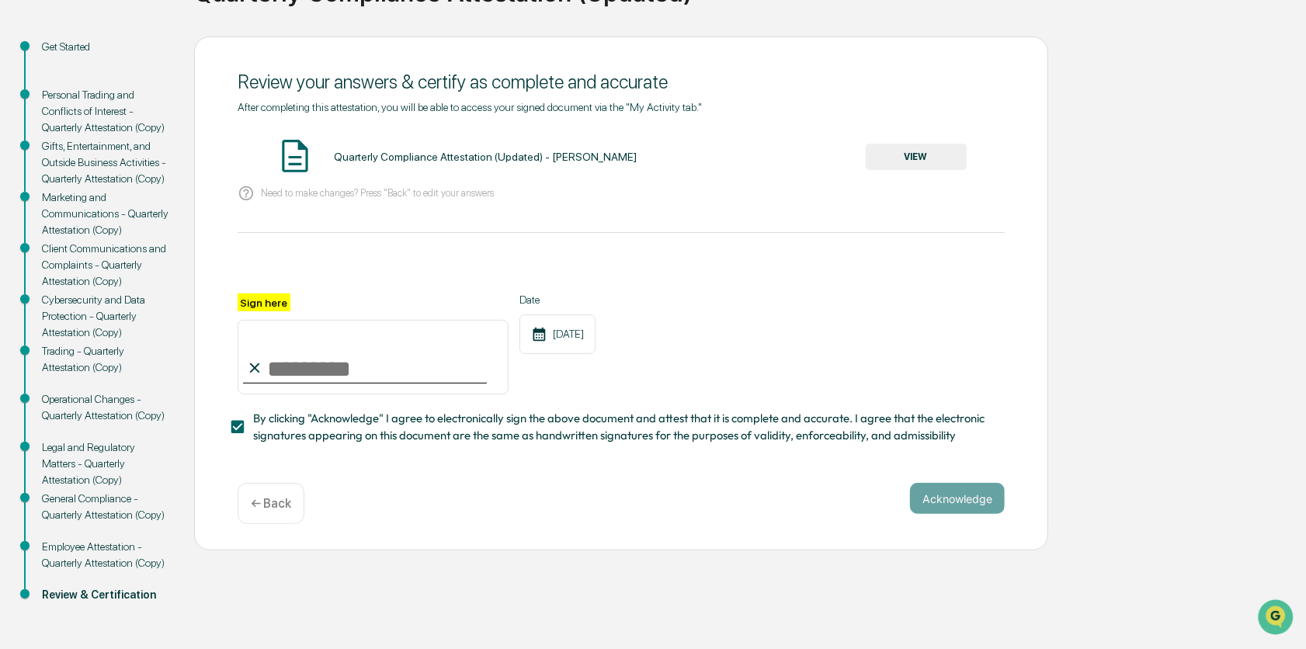
click at [355, 358] on input "Sign here" at bounding box center [373, 357] width 271 height 75
type input "**********"
click at [926, 505] on button "Acknowledge" at bounding box center [957, 498] width 95 height 31
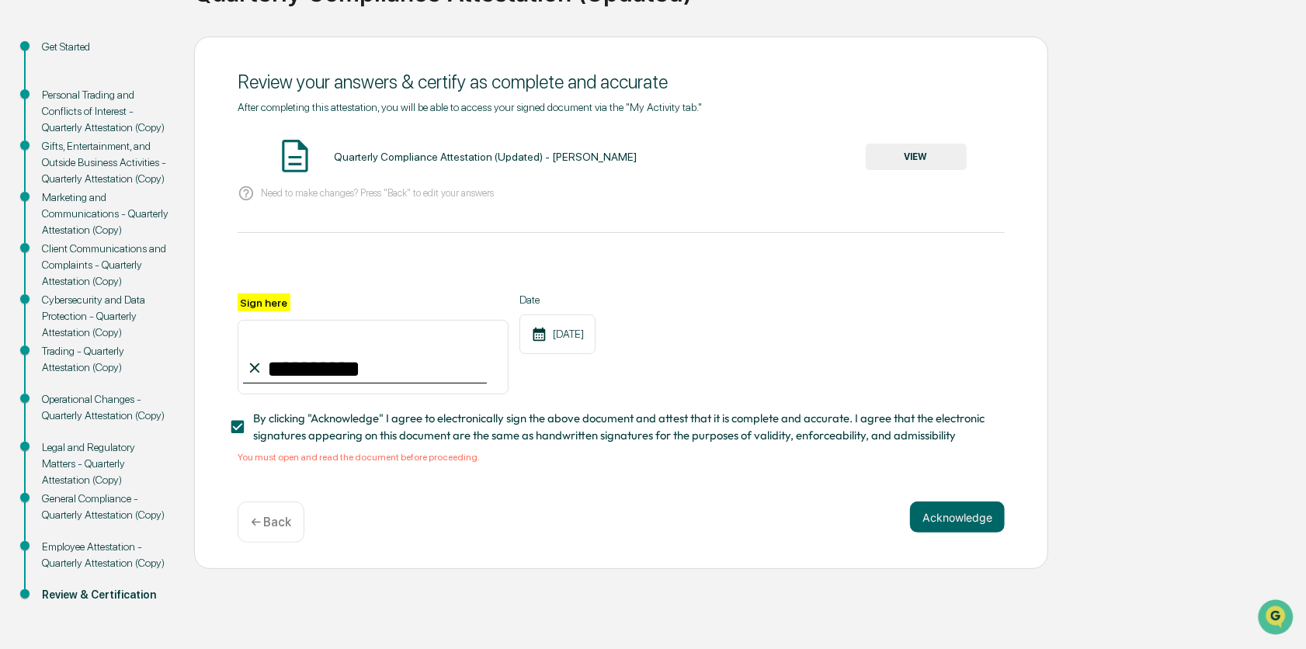
click at [881, 162] on button "VIEW" at bounding box center [916, 157] width 101 height 26
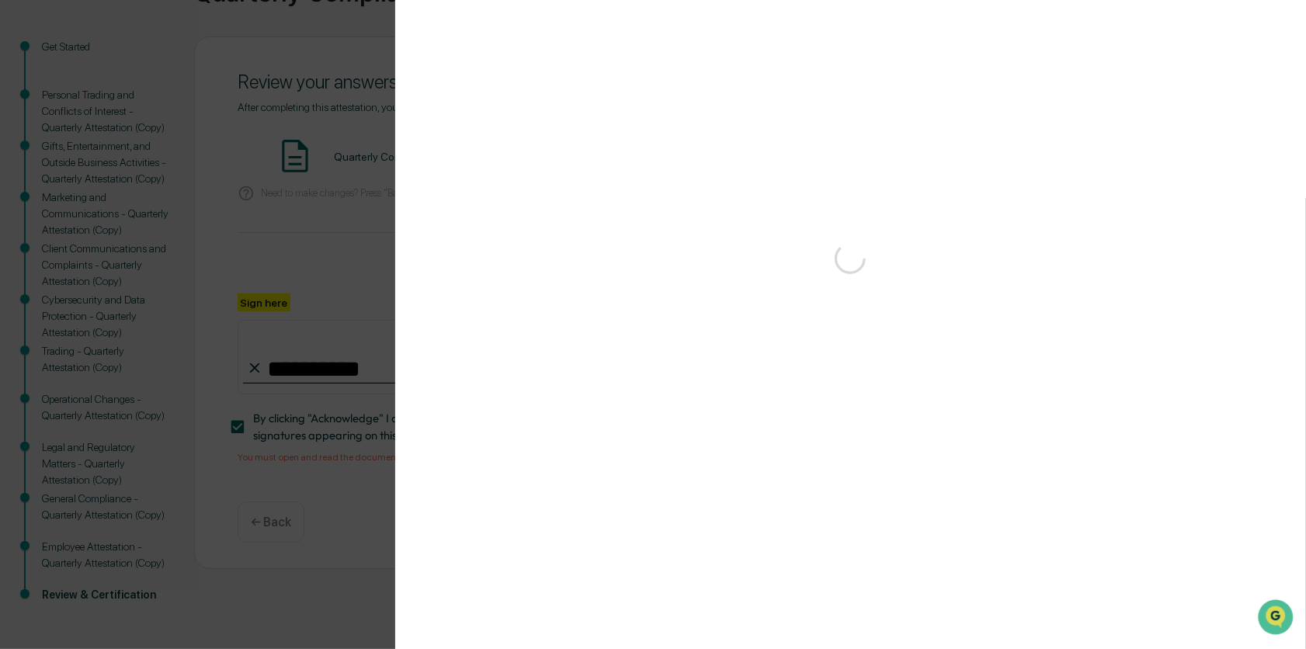
click at [881, 162] on div "Version History" at bounding box center [653, 324] width 1306 height 649
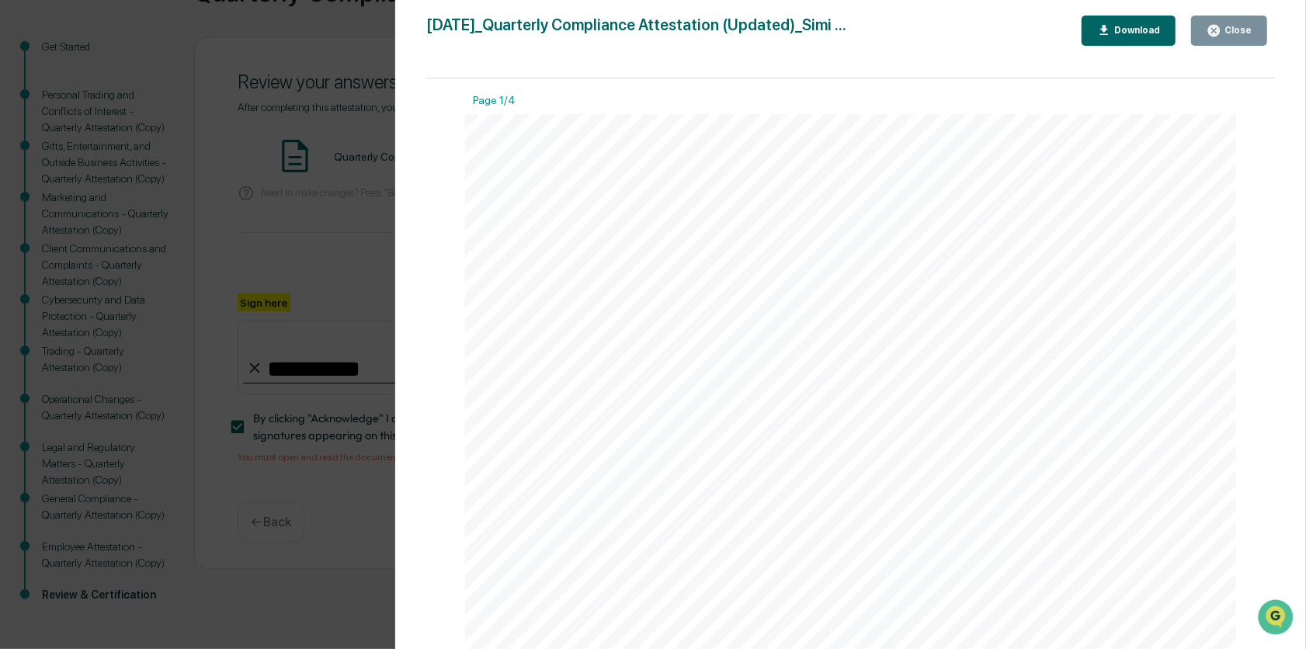
click at [1245, 26] on div "Close" at bounding box center [1236, 30] width 30 height 11
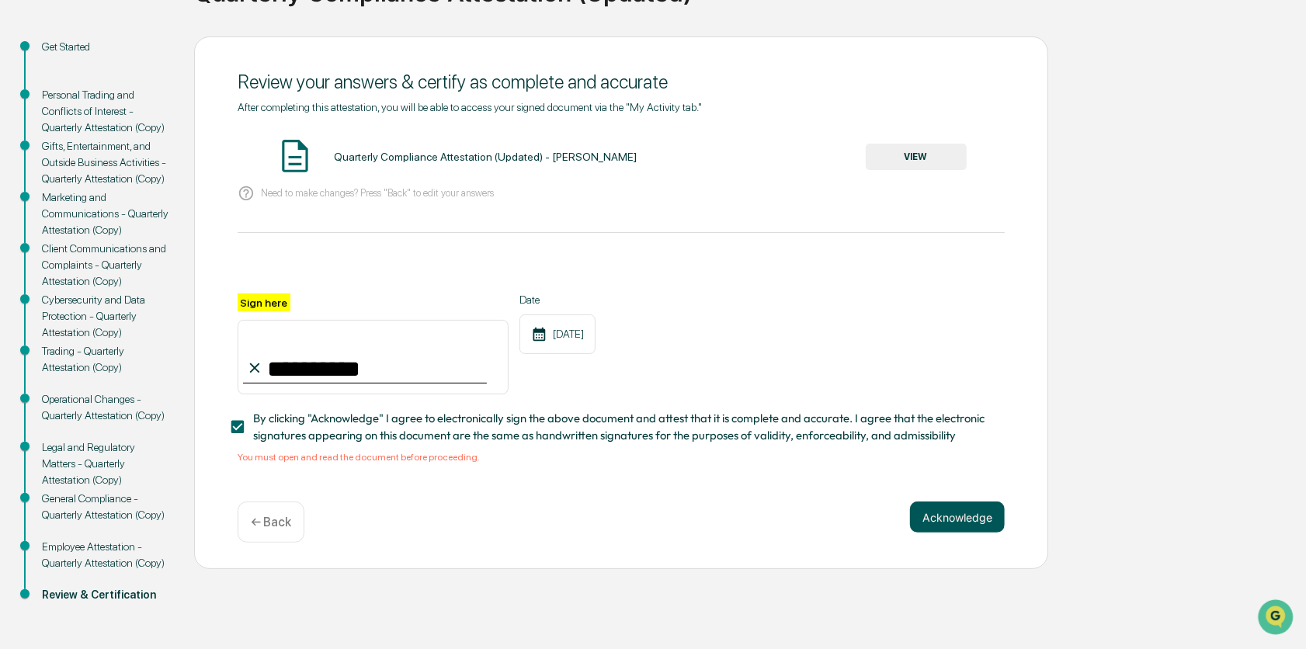
click at [967, 518] on button "Acknowledge" at bounding box center [957, 517] width 95 height 31
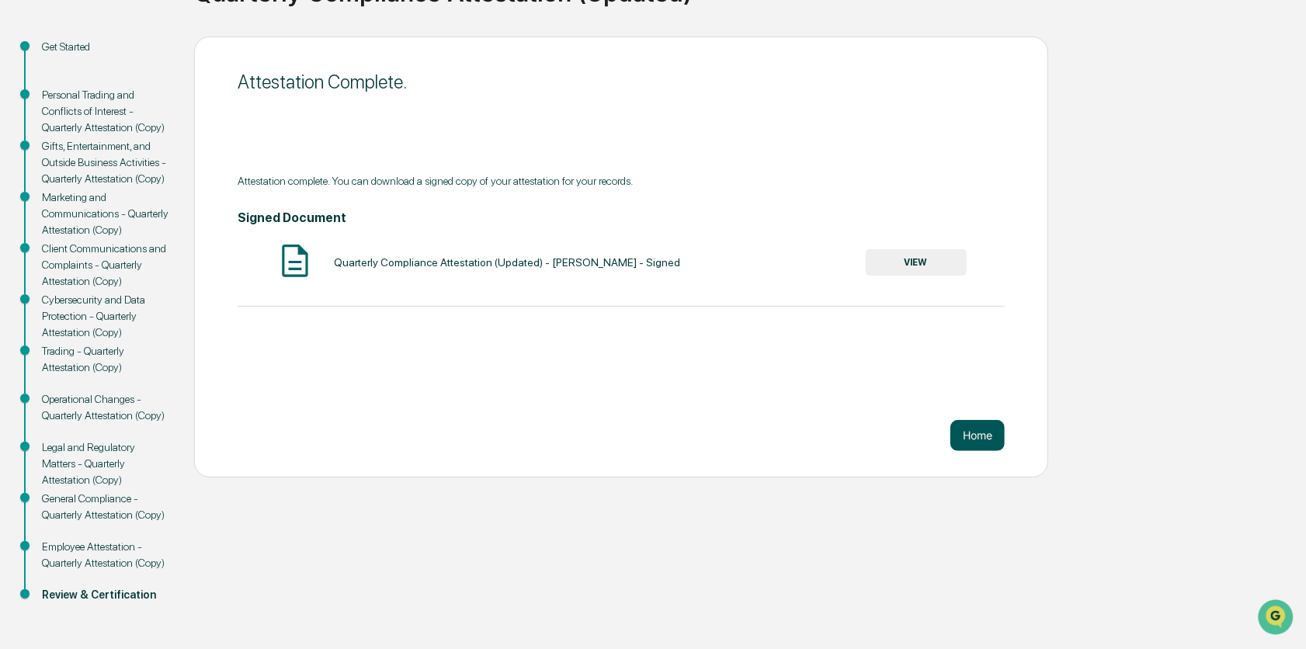
click at [982, 450] on button "Home" at bounding box center [977, 435] width 54 height 31
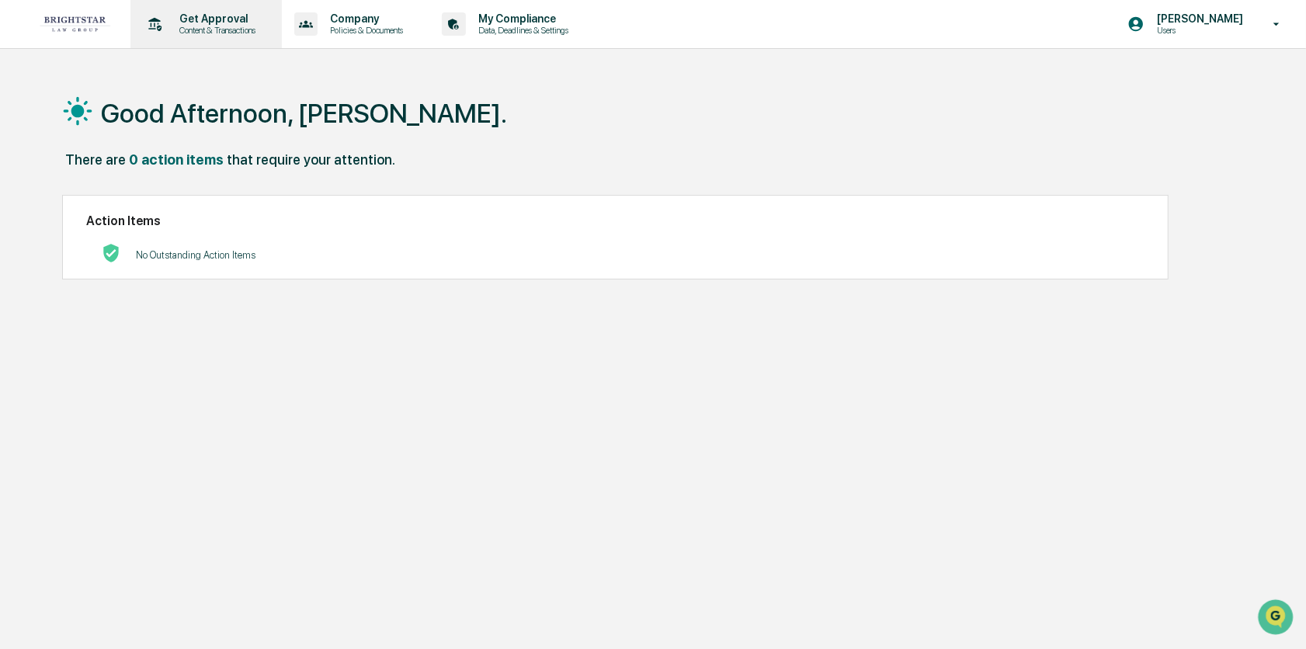
click at [210, 18] on p "Get Approval" at bounding box center [215, 18] width 96 height 12
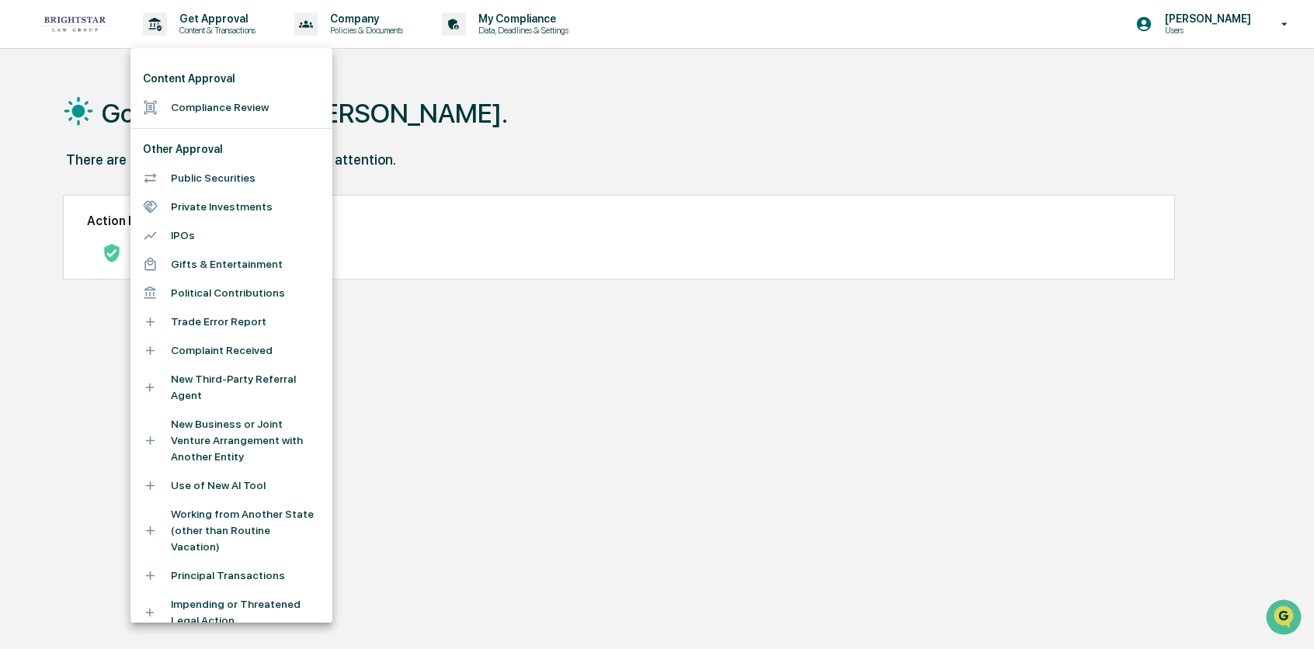
click at [107, 17] on div at bounding box center [657, 324] width 1314 height 649
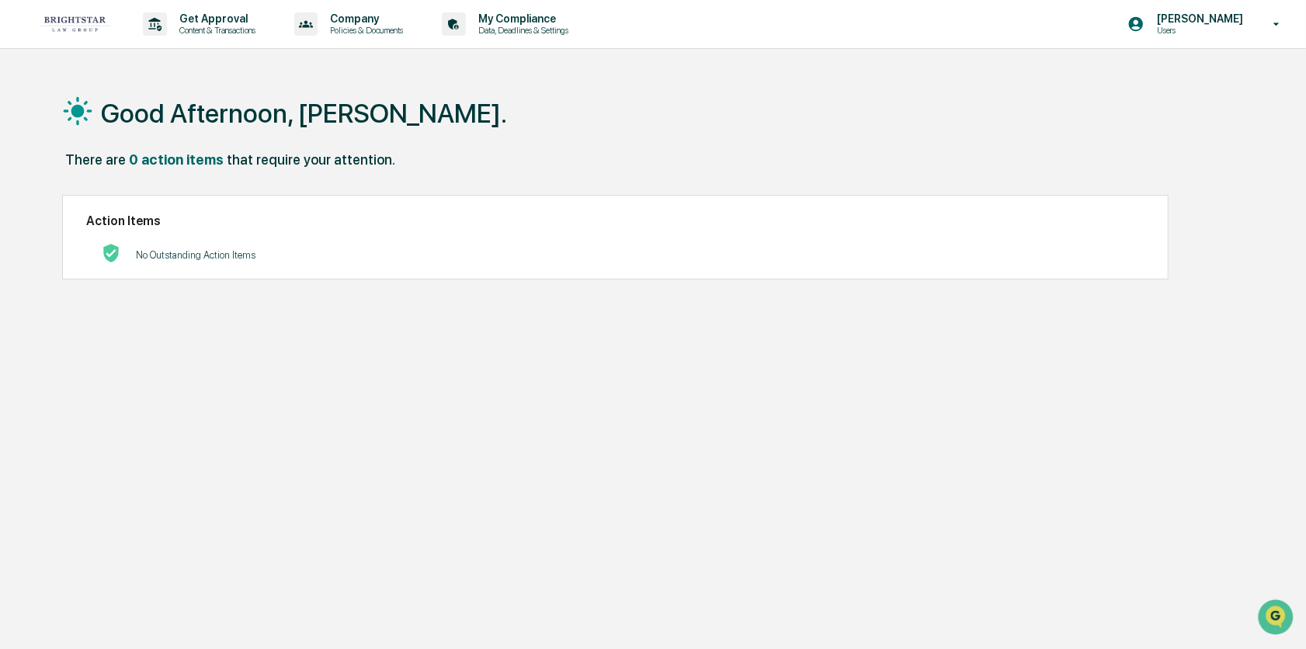
click at [274, 103] on h1 "Good Afternoon, [PERSON_NAME]." at bounding box center [304, 113] width 406 height 31
